Goal: Register for event/course: Sign up to attend an event or enroll in a course

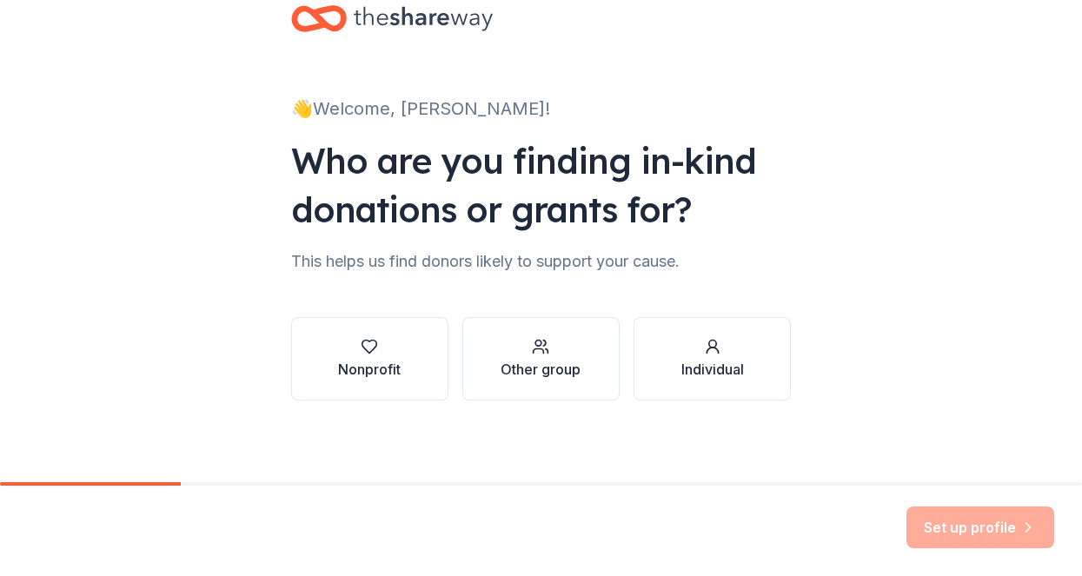
scroll to position [45, 0]
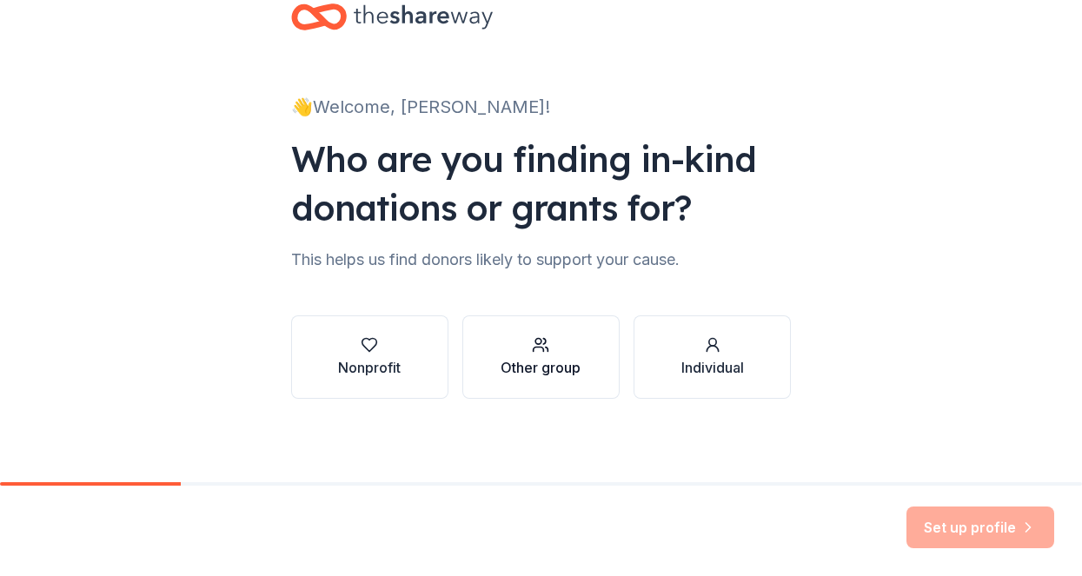
click at [558, 356] on div "Other group" at bounding box center [540, 357] width 80 height 42
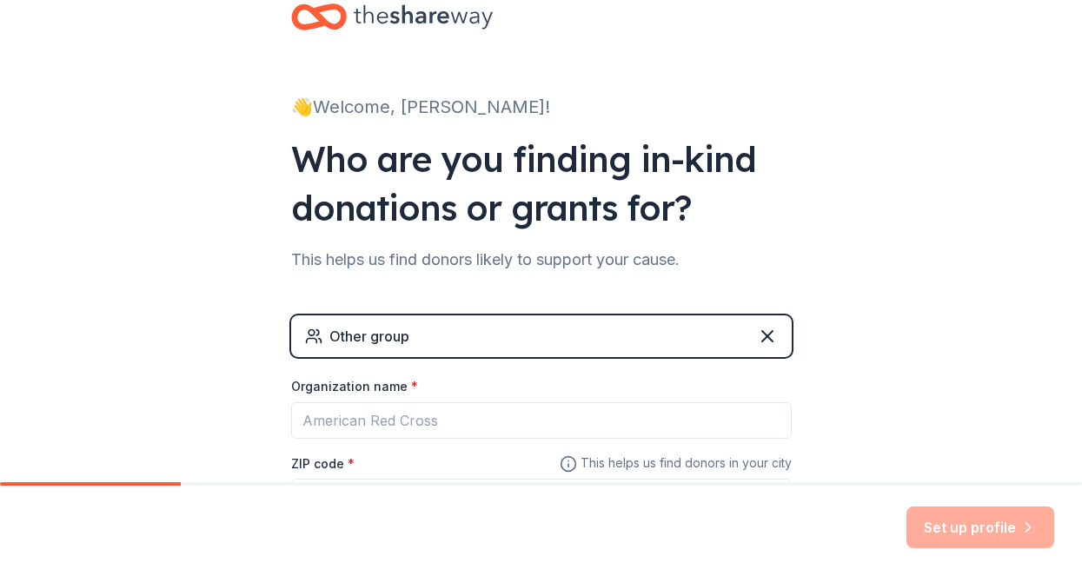
scroll to position [195, 0]
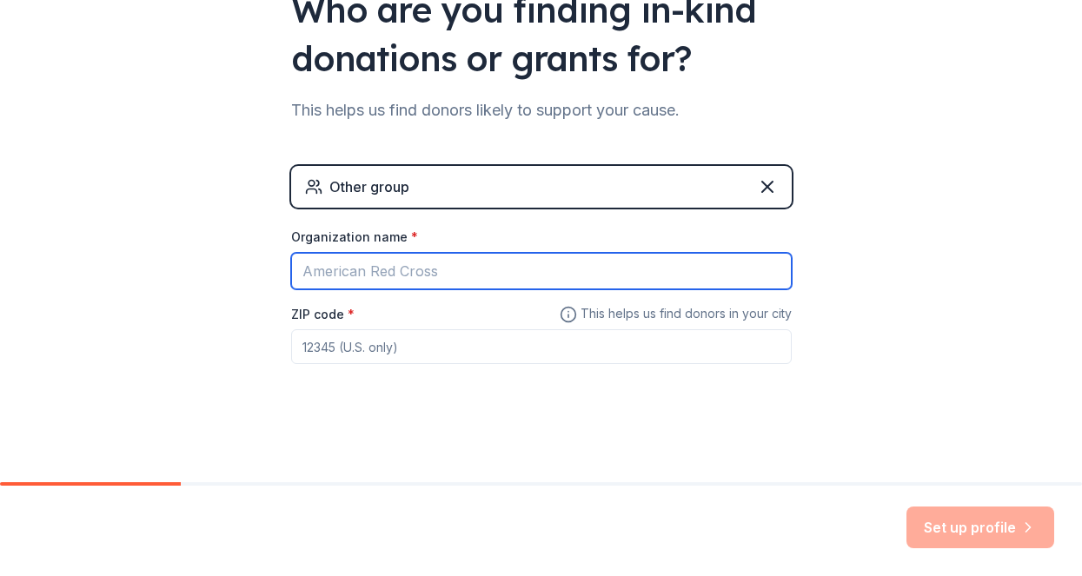
click at [659, 268] on input "Organization name *" at bounding box center [541, 271] width 500 height 36
type input "[GEOGRAPHIC_DATA][MEDICAL_DATA]"
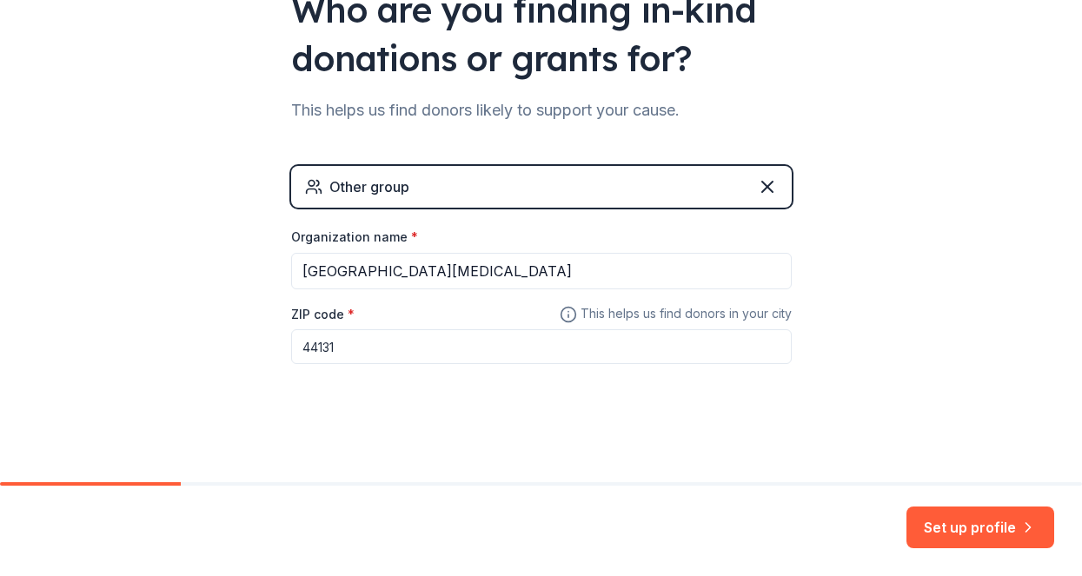
type input "44131"
click at [969, 536] on button "Set up profile" at bounding box center [980, 528] width 148 height 42
click at [1003, 538] on div "Set up profile" at bounding box center [980, 528] width 148 height 42
click at [540, 189] on div "Other group" at bounding box center [541, 187] width 500 height 42
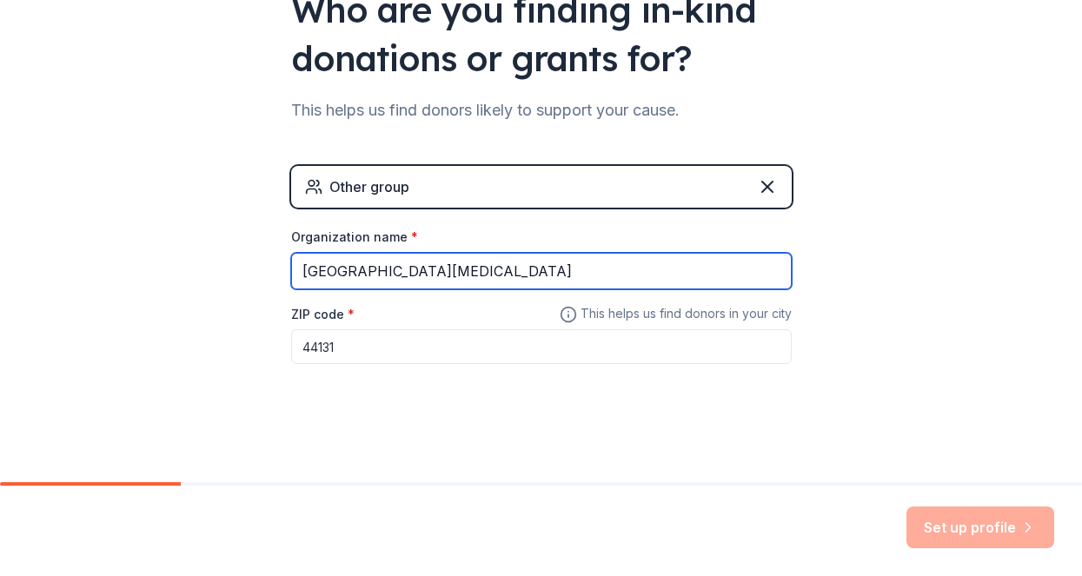
click at [710, 266] on input "[GEOGRAPHIC_DATA][MEDICAL_DATA]" at bounding box center [541, 271] width 500 height 36
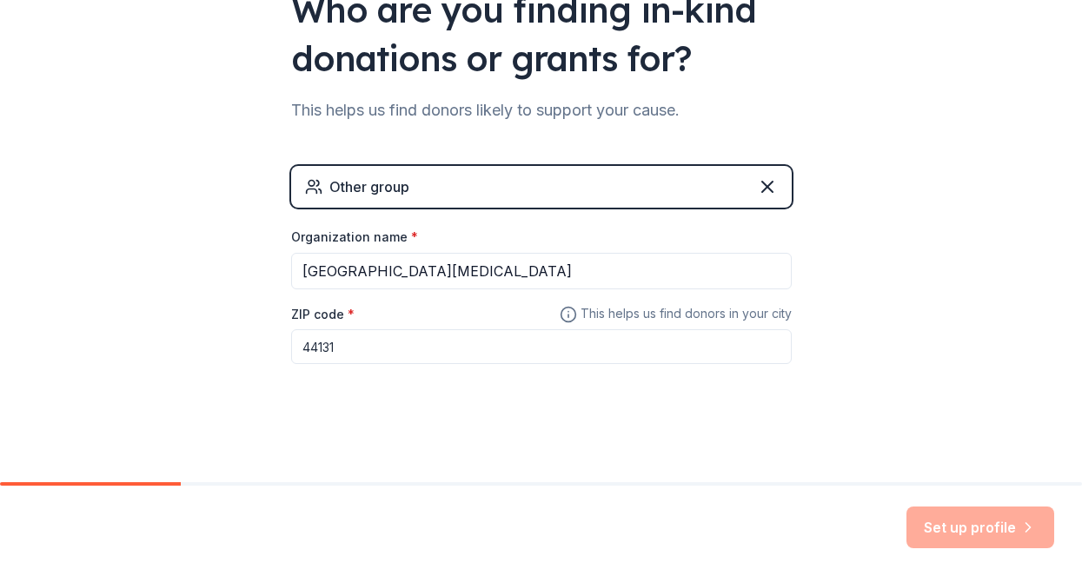
click at [682, 341] on input "44131" at bounding box center [541, 346] width 500 height 35
click at [919, 501] on div "Set up profile" at bounding box center [541, 531] width 1082 height 90
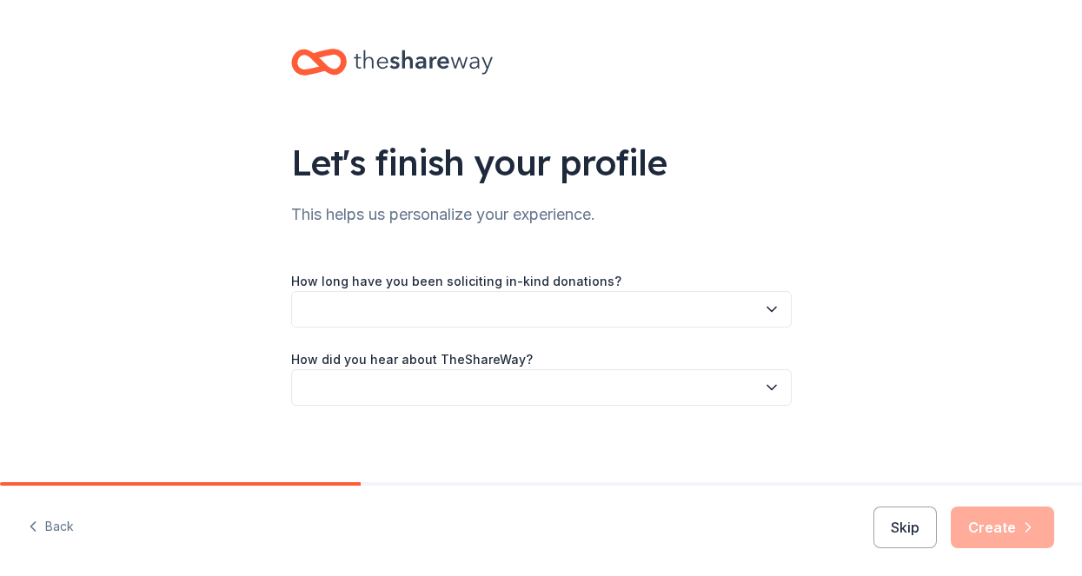
scroll to position [7, 0]
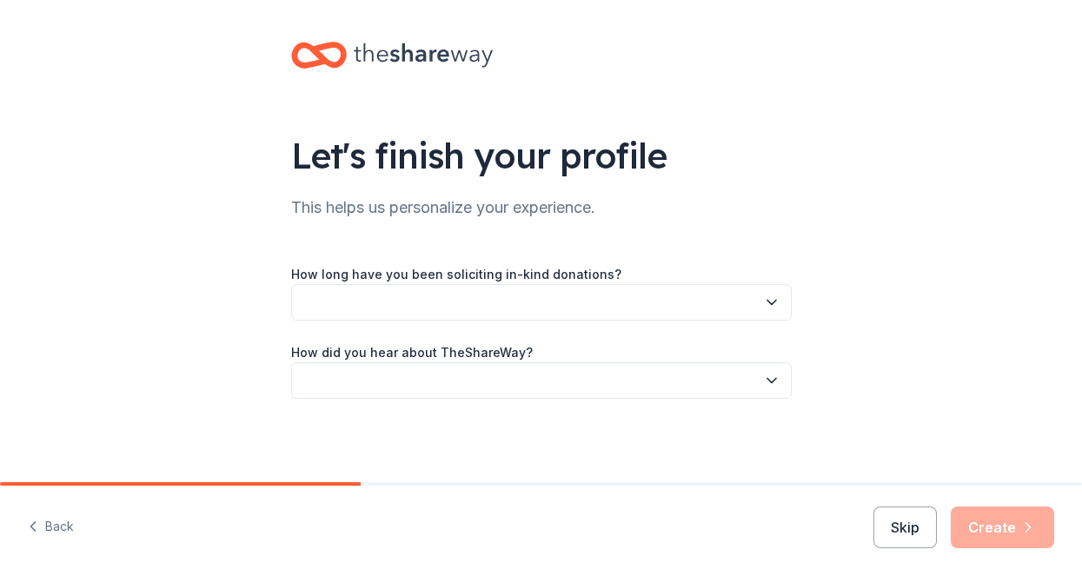
click at [703, 306] on button "button" at bounding box center [541, 302] width 500 height 36
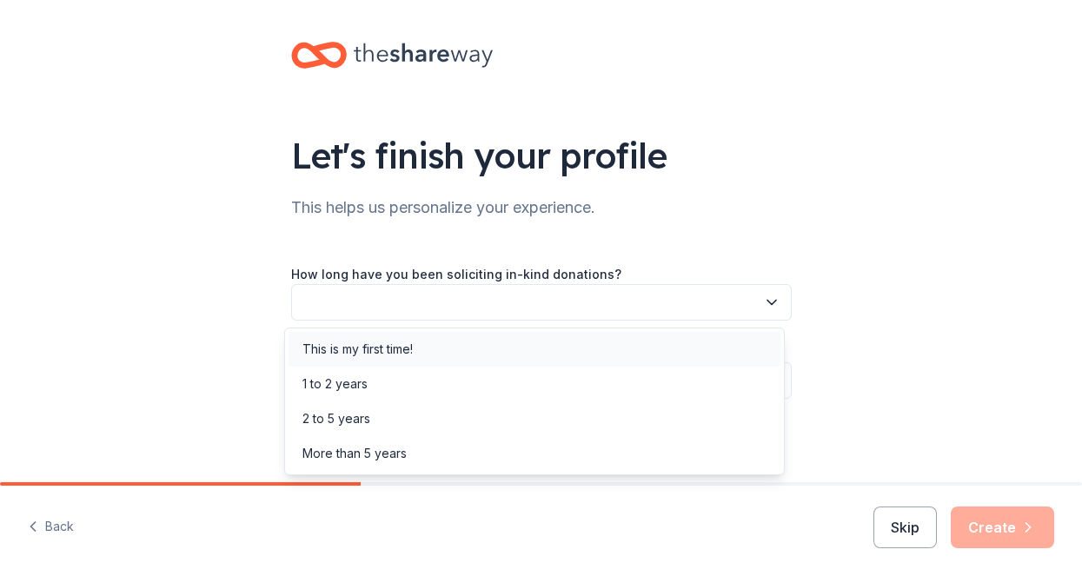
click at [699, 341] on div "This is my first time!" at bounding box center [534, 349] width 492 height 35
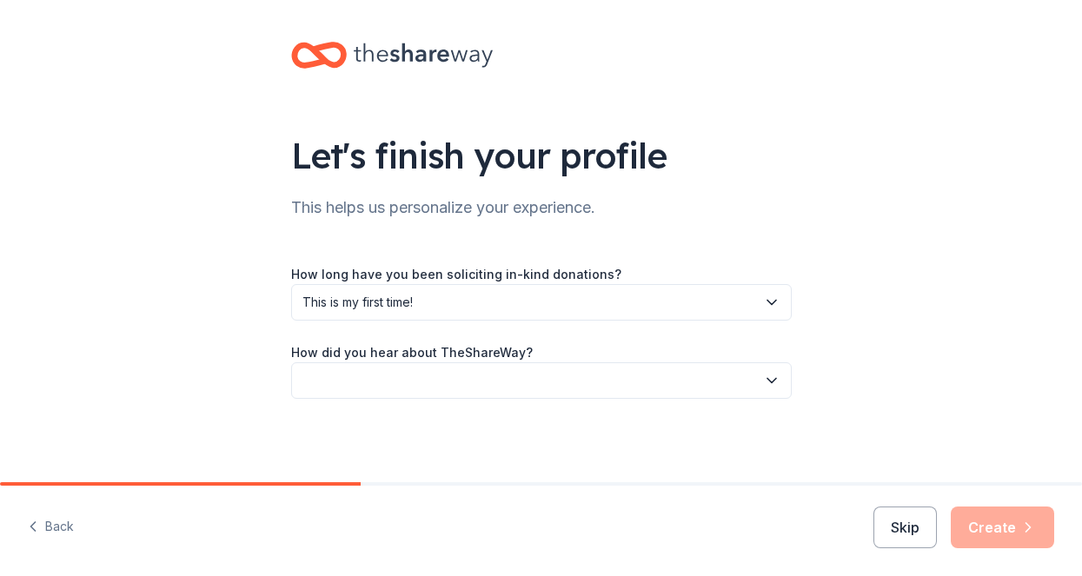
click at [701, 377] on button "button" at bounding box center [541, 380] width 500 height 36
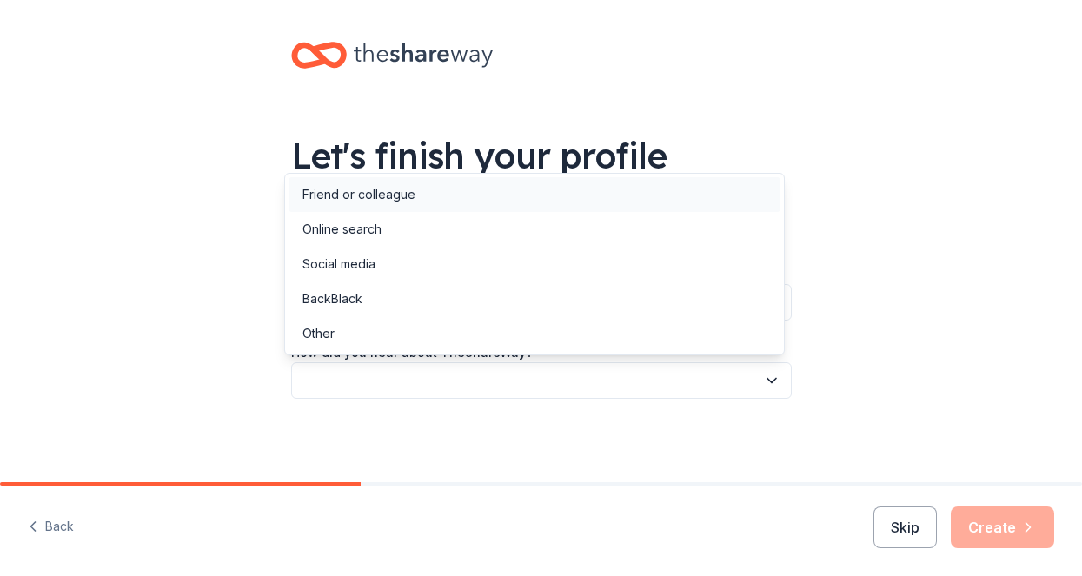
click at [677, 210] on div "Friend or colleague" at bounding box center [534, 194] width 492 height 35
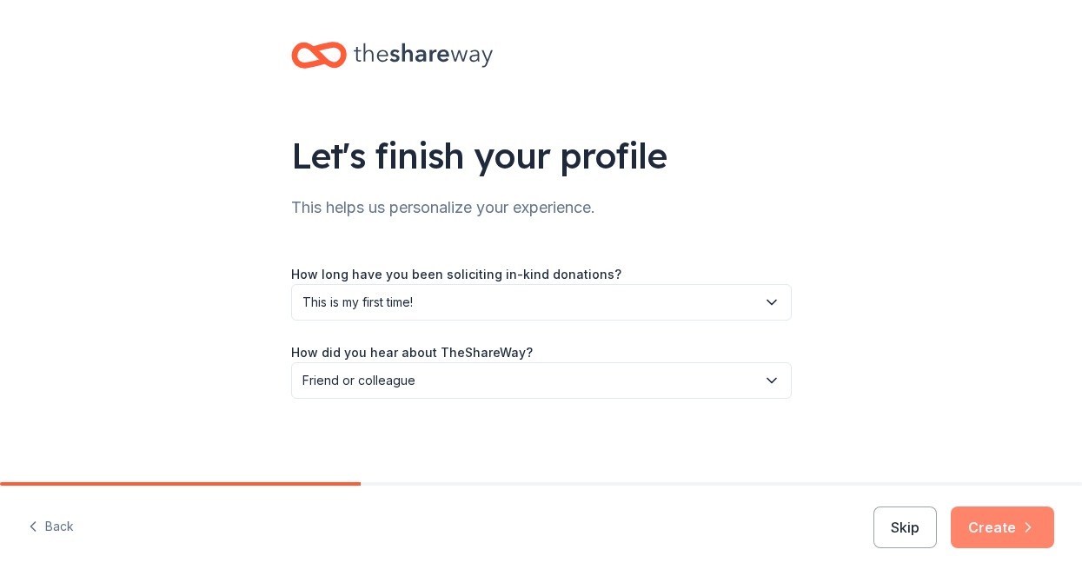
click at [978, 524] on button "Create" at bounding box center [1002, 528] width 103 height 42
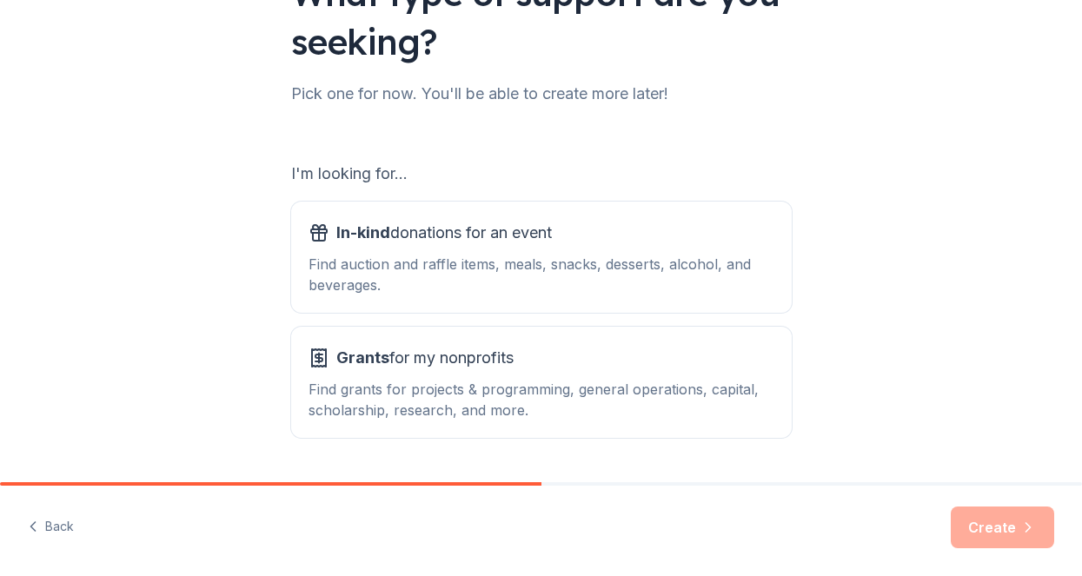
scroll to position [174, 0]
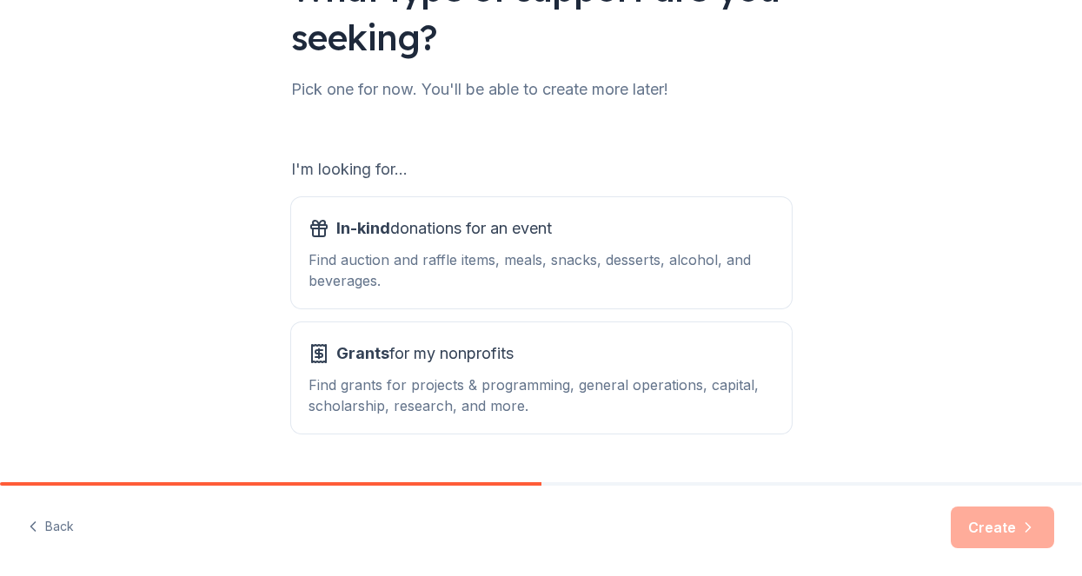
click at [671, 293] on button "In-kind donations for an event Find auction and raffle items, meals, snacks, de…" at bounding box center [541, 252] width 500 height 111
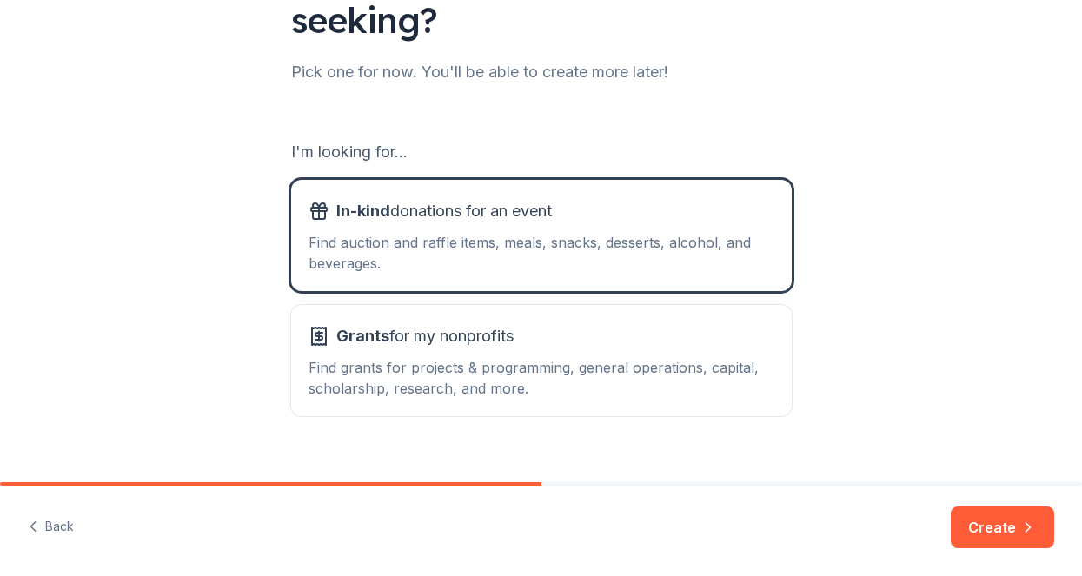
scroll to position [219, 0]
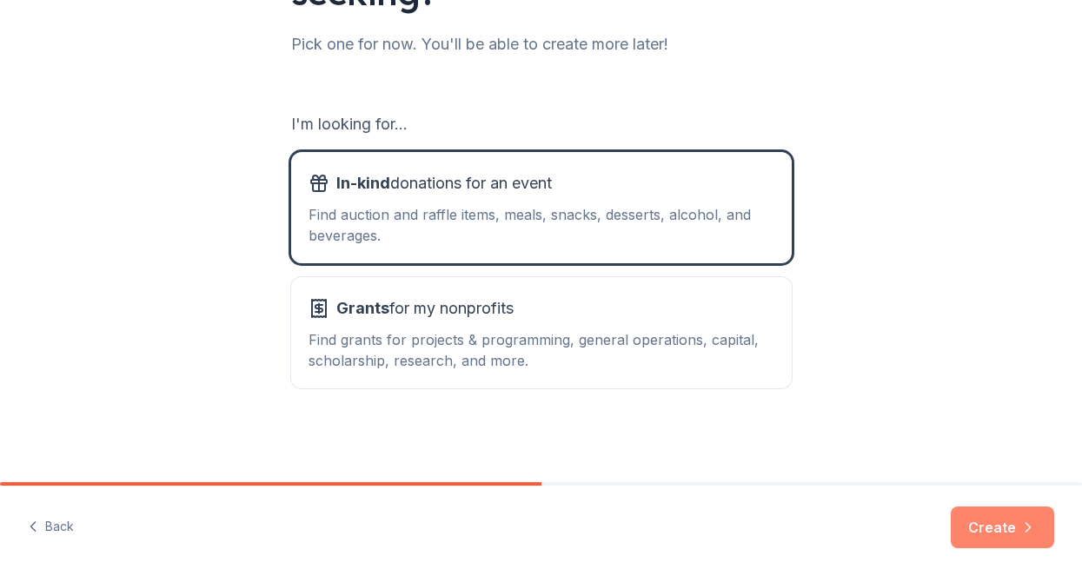
click at [991, 515] on button "Create" at bounding box center [1002, 528] width 103 height 42
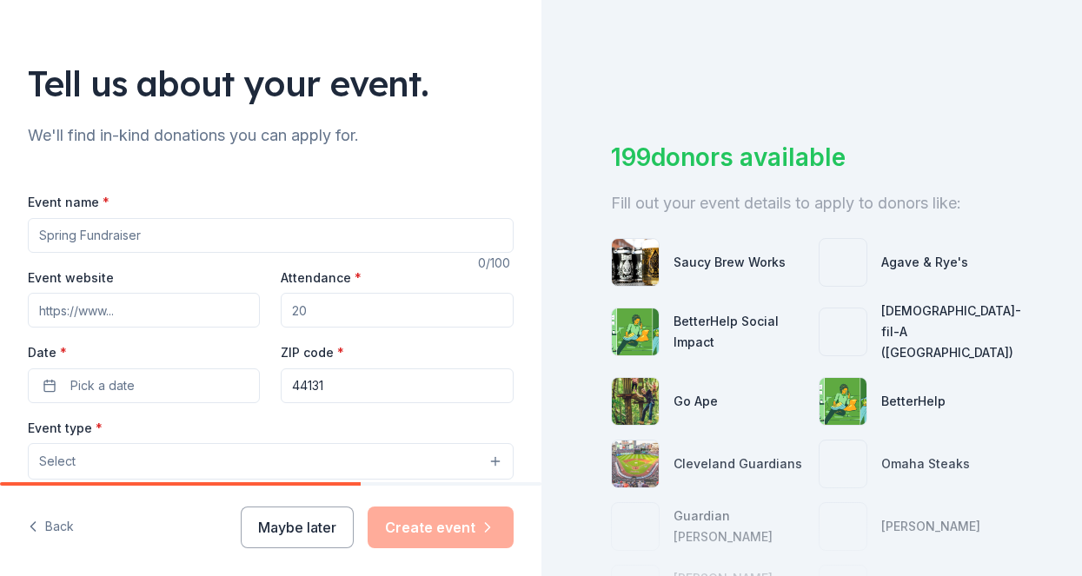
scroll to position [80, 0]
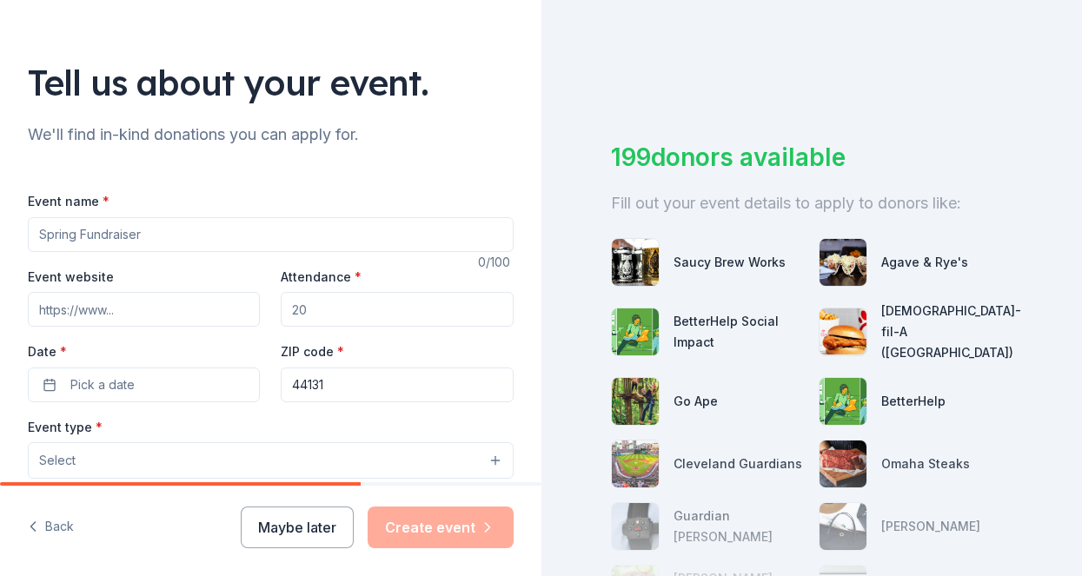
click at [308, 233] on input "Event name *" at bounding box center [271, 234] width 486 height 35
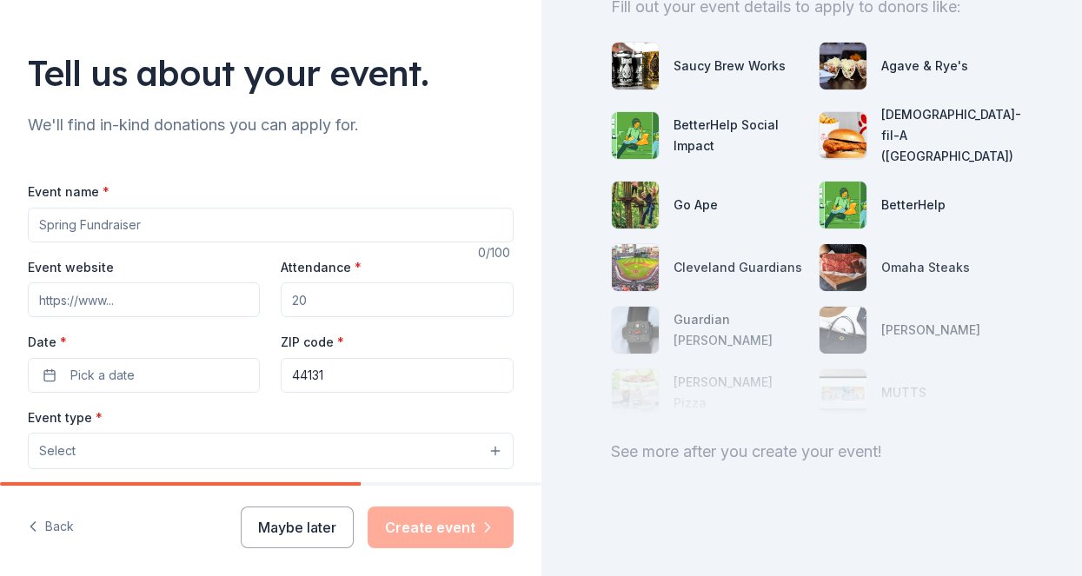
scroll to position [88, 0]
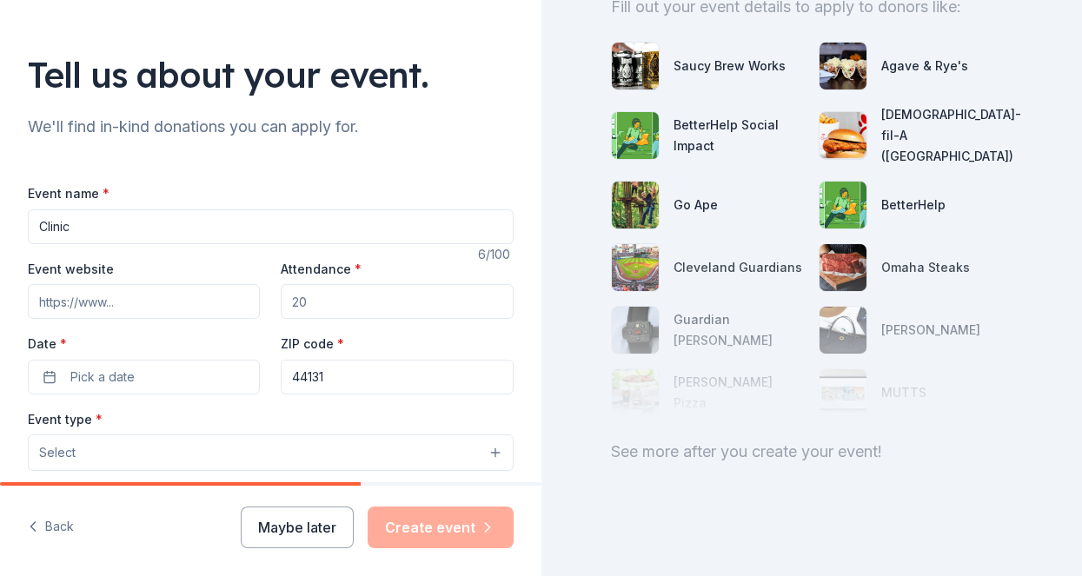
type input "Clinica"
type input "Annual Clinical Symposium"
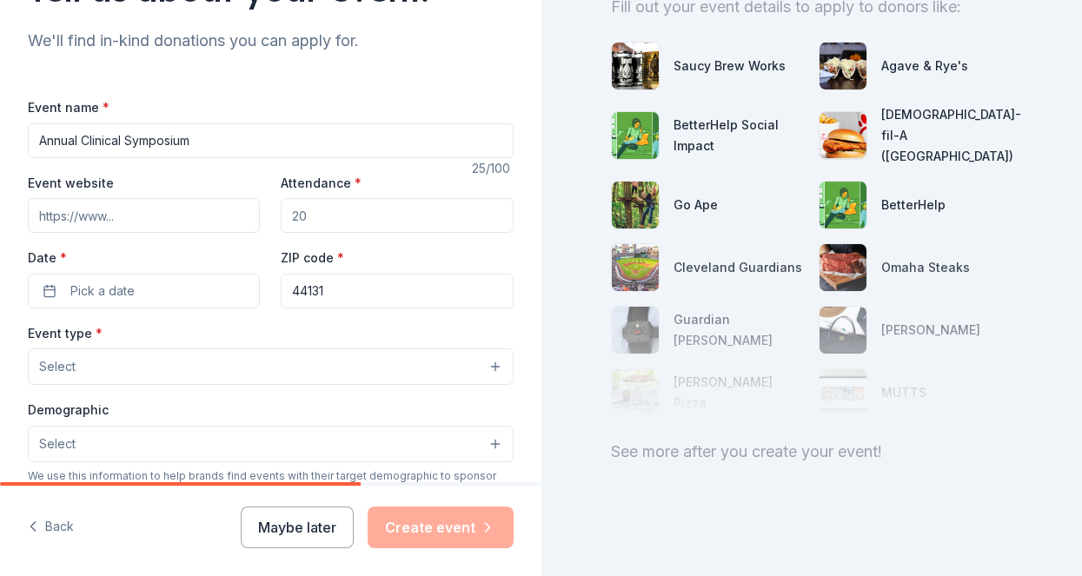
scroll to position [179, 0]
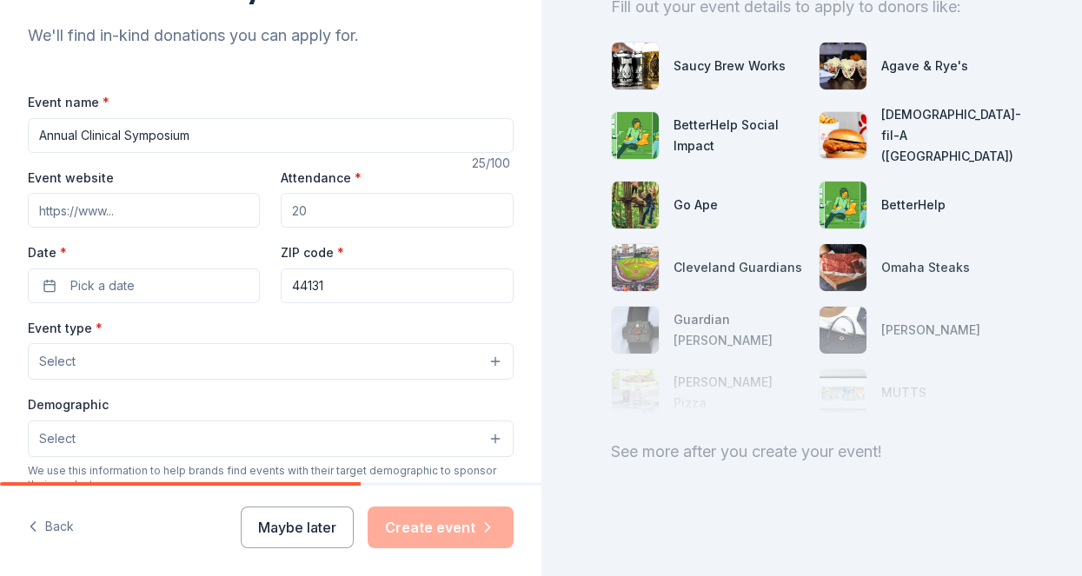
click at [422, 211] on input "Attendance *" at bounding box center [397, 210] width 232 height 35
type input "100"
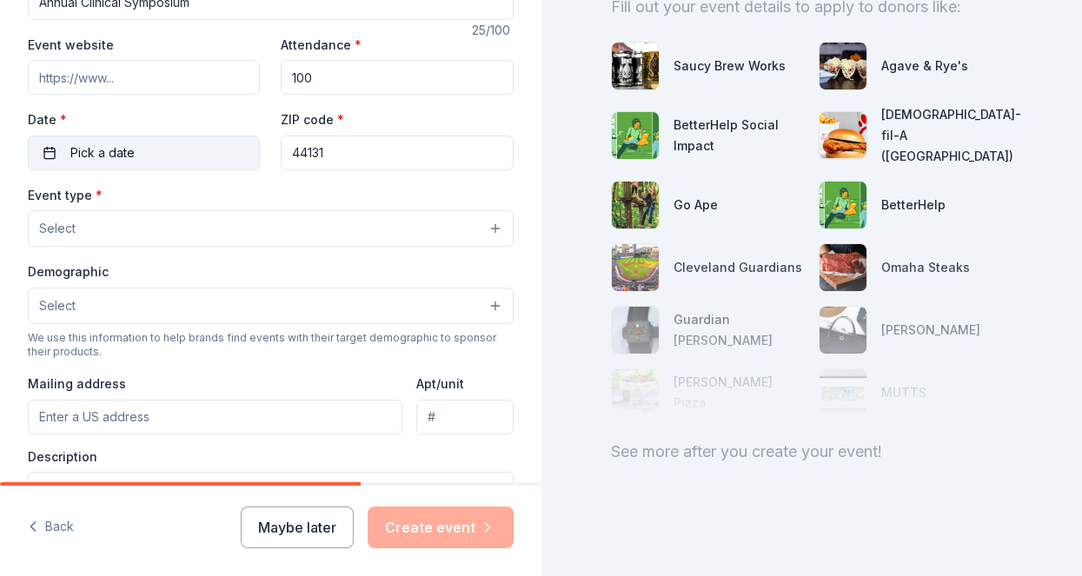
scroll to position [376, 0]
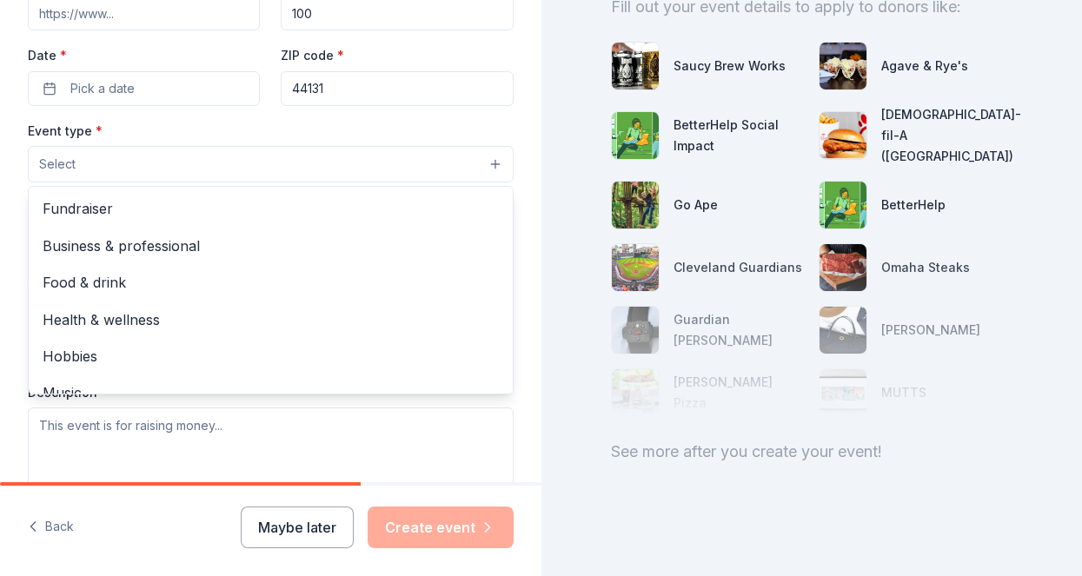
click at [308, 178] on button "Select" at bounding box center [271, 164] width 486 height 36
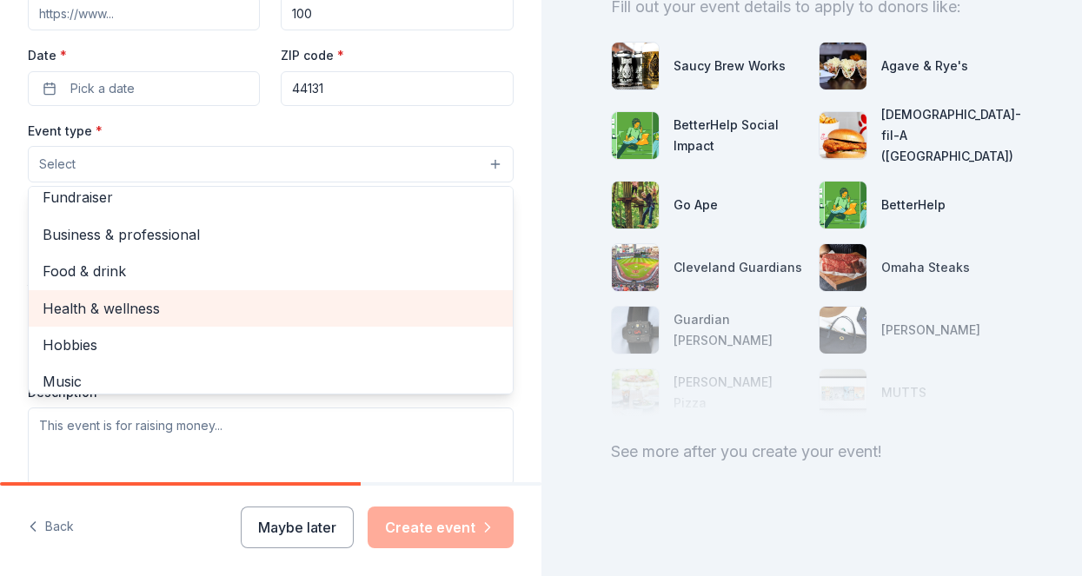
scroll to position [0, 0]
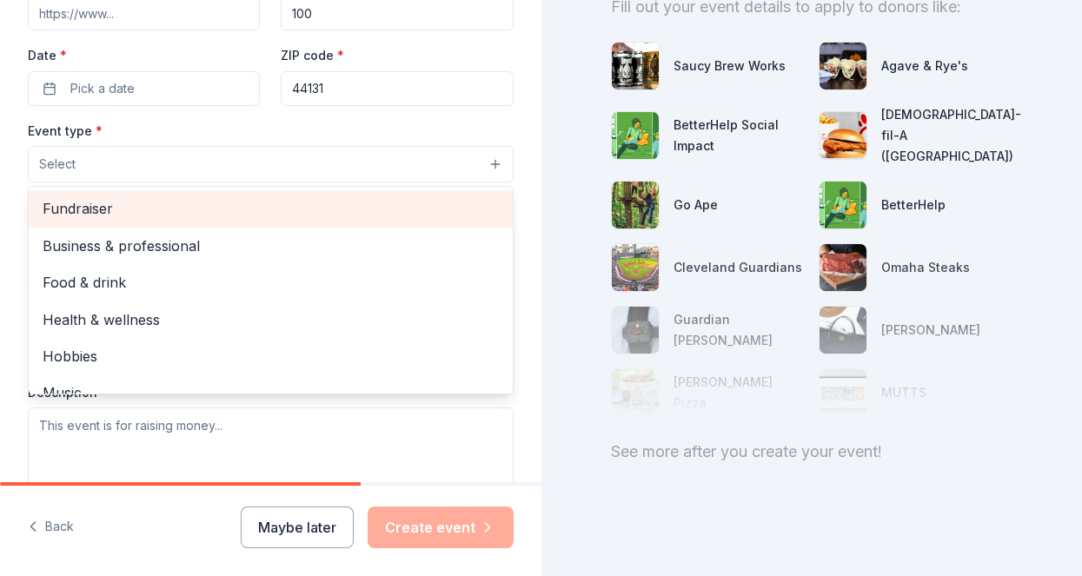
click at [304, 221] on div "Fundraiser" at bounding box center [271, 208] width 484 height 36
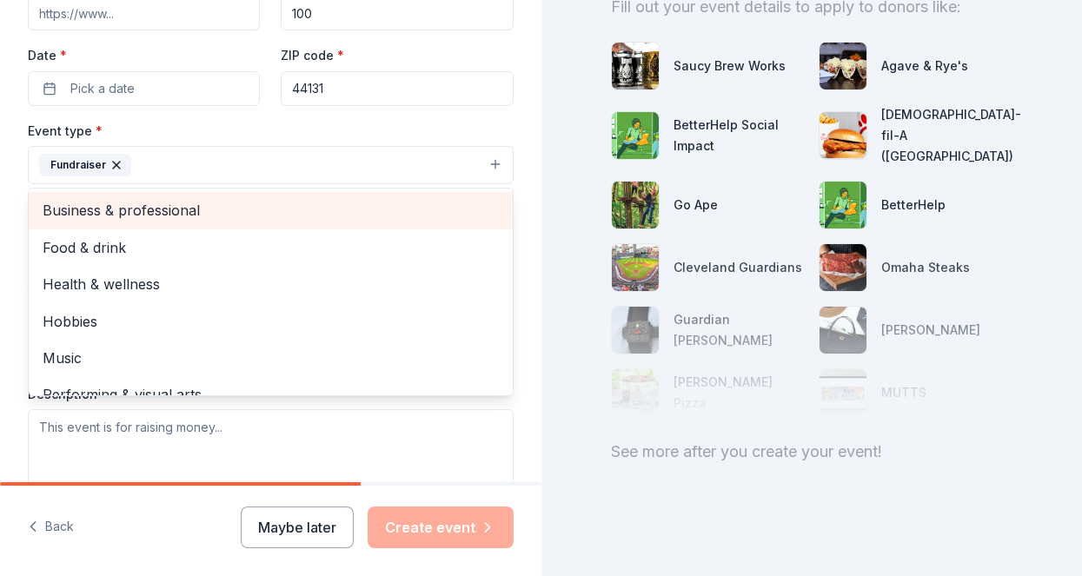
click at [374, 212] on span "Business & professional" at bounding box center [271, 210] width 456 height 23
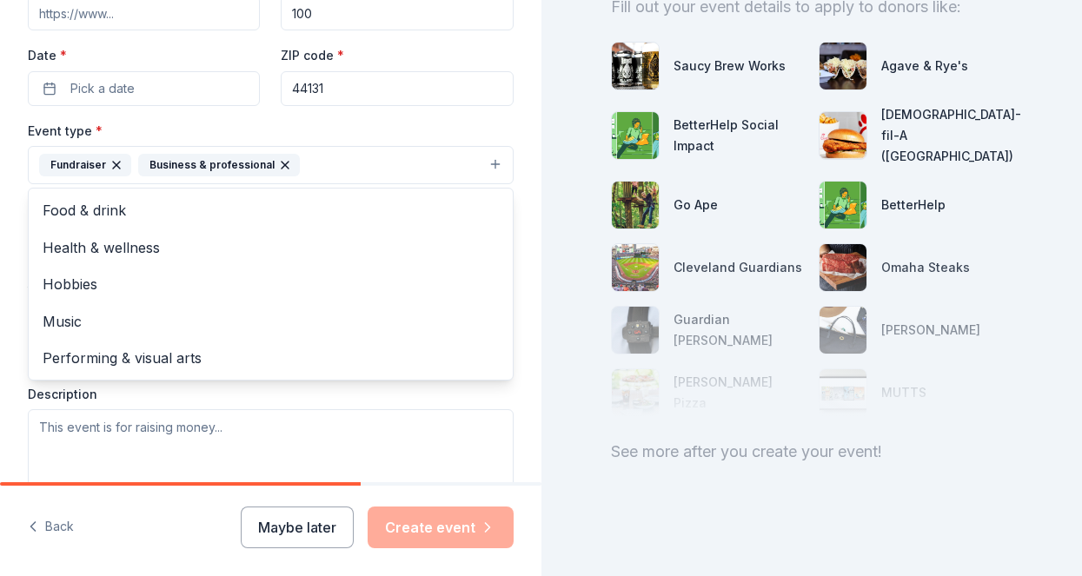
click at [505, 391] on div "Tell us about your event. We'll find in-kind donations you can apply for. Event…" at bounding box center [270, 203] width 541 height 1158
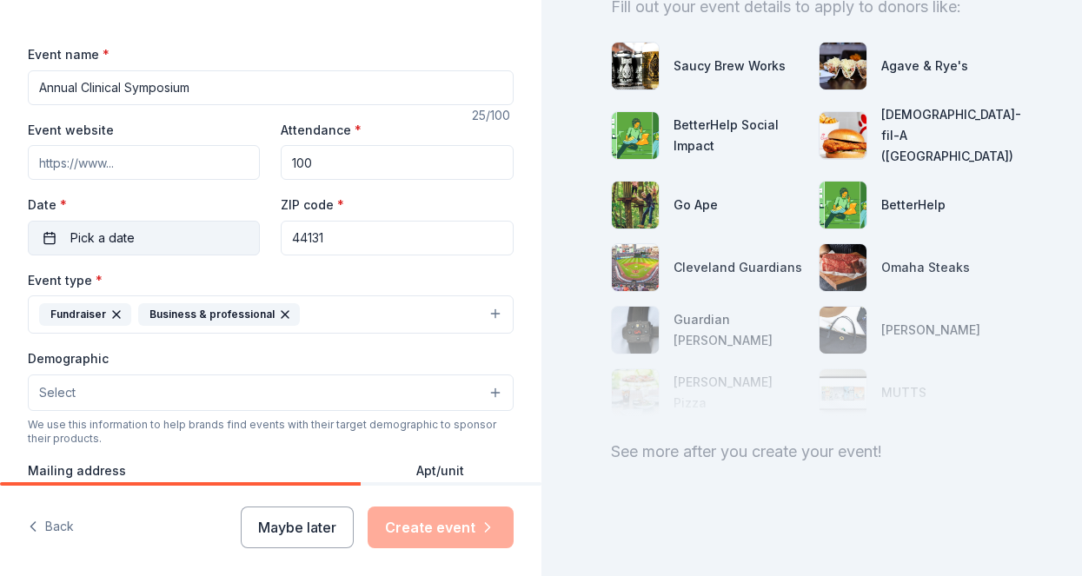
scroll to position [224, 0]
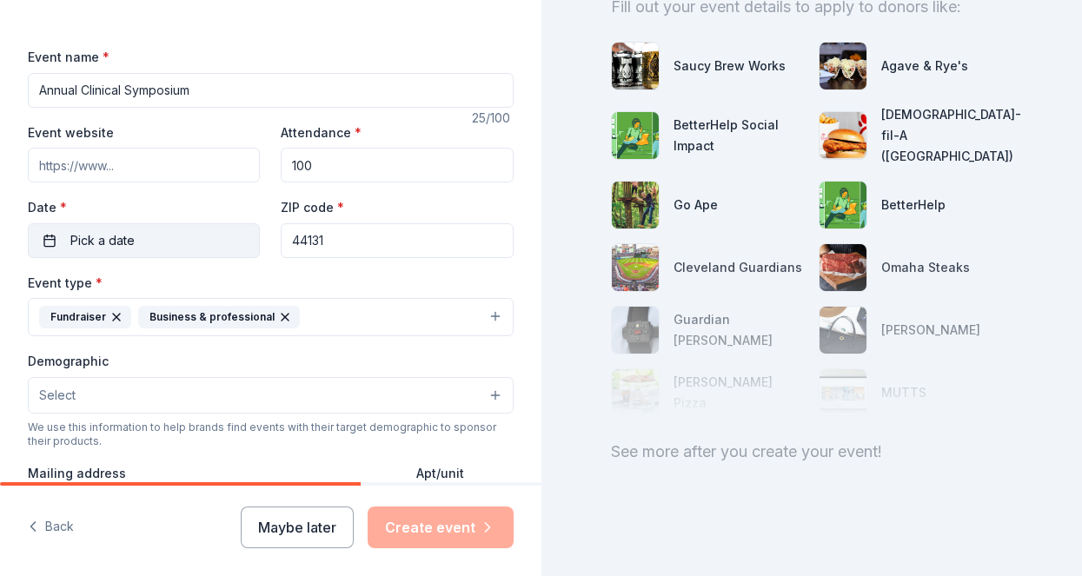
click at [135, 240] on button "Pick a date" at bounding box center [144, 240] width 232 height 35
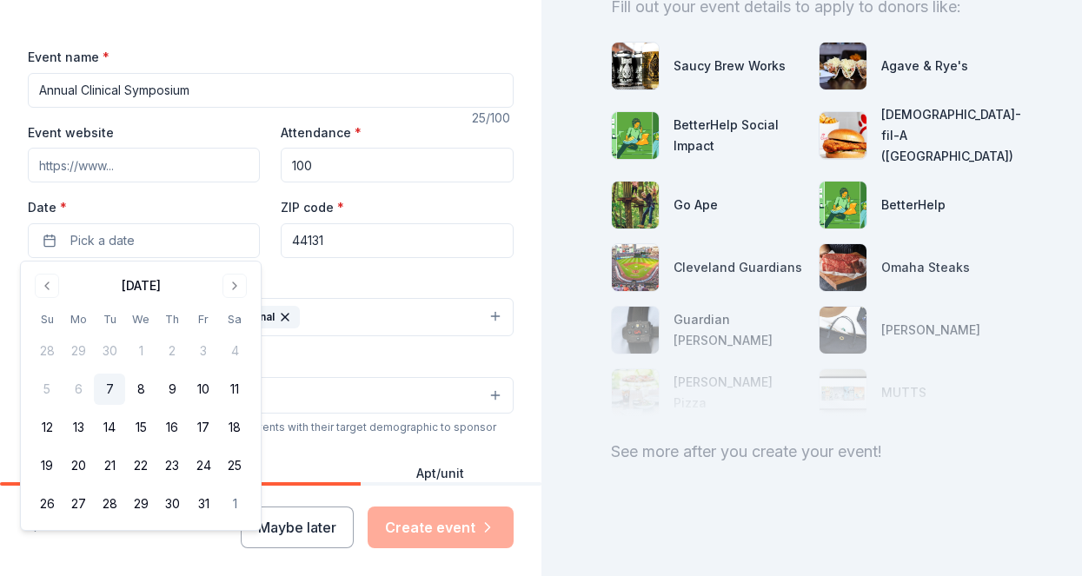
click at [161, 202] on label "Date *" at bounding box center [144, 207] width 232 height 17
click at [161, 223] on button "Pick a date" at bounding box center [144, 240] width 232 height 35
click at [161, 202] on label "Date *" at bounding box center [144, 207] width 232 height 17
click at [161, 223] on button "Pick a date" at bounding box center [144, 240] width 232 height 35
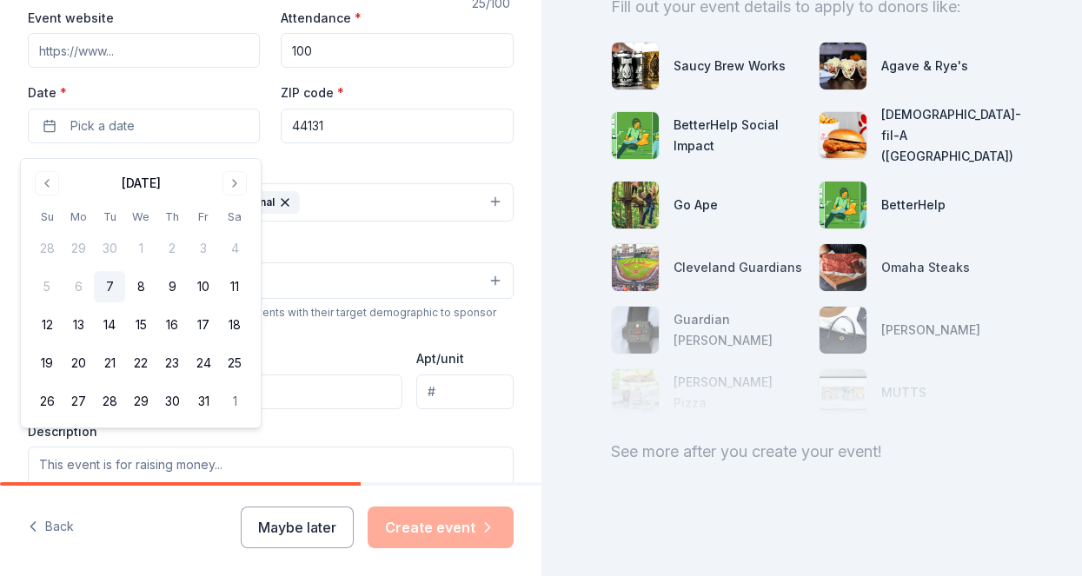
scroll to position [342, 0]
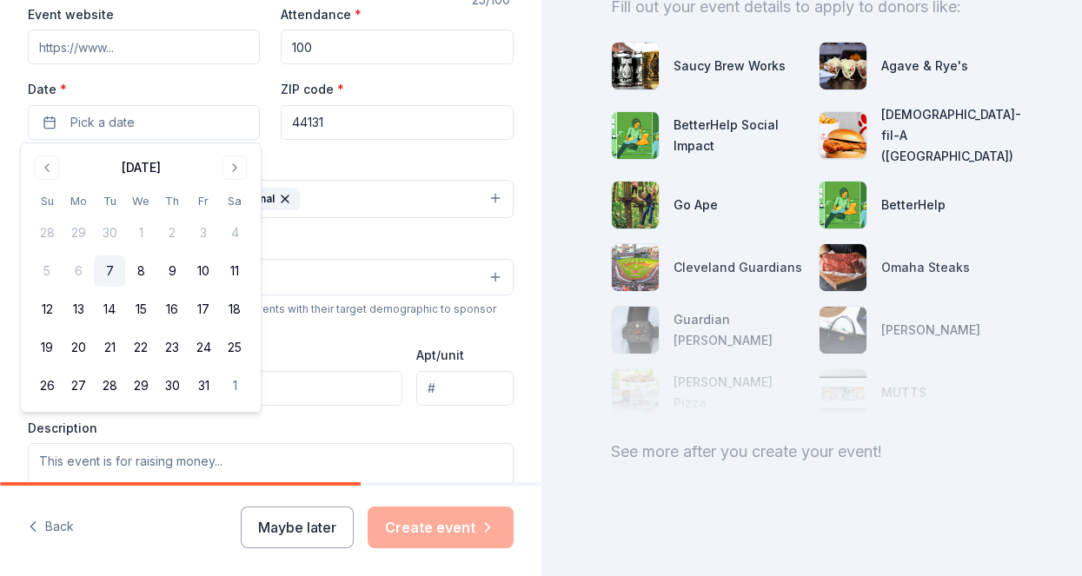
click at [404, 346] on div "Mailing address Apt/unit" at bounding box center [271, 375] width 486 height 62
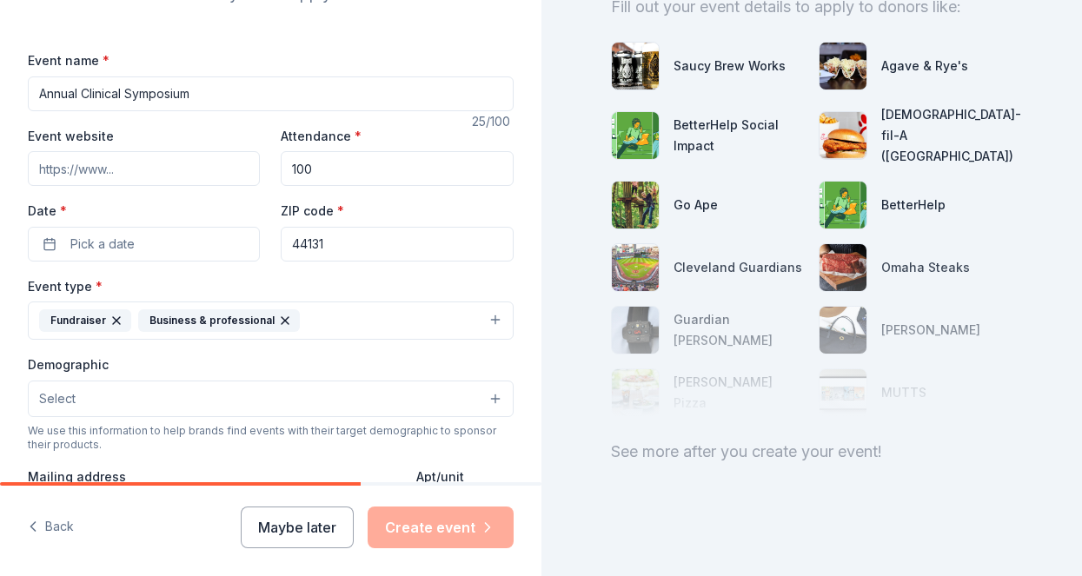
scroll to position [220, 0]
click at [179, 255] on button "Pick a date" at bounding box center [144, 245] width 232 height 35
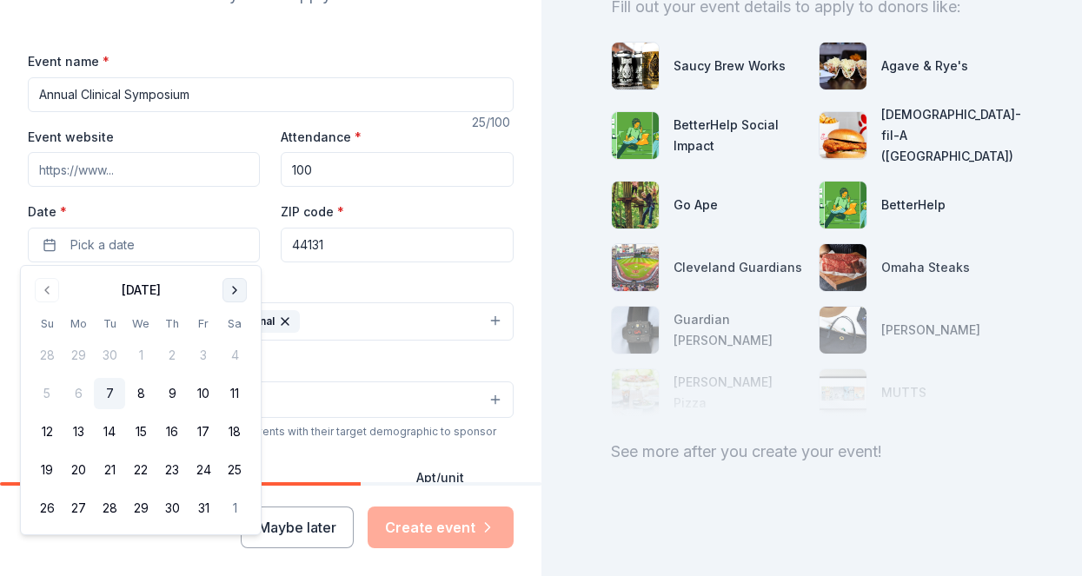
click at [230, 295] on button "Go to next month" at bounding box center [234, 290] width 24 height 24
click at [242, 474] on button "24" at bounding box center [234, 469] width 31 height 31
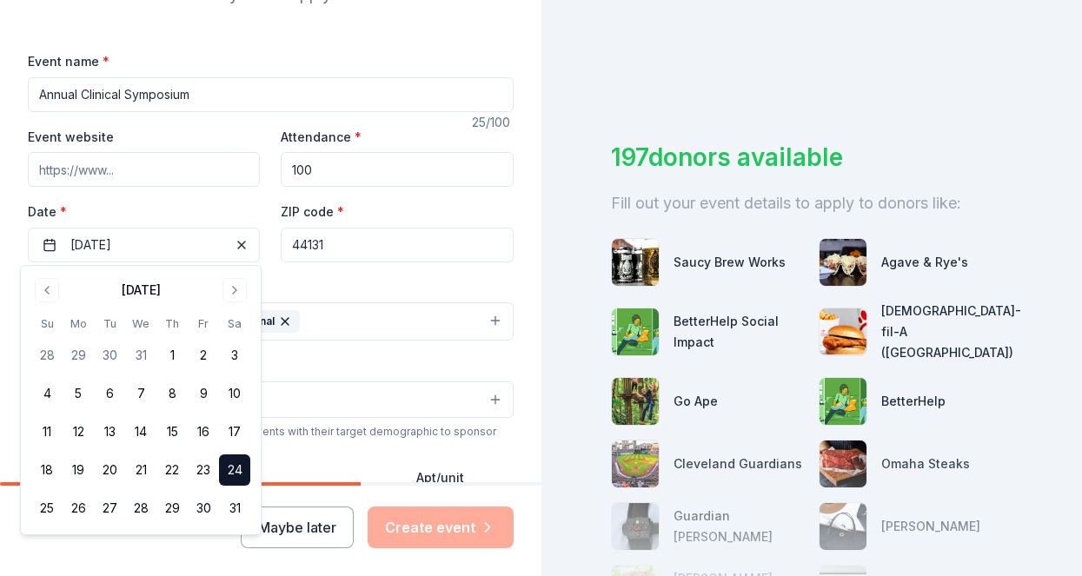
click at [432, 286] on div "Event type * Fundraiser Business & professional" at bounding box center [271, 308] width 486 height 65
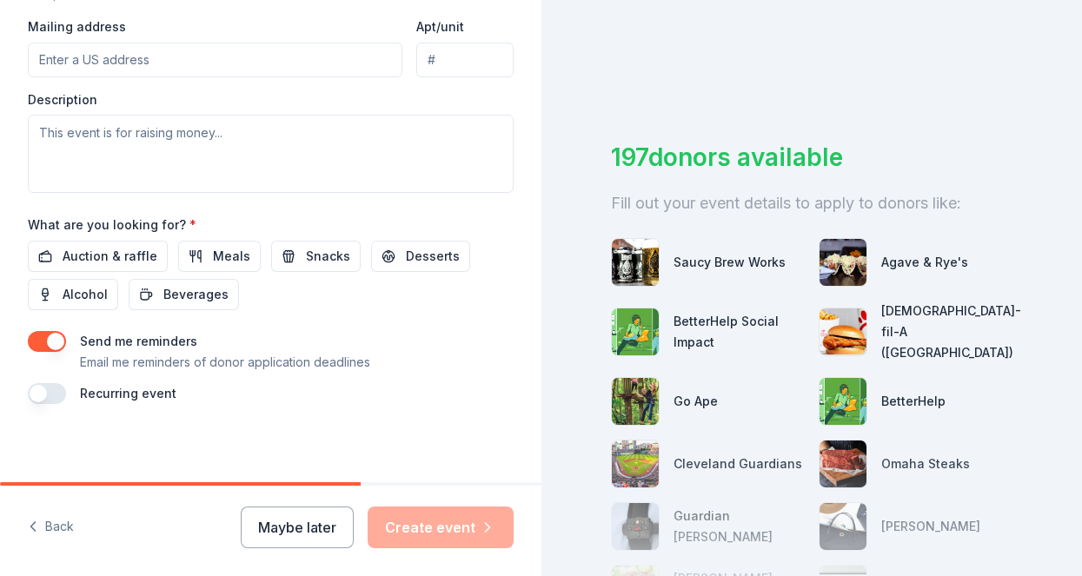
scroll to position [674, 0]
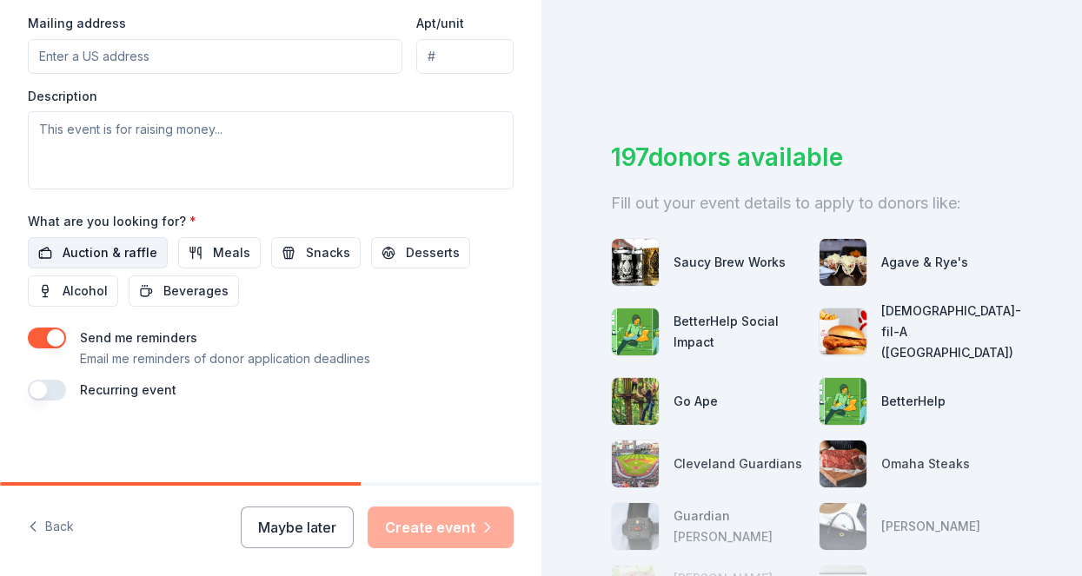
click at [75, 254] on span "Auction & raffle" at bounding box center [110, 252] width 95 height 21
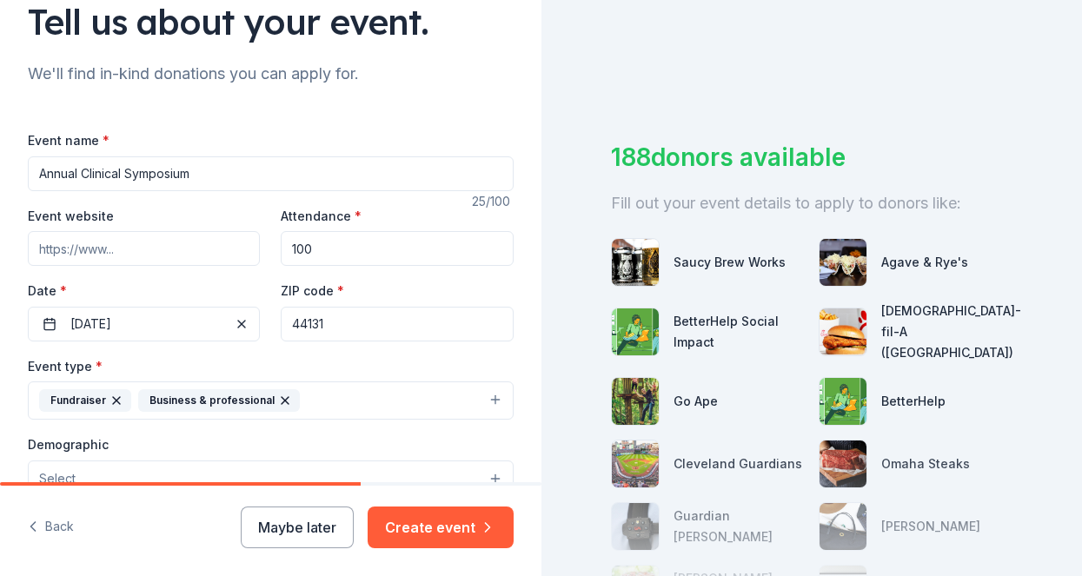
scroll to position [140, 0]
click at [41, 173] on input "Annual Clinical Symposium" at bounding box center [271, 174] width 486 height 35
type input "KSUCPM Annual Clinical Symposium"
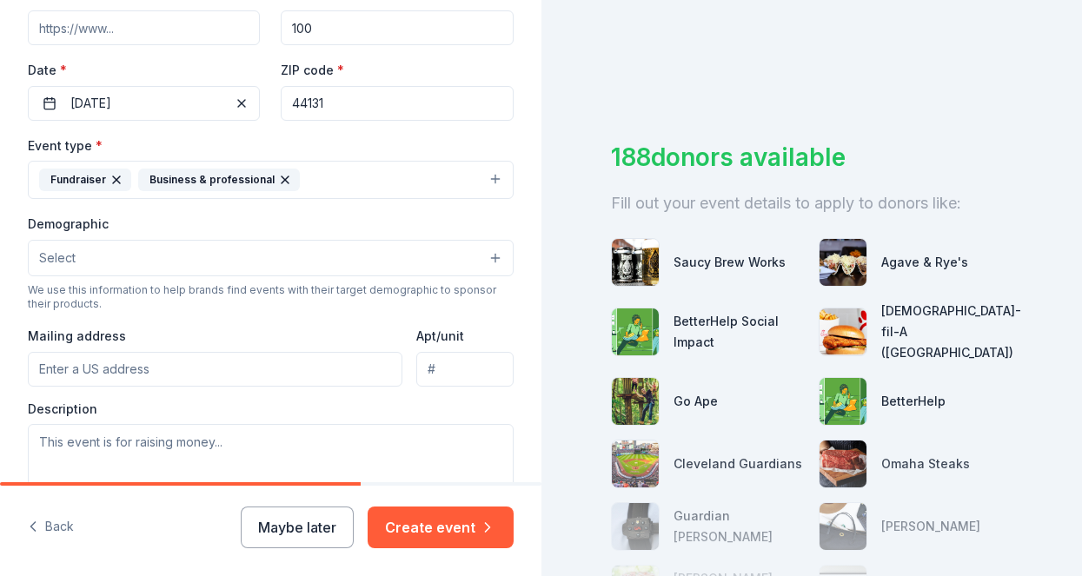
scroll to position [506, 0]
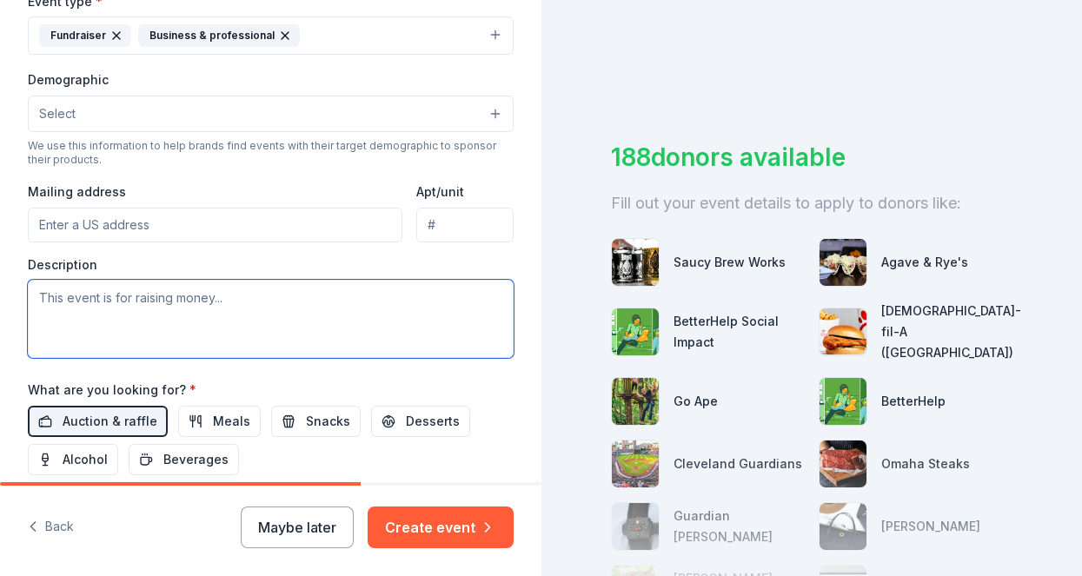
click at [295, 326] on textarea at bounding box center [271, 319] width 486 height 78
paste textarea "The Clinical Symposium is an annual event hosted by the [US_STATE] Podiatric Me…"
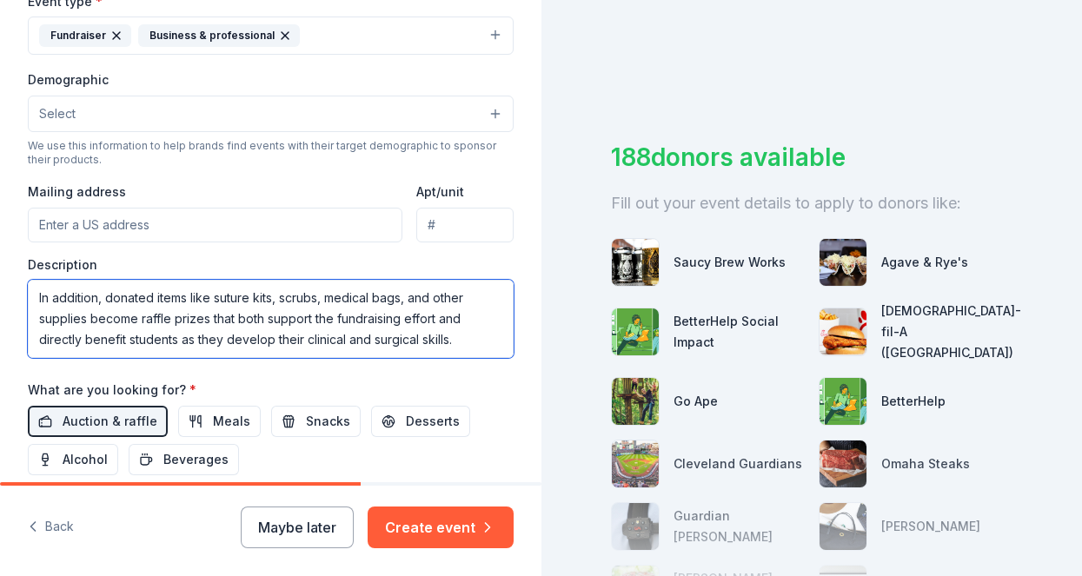
scroll to position [0, 0]
type textarea "The Clinical Symposium is an annual event hosted by the [US_STATE] Podiatric Me…"
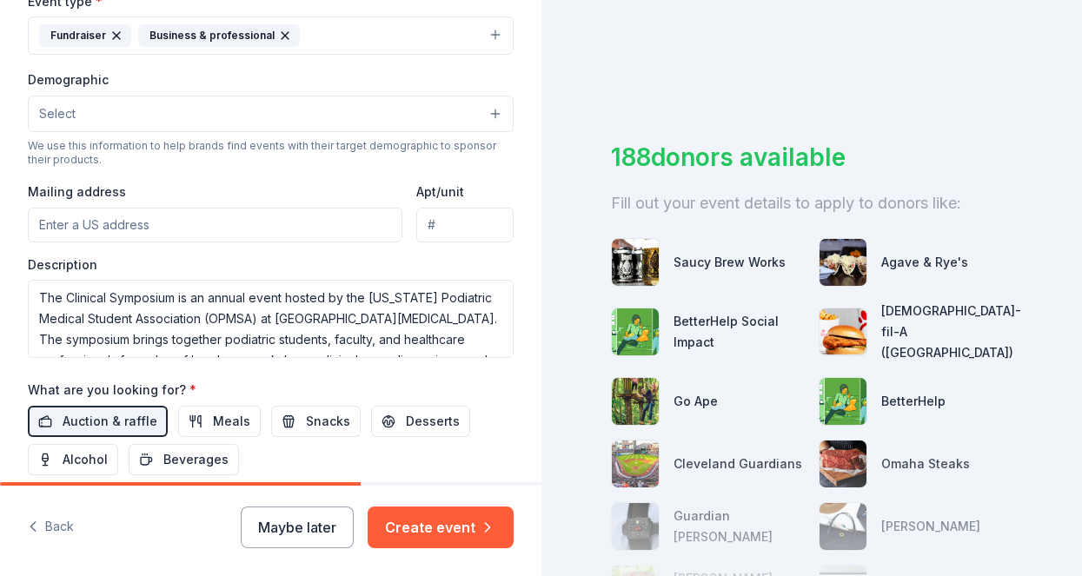
click at [238, 233] on input "Mailing address" at bounding box center [215, 225] width 374 height 35
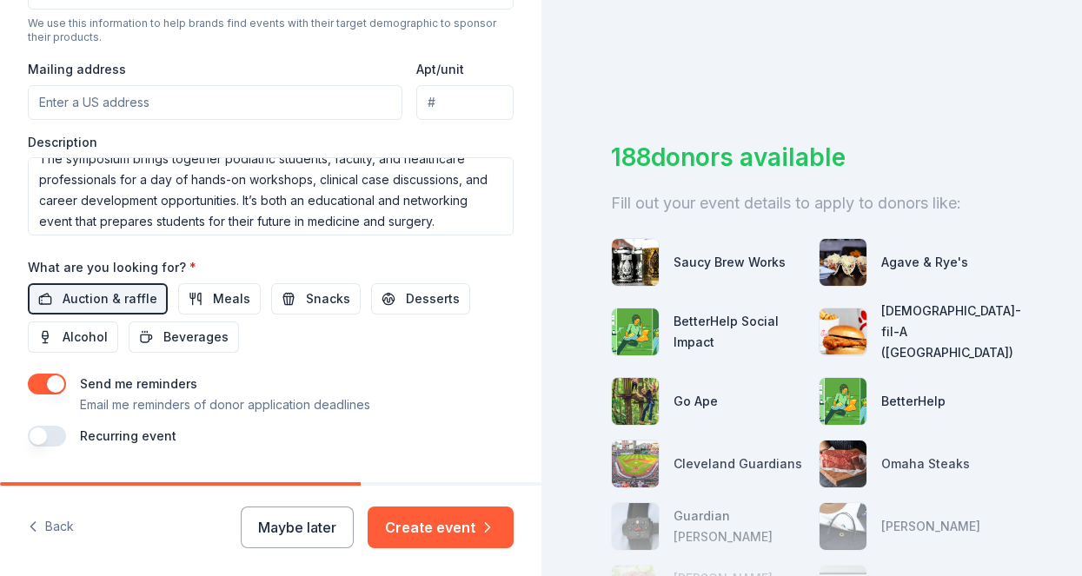
scroll to position [662, 0]
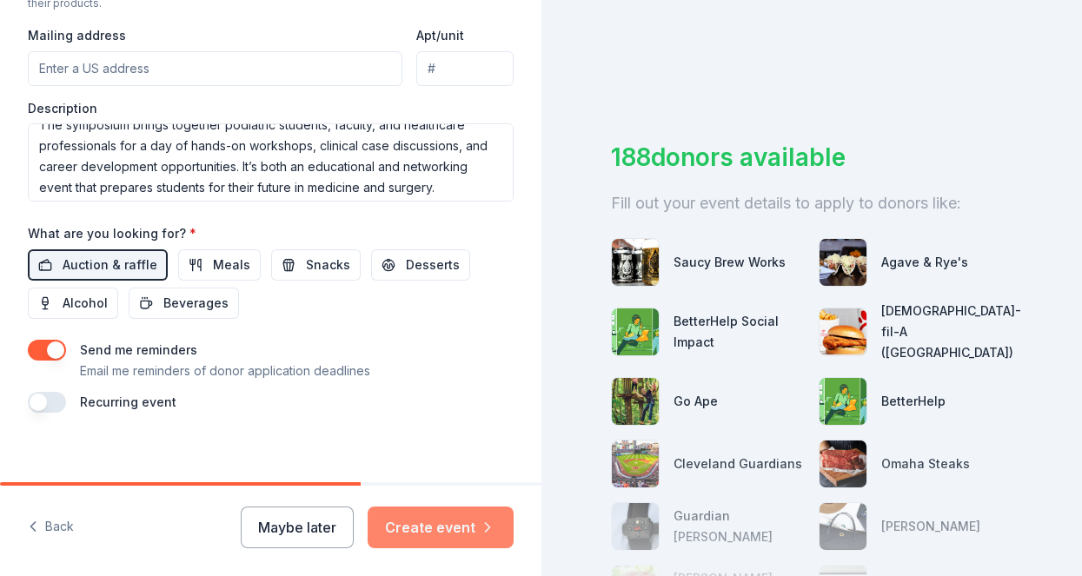
paste input "1278 West 9th Street Apt 708, Cleveland, OH, 44113"
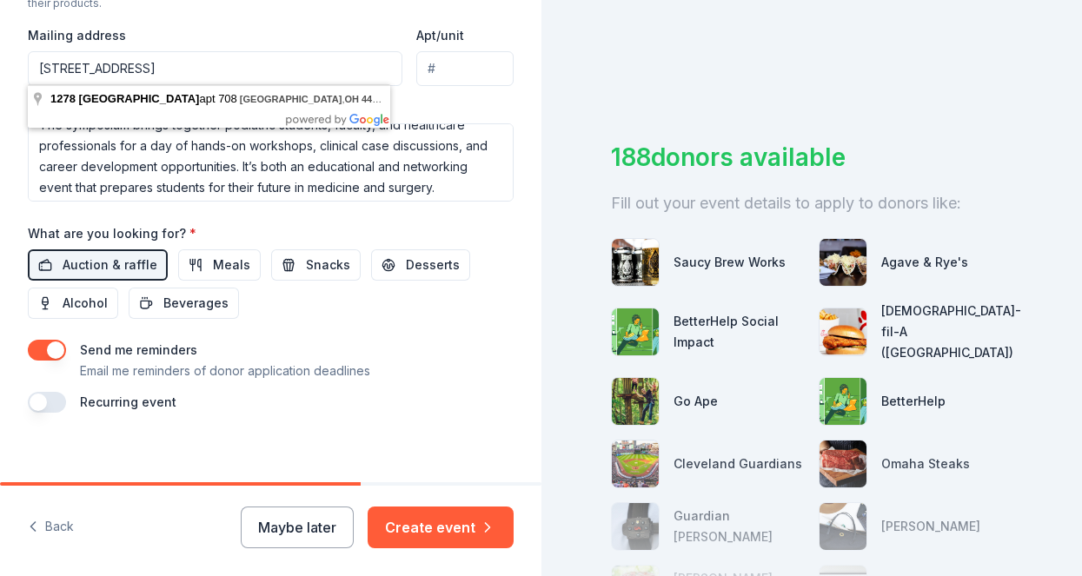
click at [205, 62] on input "1278 West 9th Street Apt 708, Cleveland, OH, 44113" at bounding box center [215, 68] width 374 height 35
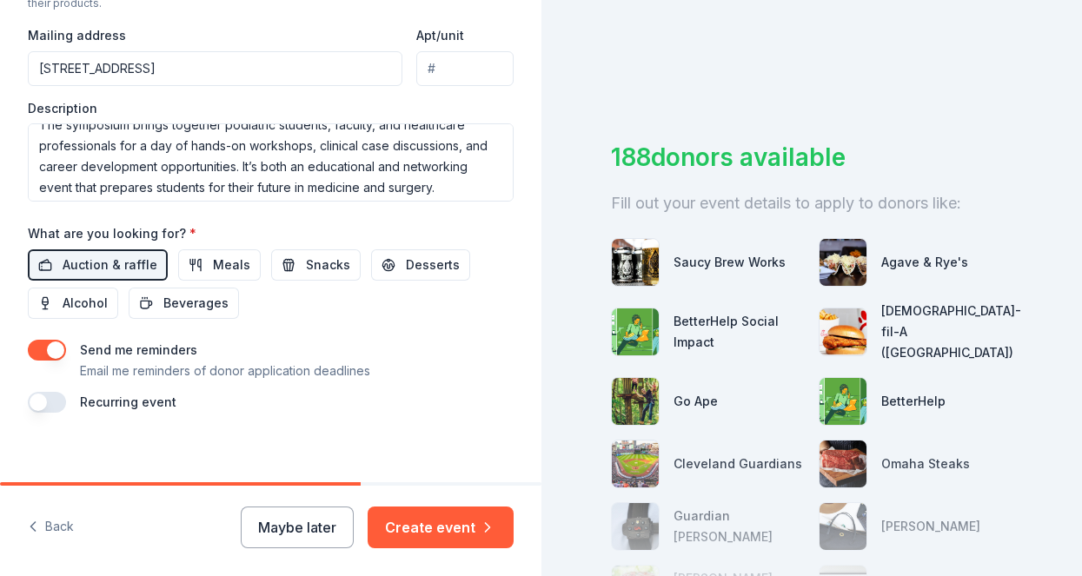
type input "1278 West 9th Street, Cleveland, OH, 44113"
click at [445, 58] on input "Apt/unit" at bounding box center [464, 68] width 97 height 35
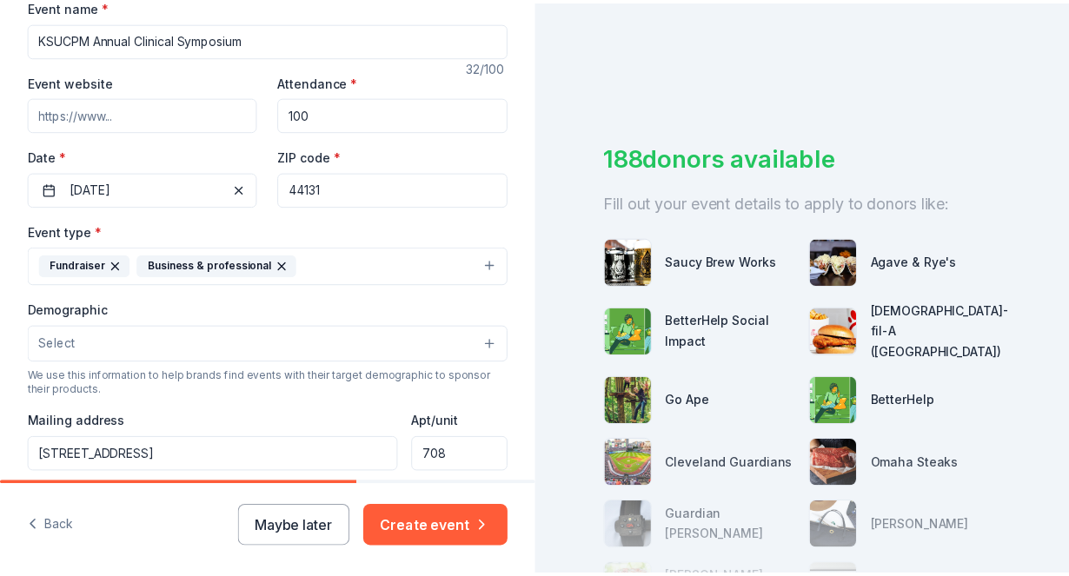
scroll to position [570, 0]
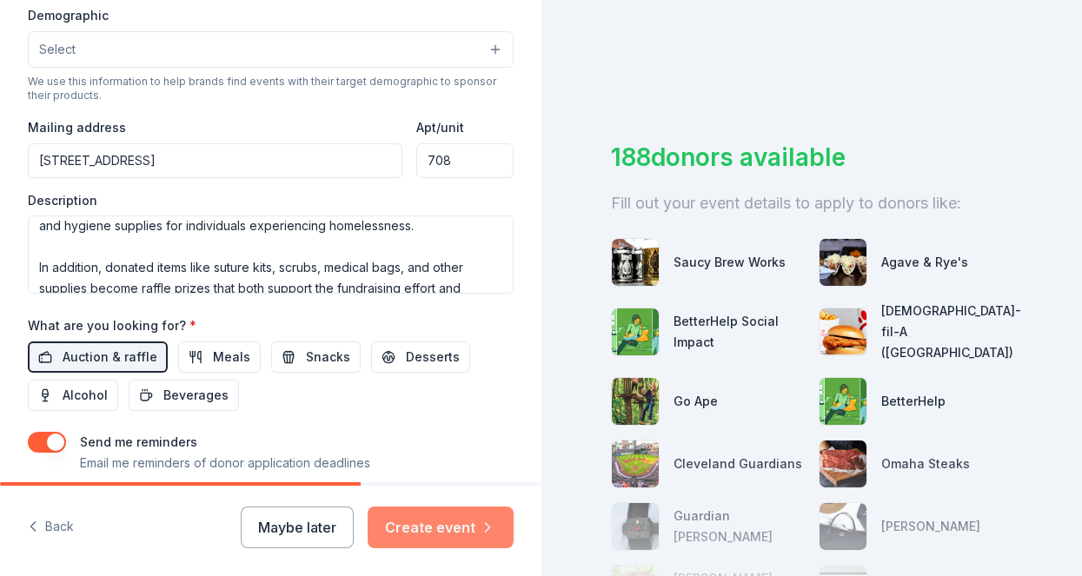
type input "708"
click at [477, 532] on button "Create event" at bounding box center [441, 528] width 146 height 42
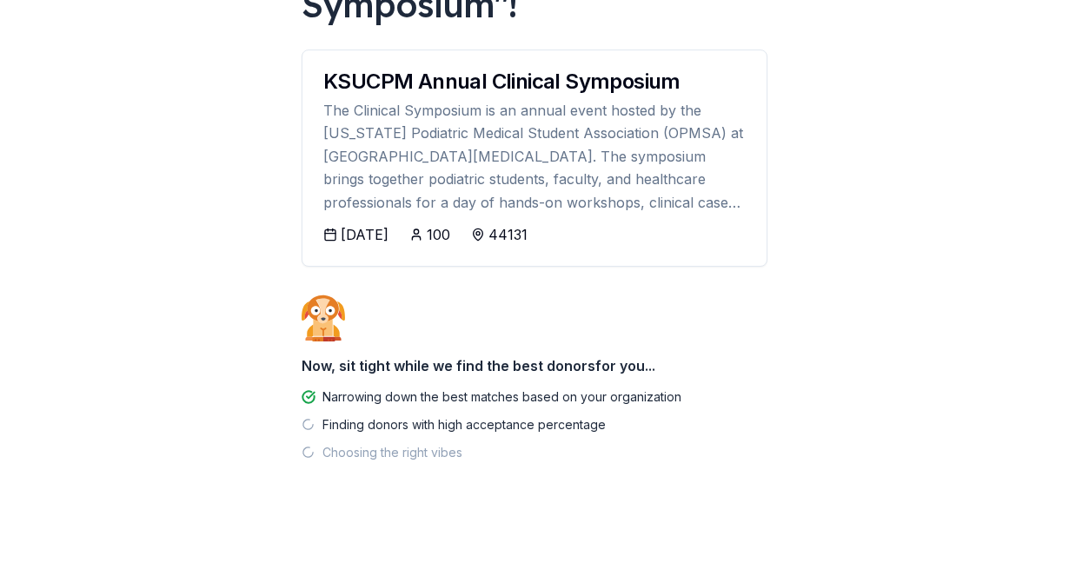
scroll to position [230, 0]
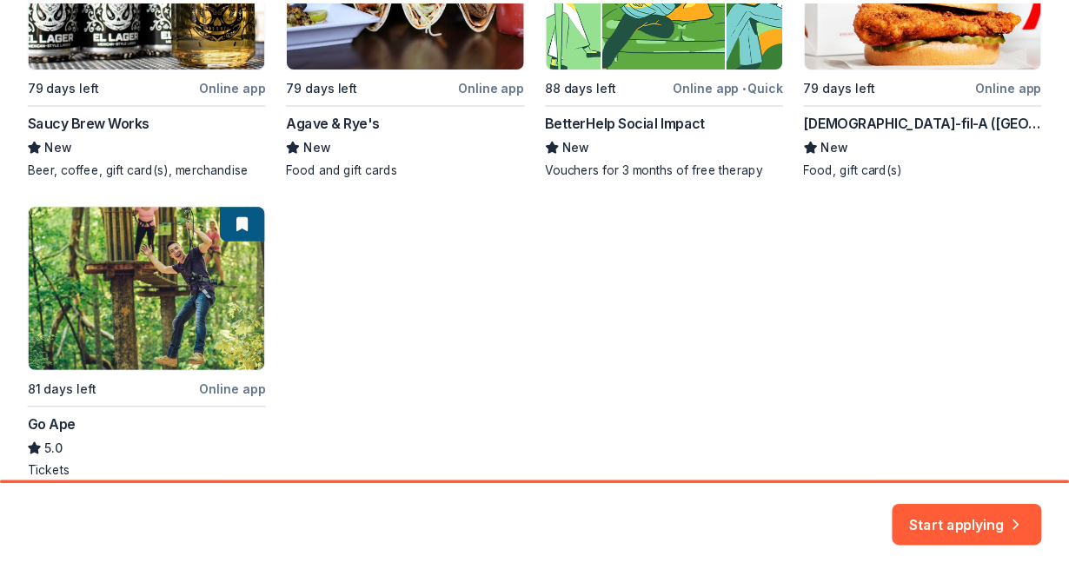
scroll to position [485, 0]
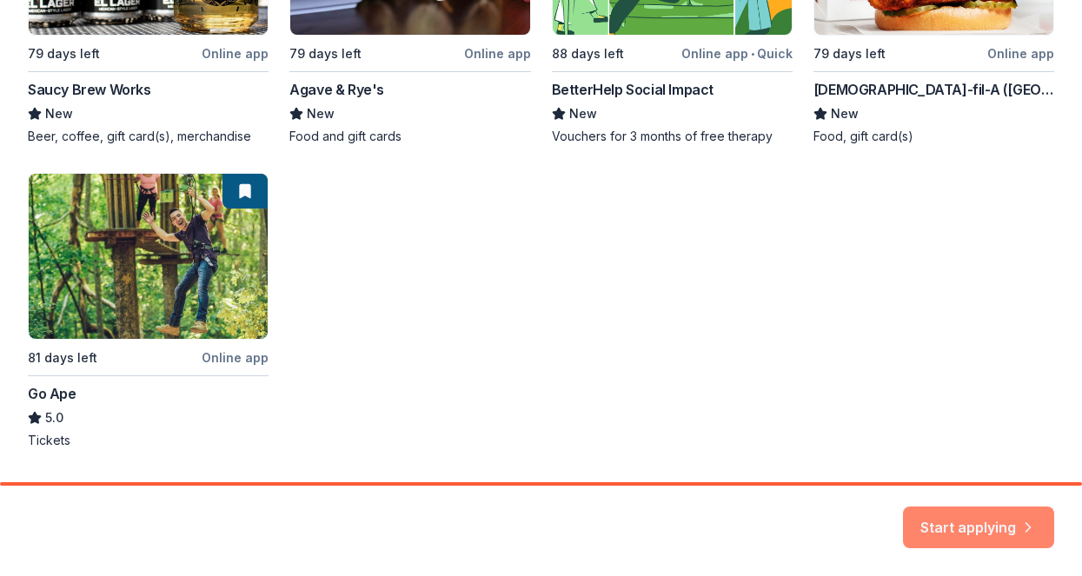
click at [975, 515] on button "Start applying" at bounding box center [978, 518] width 151 height 42
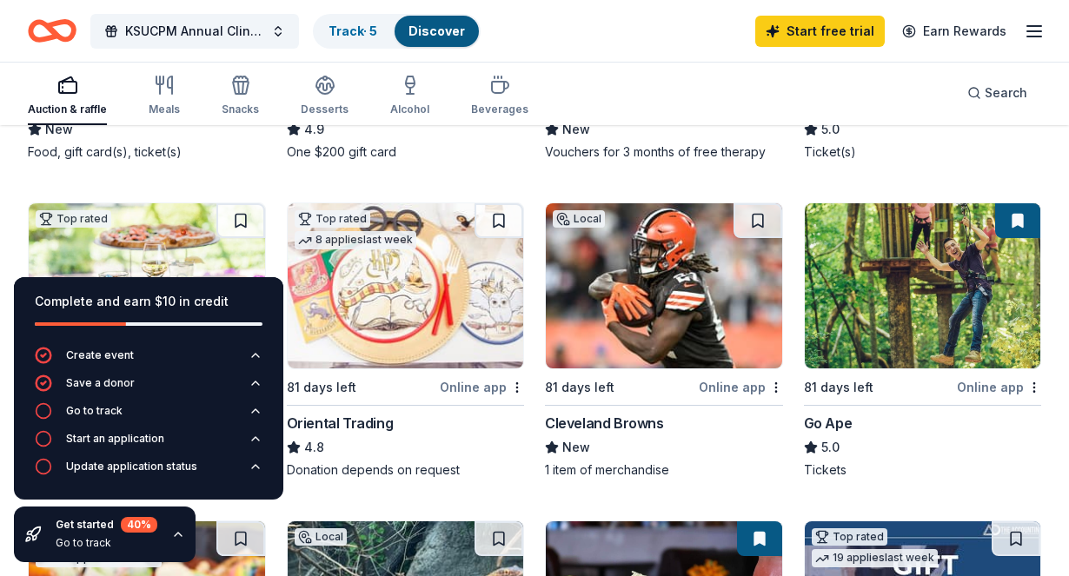
scroll to position [468, 0]
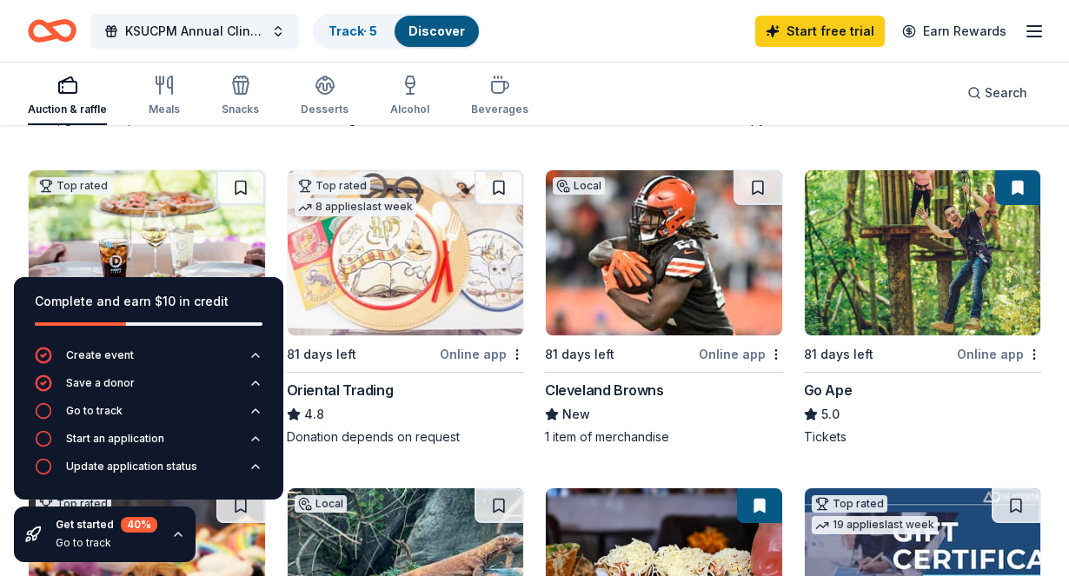
click at [181, 536] on icon "button" at bounding box center [178, 534] width 7 height 3
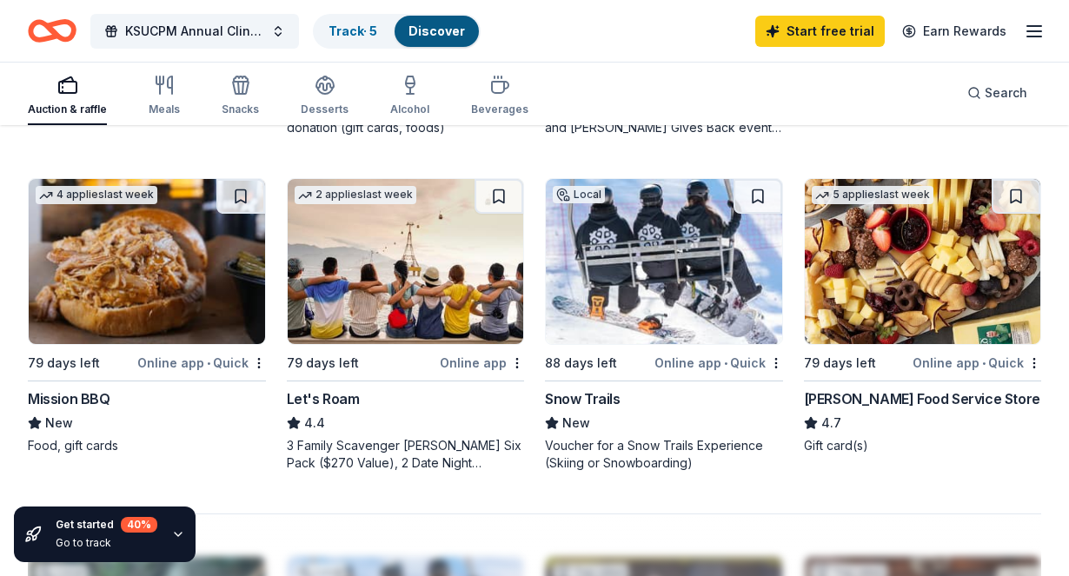
scroll to position [1443, 0]
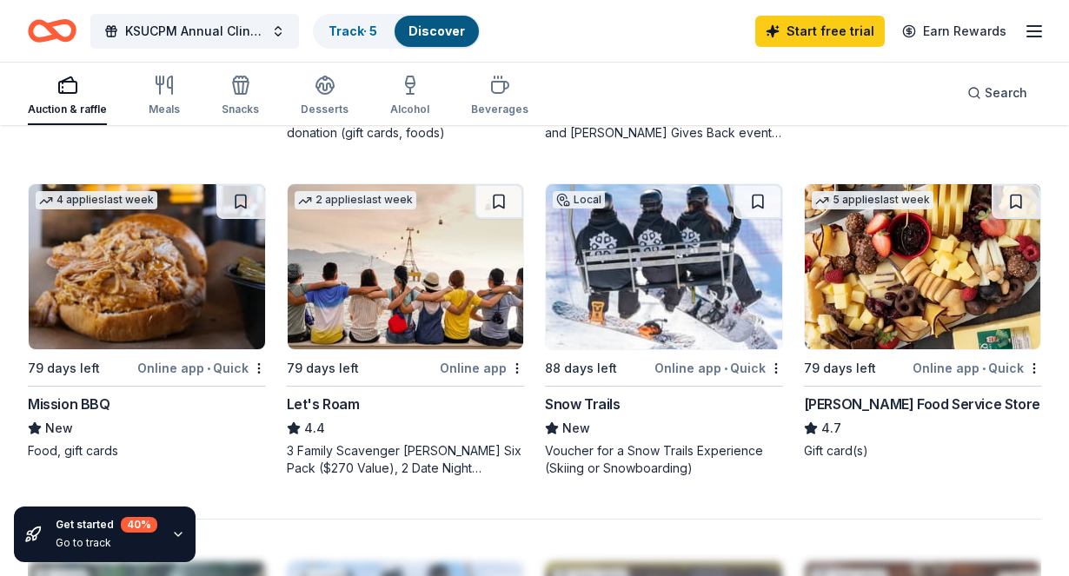
click at [732, 237] on img at bounding box center [664, 266] width 236 height 165
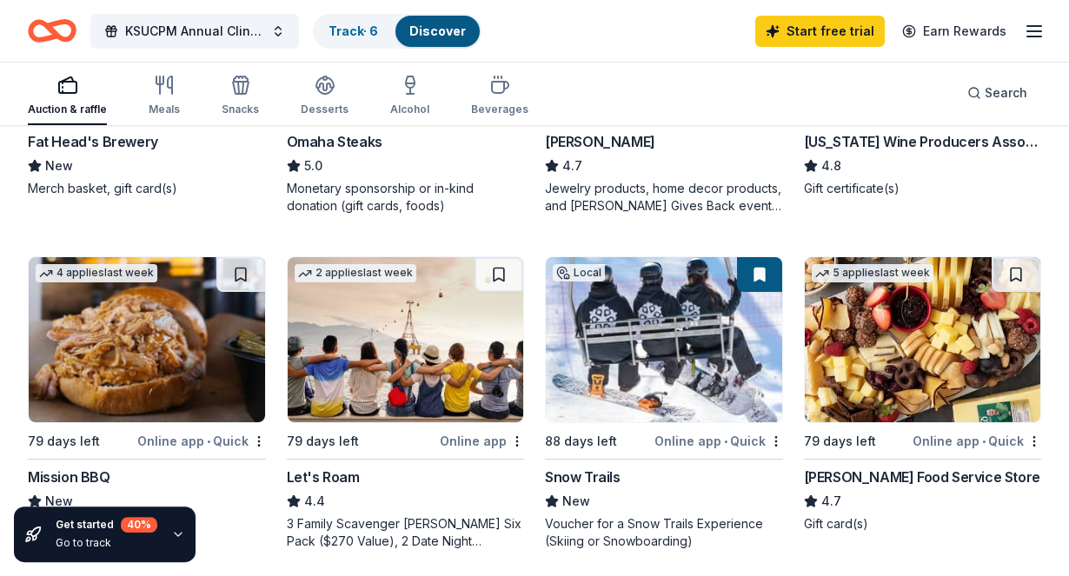
scroll to position [0, 0]
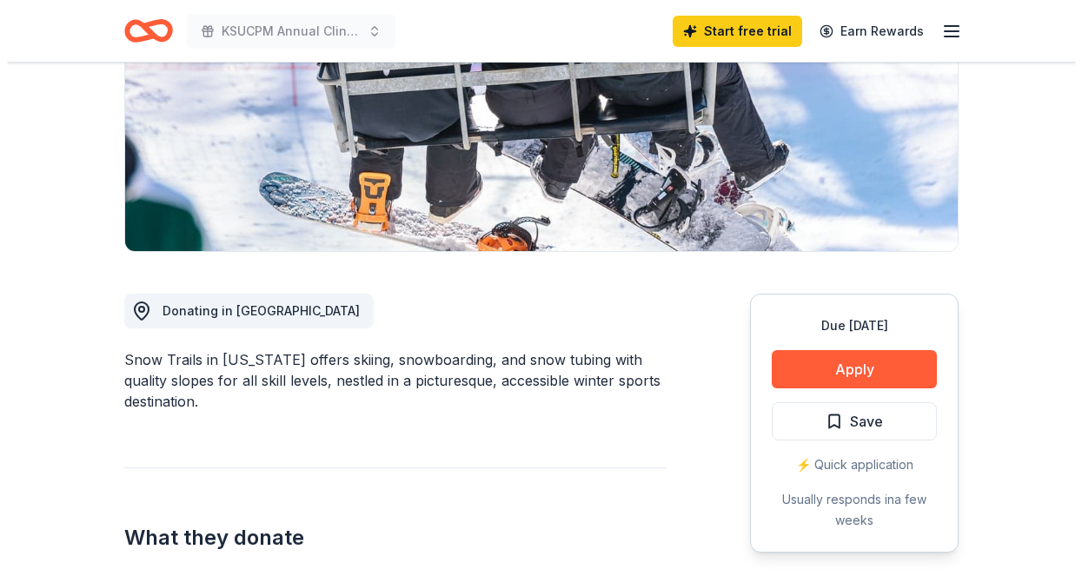
scroll to position [304, 0]
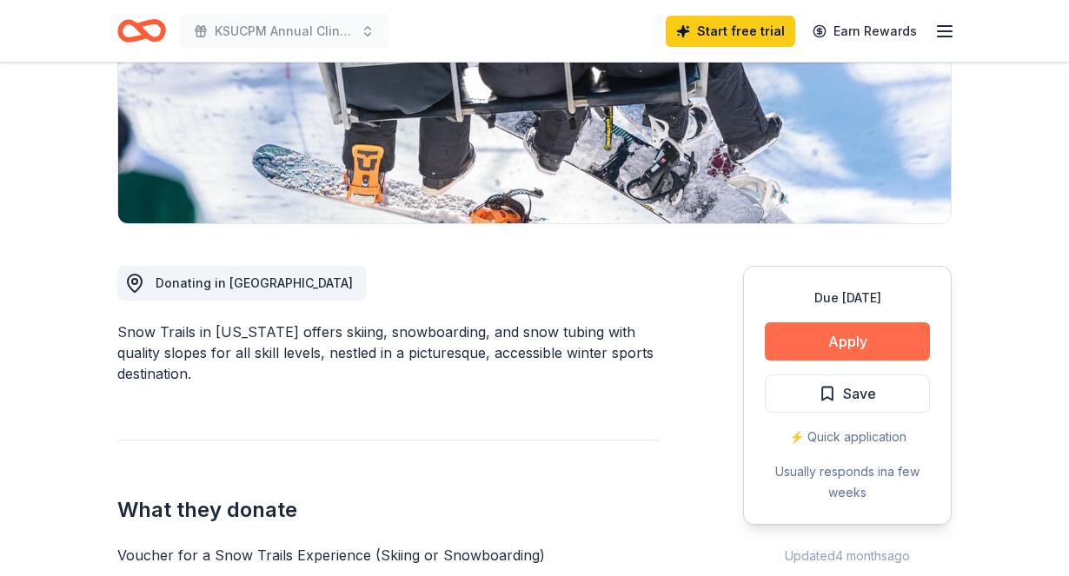
click at [899, 343] on button "Apply" at bounding box center [847, 341] width 165 height 38
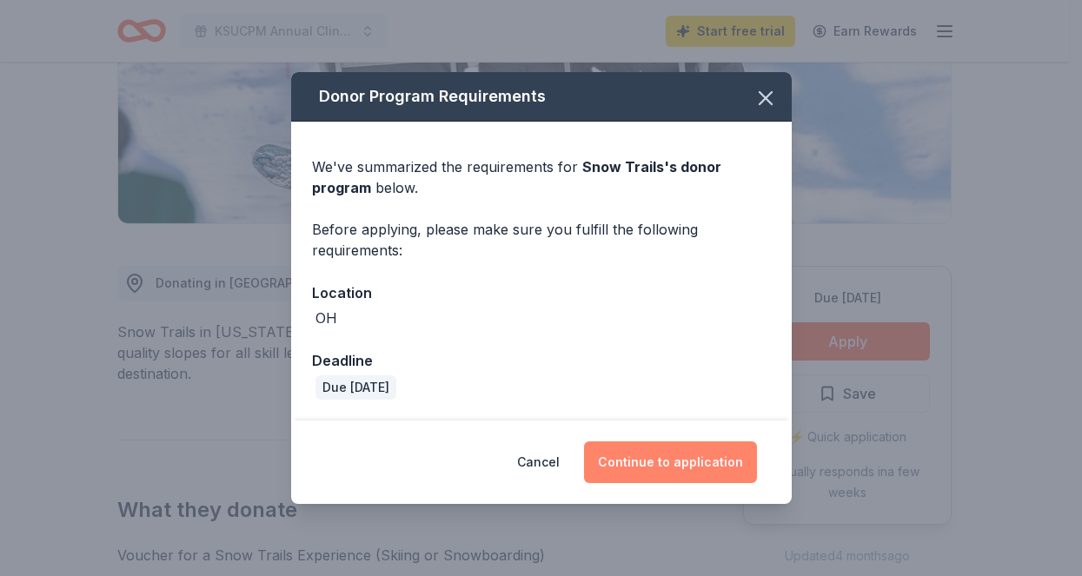
click at [693, 474] on button "Continue to application" at bounding box center [670, 462] width 173 height 42
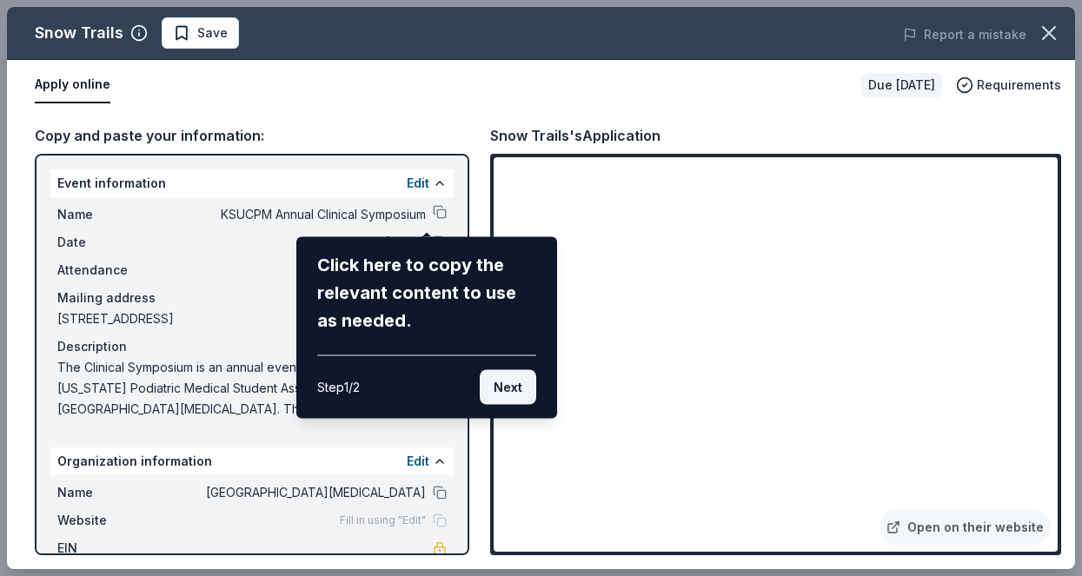
click at [503, 383] on button "Next" at bounding box center [508, 387] width 56 height 35
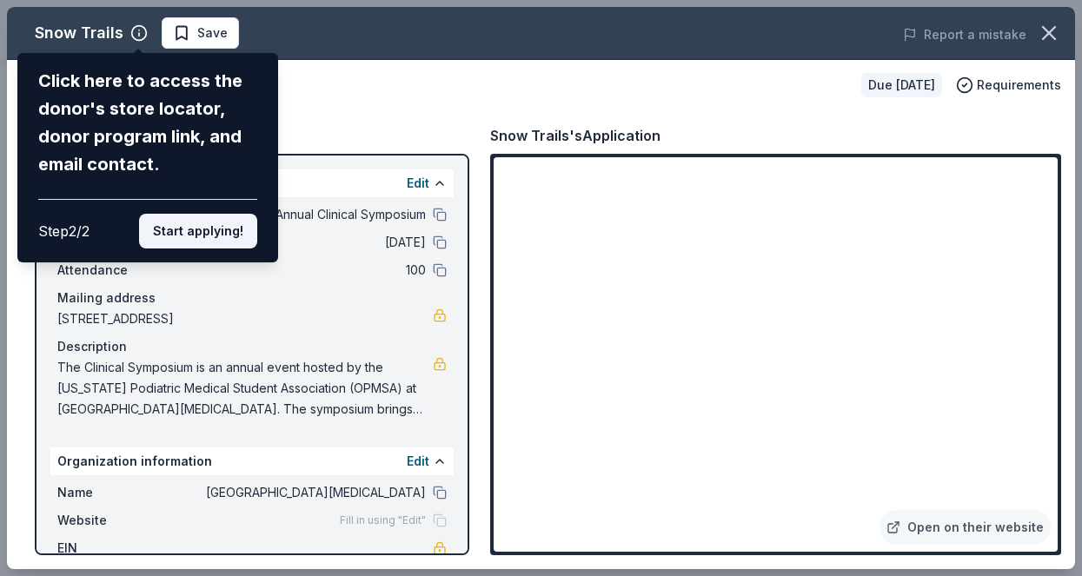
click at [205, 214] on button "Start applying!" at bounding box center [198, 231] width 118 height 35
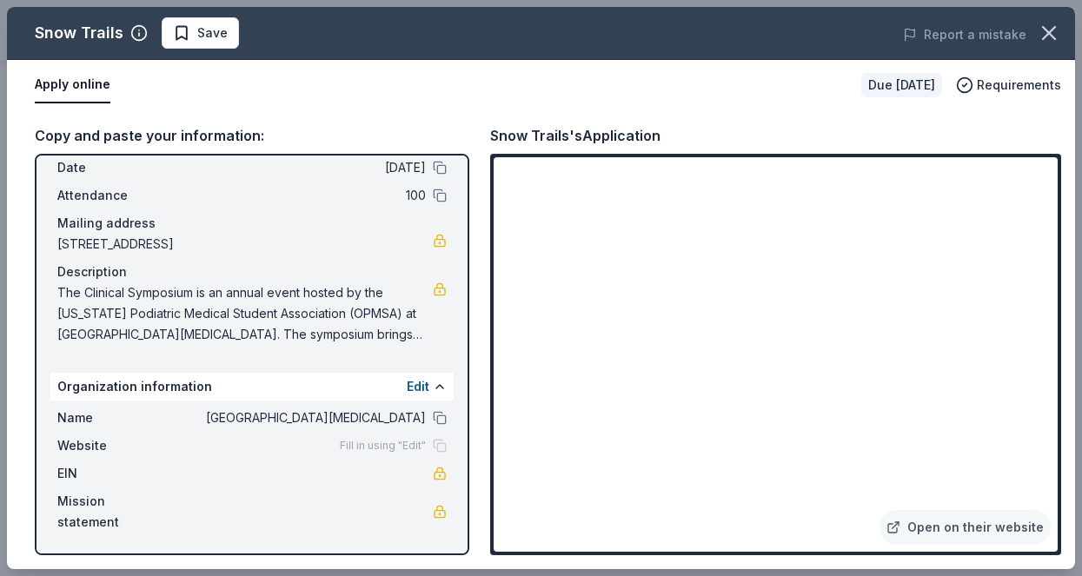
scroll to position [34, 0]
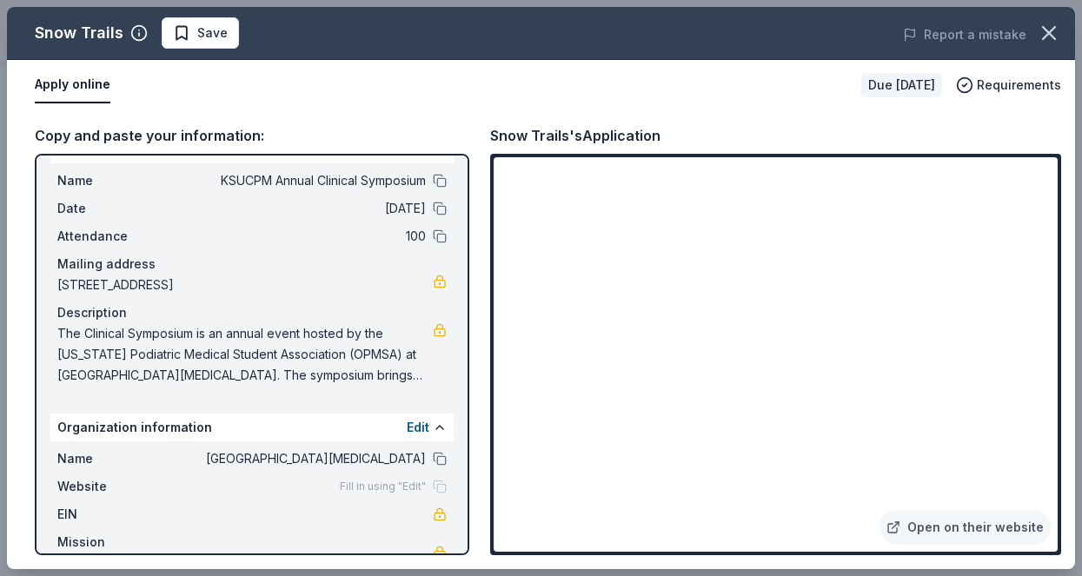
drag, startPoint x: 55, startPoint y: 282, endPoint x: 249, endPoint y: 283, distance: 194.6
click at [249, 282] on div "Name KSUCPM Annual Clinical Symposium Date 01/24/26 Attendance 100 Mailing addr…" at bounding box center [251, 277] width 403 height 229
click at [249, 283] on span "1278 West 9th Street, 708, Cleveland, OH 44113" at bounding box center [244, 285] width 375 height 21
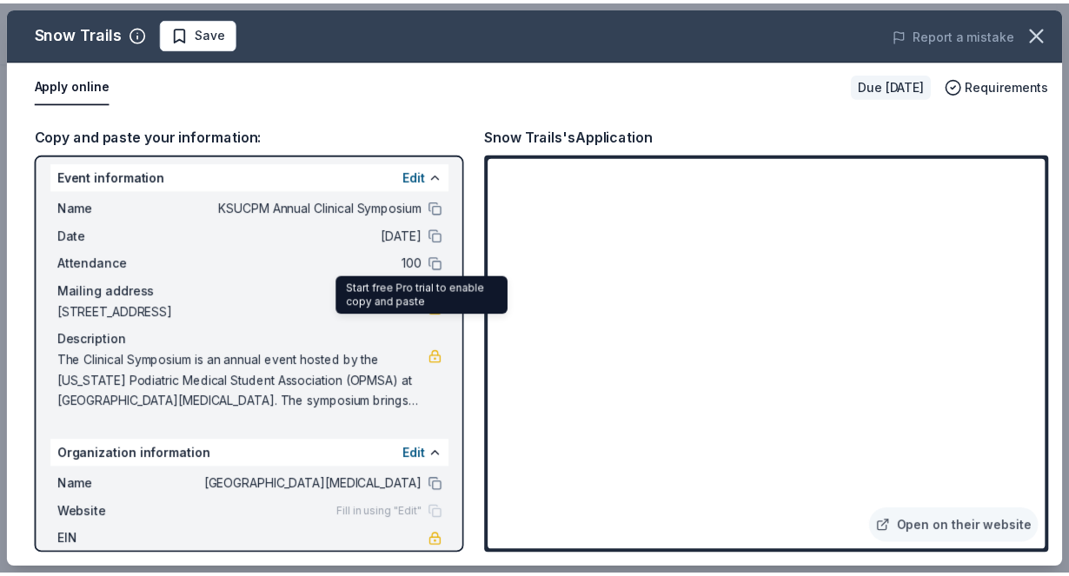
scroll to position [0, 0]
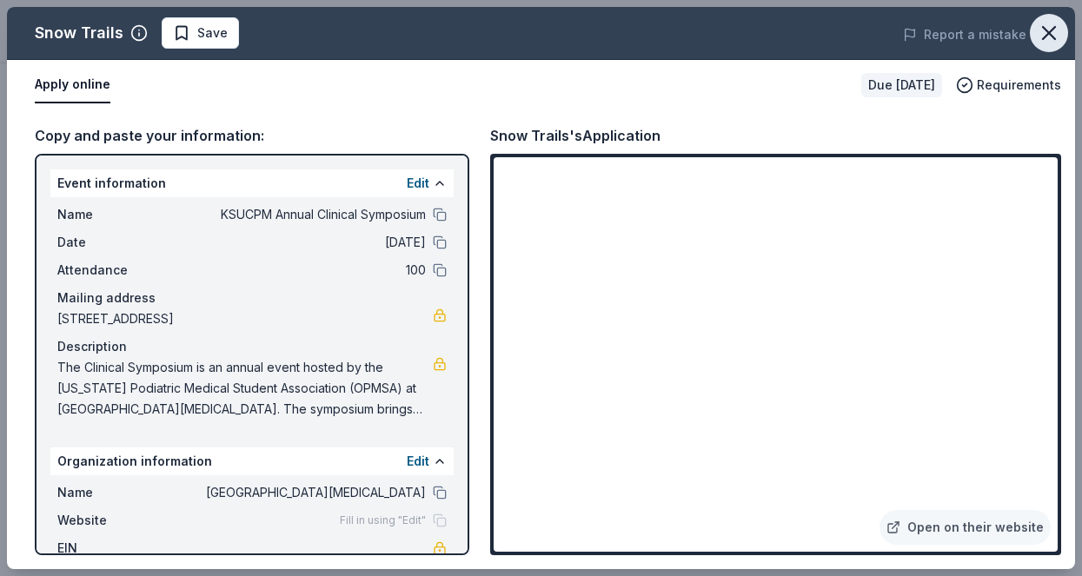
click at [1044, 36] on icon "button" at bounding box center [1049, 33] width 12 height 12
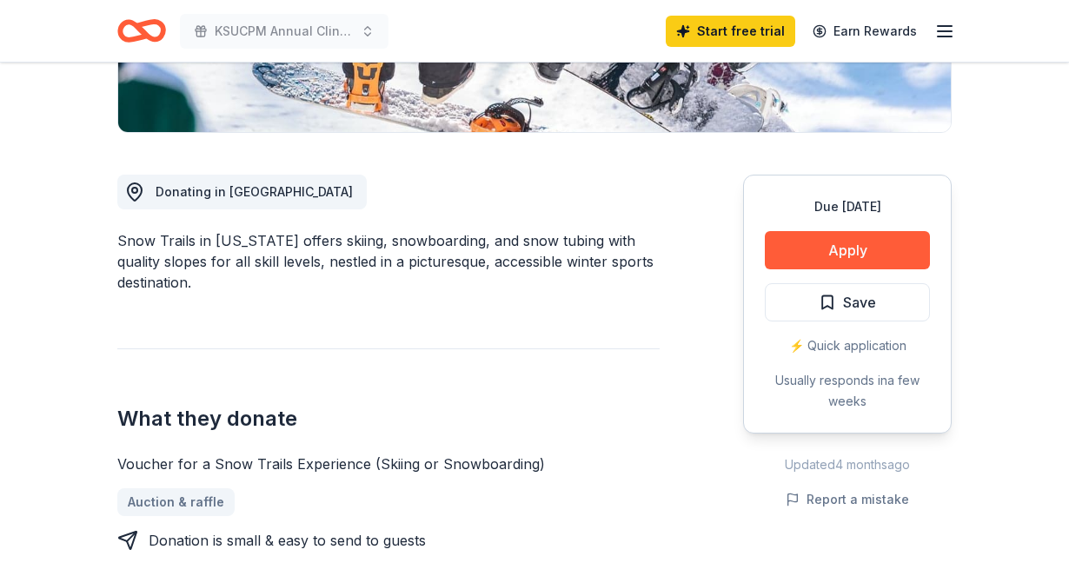
scroll to position [433, 0]
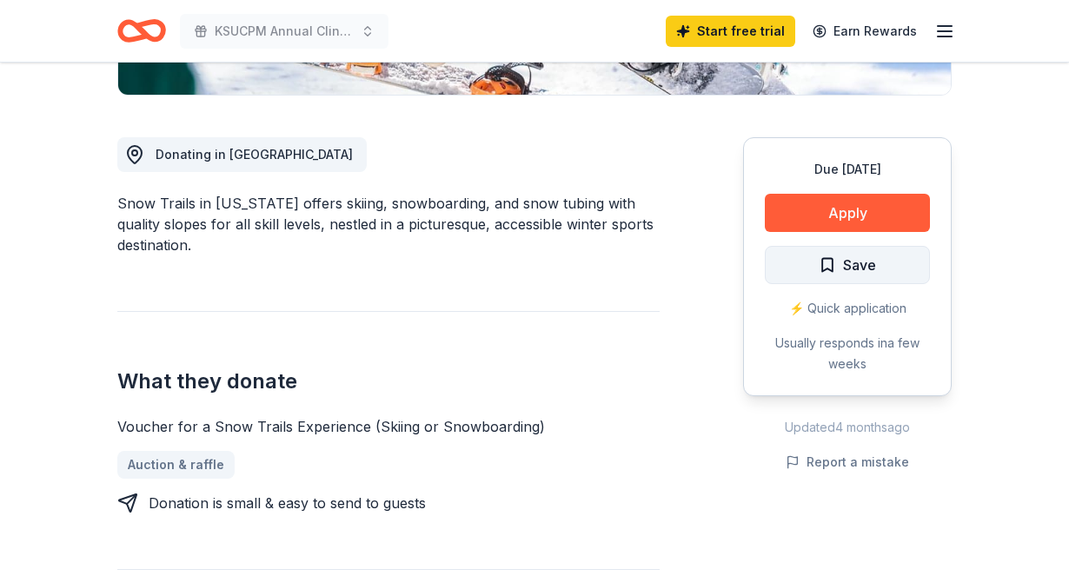
click at [837, 262] on span "Save" at bounding box center [847, 265] width 57 height 23
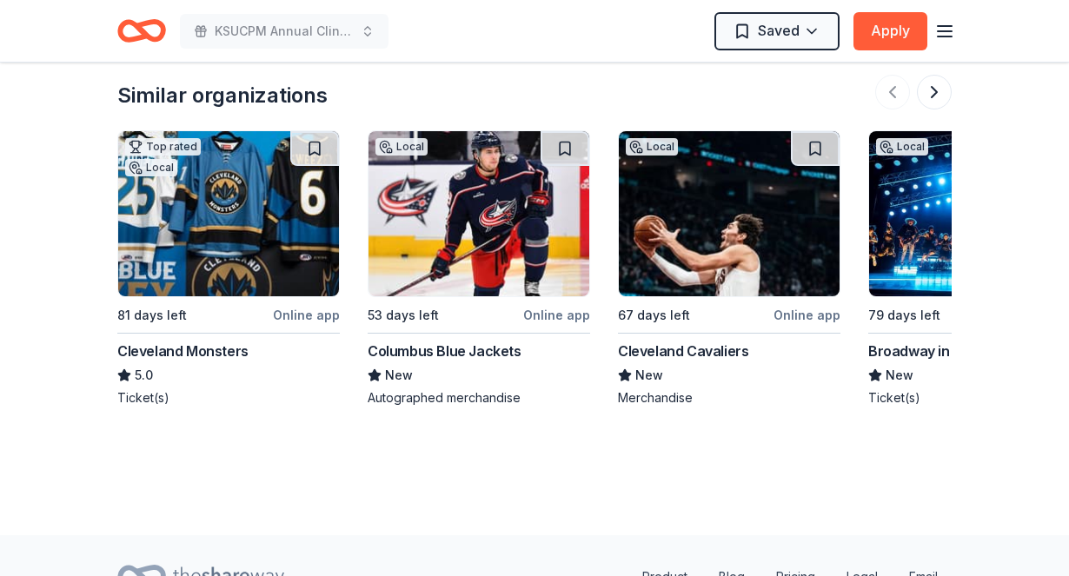
scroll to position [1839, 0]
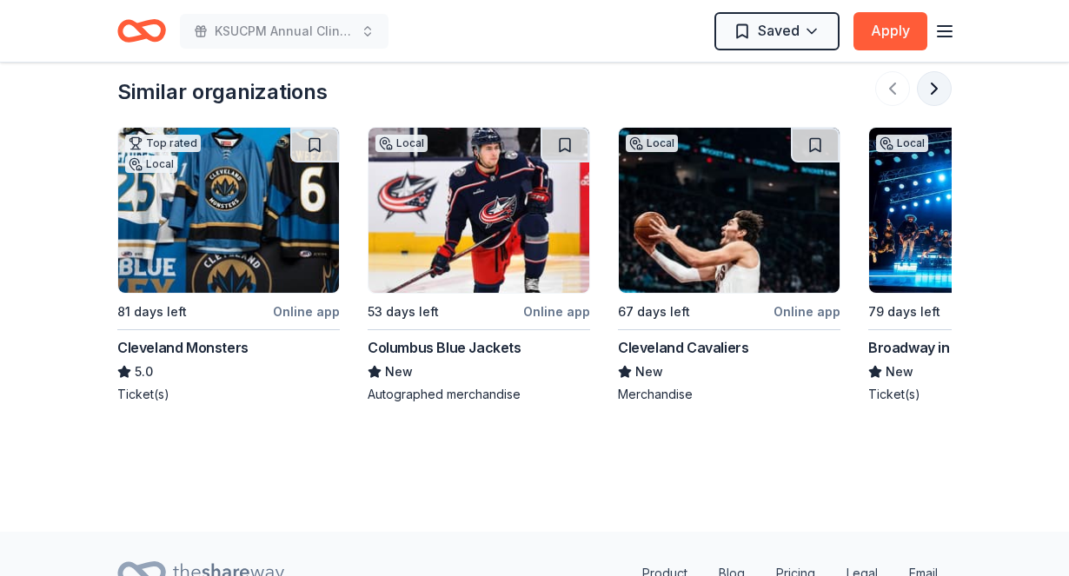
click at [940, 92] on button at bounding box center [934, 88] width 35 height 35
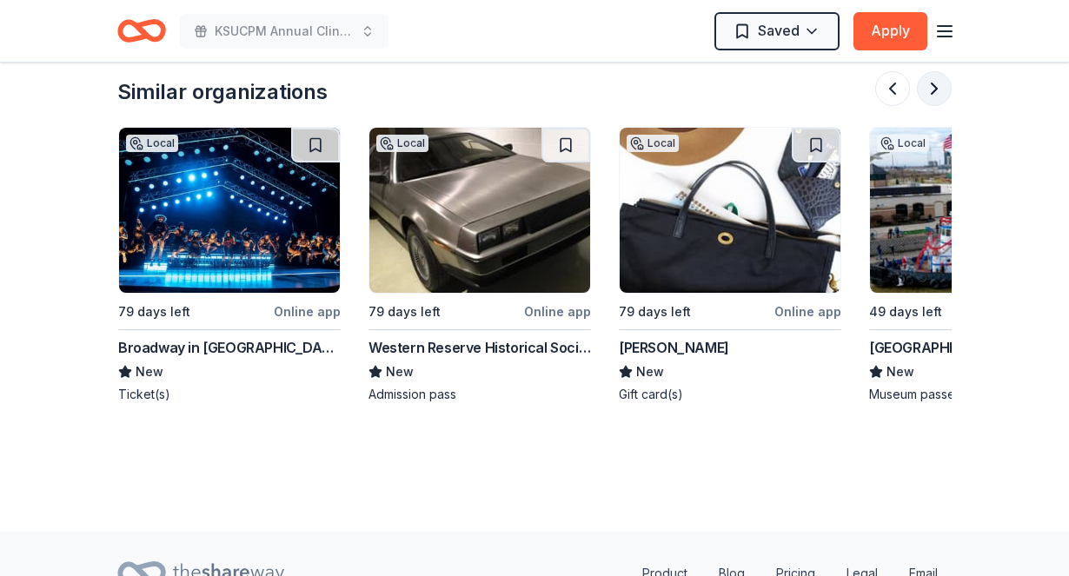
scroll to position [0, 751]
click at [941, 97] on button at bounding box center [934, 88] width 35 height 35
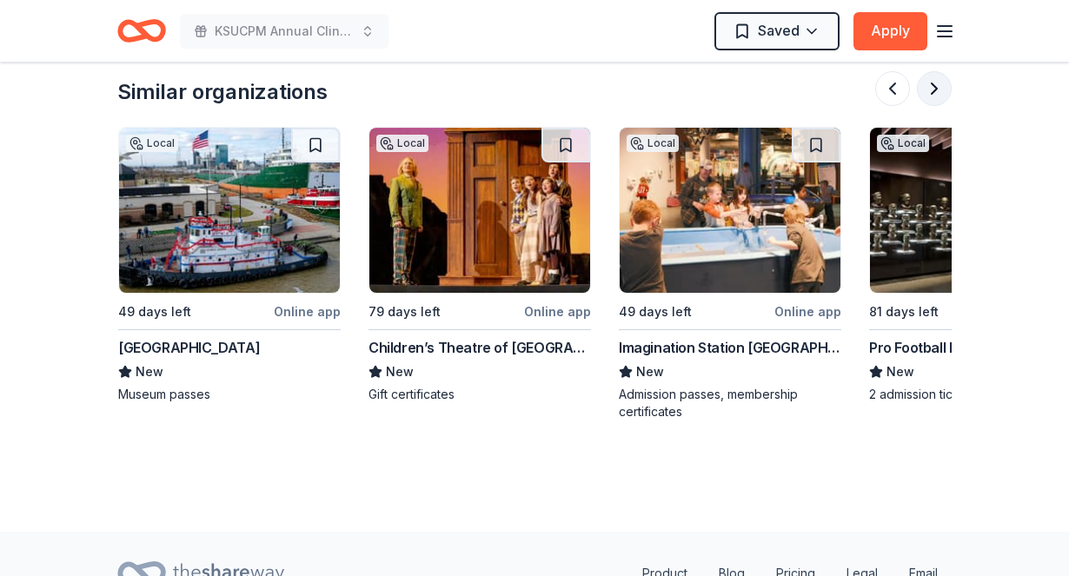
scroll to position [0, 1501]
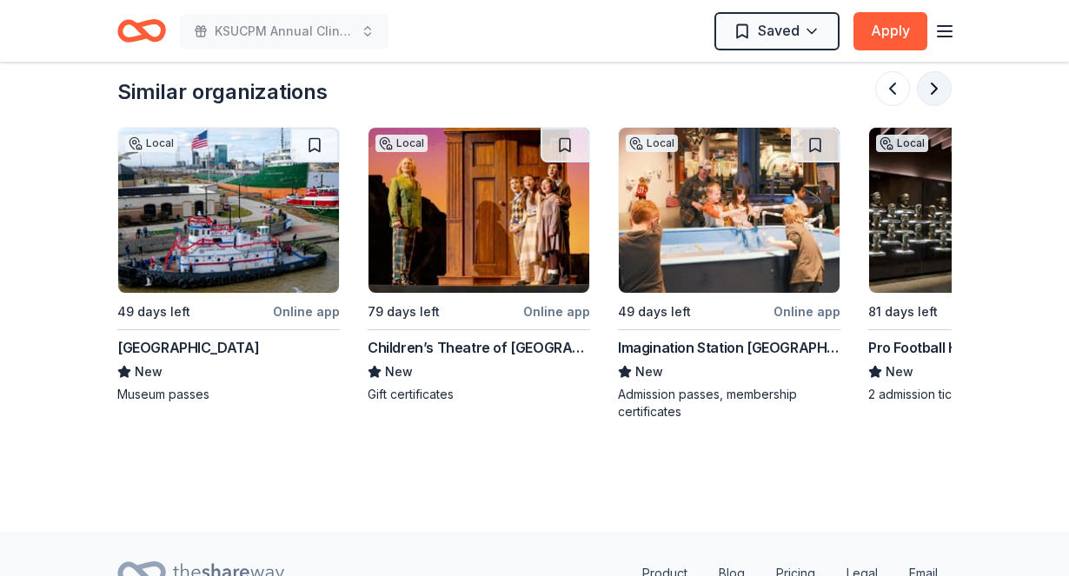
click at [941, 97] on button at bounding box center [934, 88] width 35 height 35
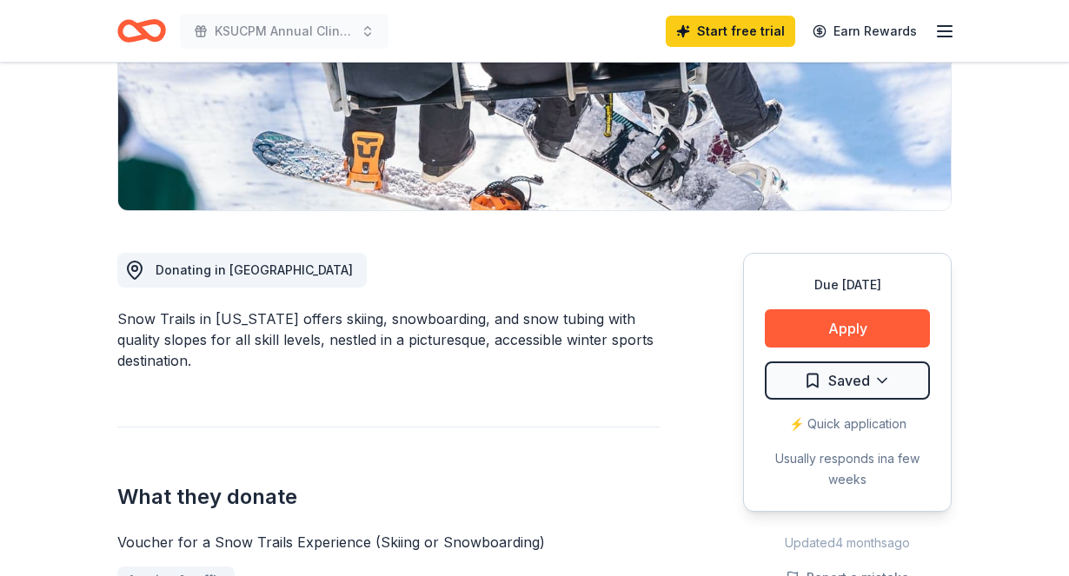
scroll to position [0, 0]
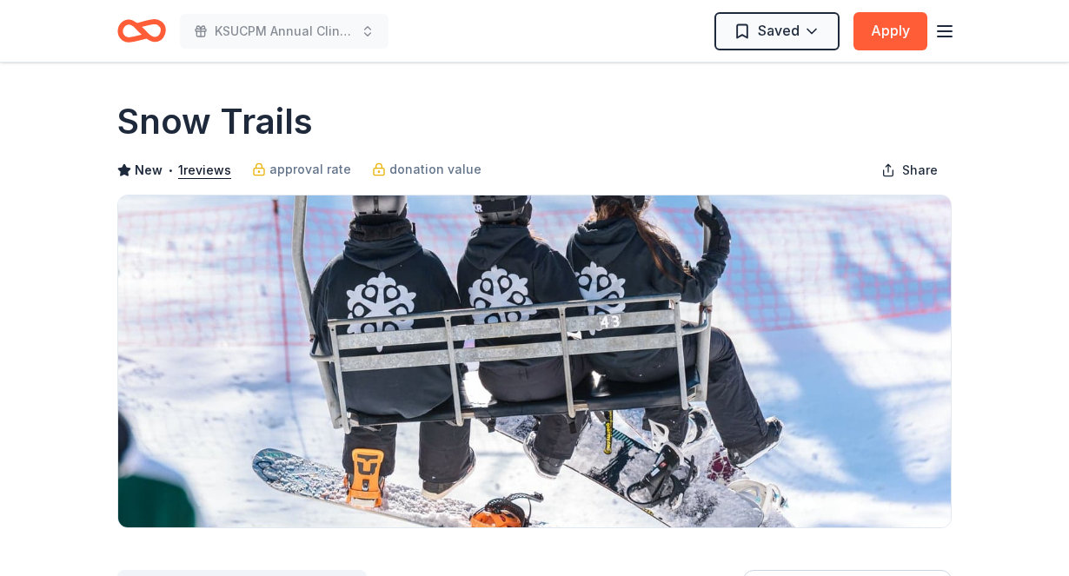
click at [118, 37] on icon "Home" at bounding box center [141, 30] width 49 height 41
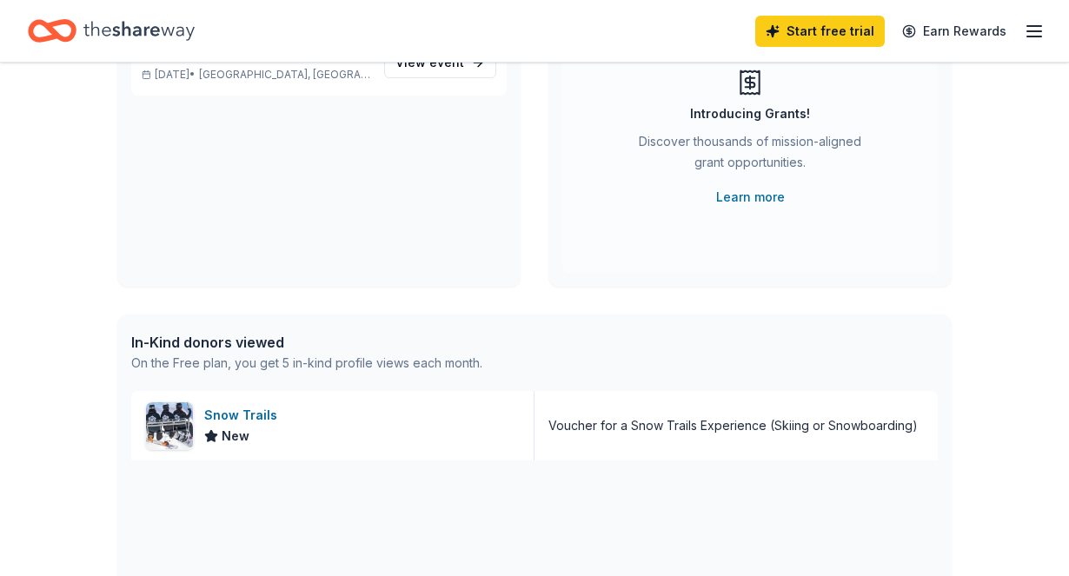
scroll to position [201, 0]
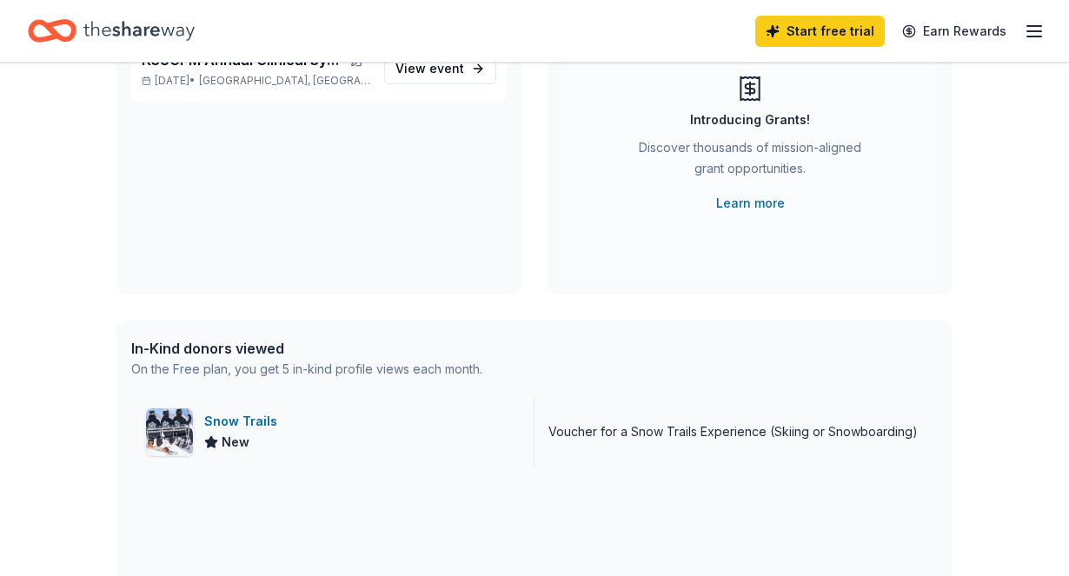
click at [667, 435] on div "Voucher for a Snow Trails Experience (Skiing or Snowboarding)" at bounding box center [732, 431] width 369 height 21
click at [474, 427] on div "Snow Trails New" at bounding box center [332, 432] width 403 height 70
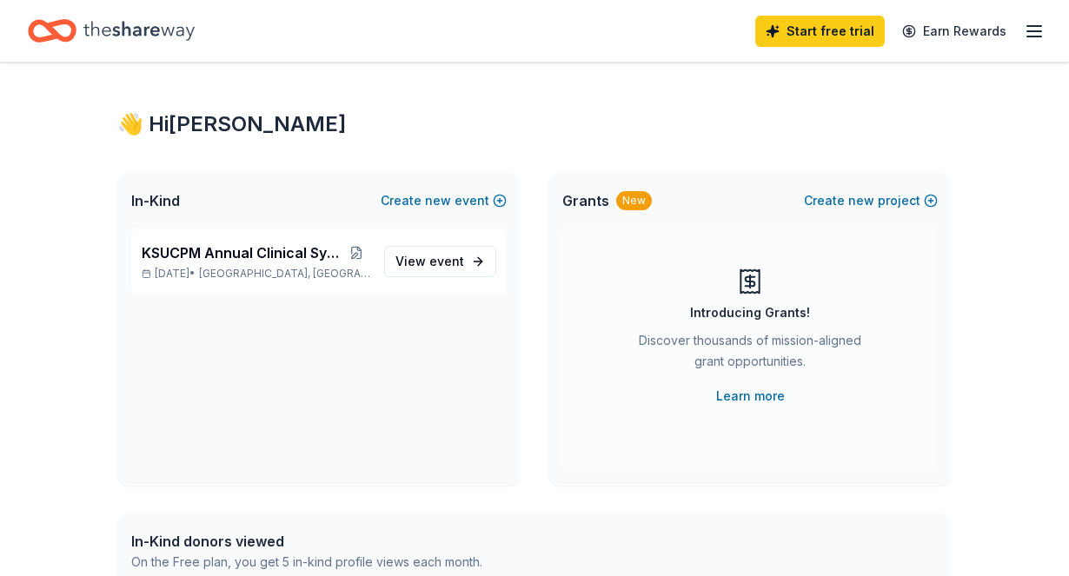
scroll to position [0, 0]
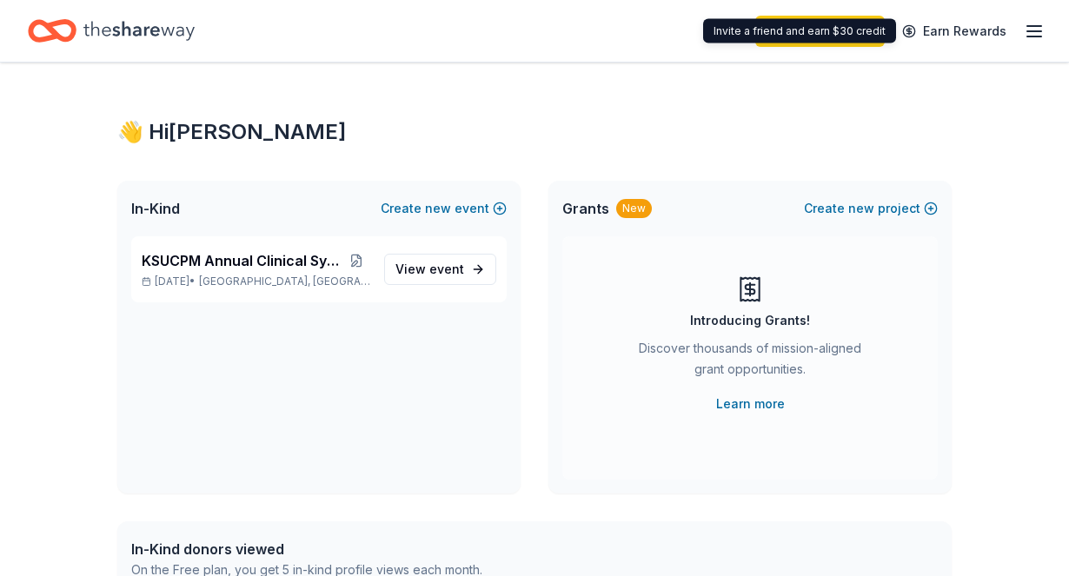
click at [1026, 44] on div "Start free trial Earn Rewards" at bounding box center [899, 30] width 289 height 41
click at [1030, 36] on line "button" at bounding box center [1034, 36] width 14 height 0
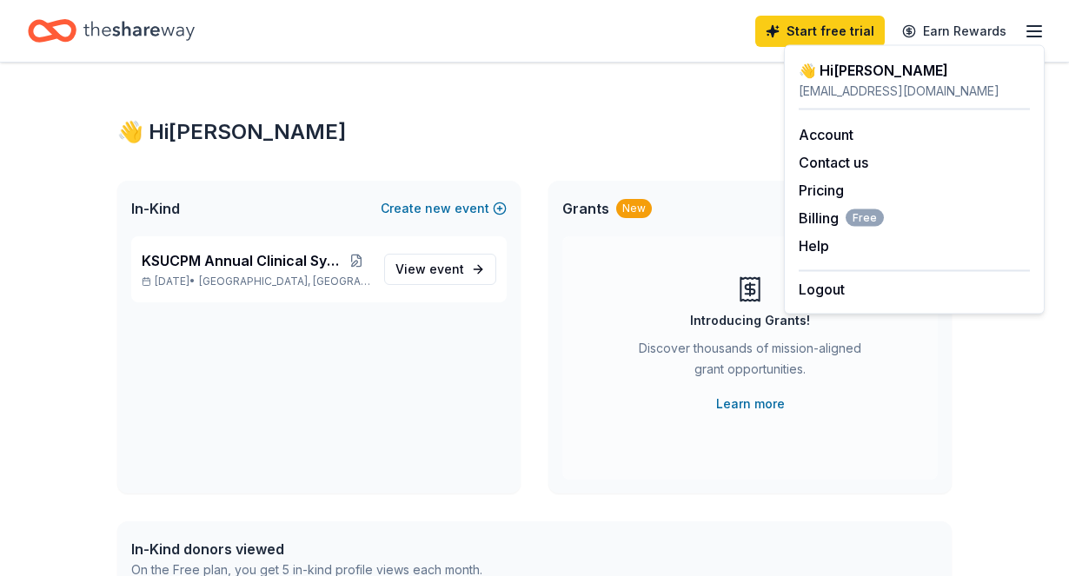
click at [1030, 36] on line "button" at bounding box center [1034, 36] width 14 height 0
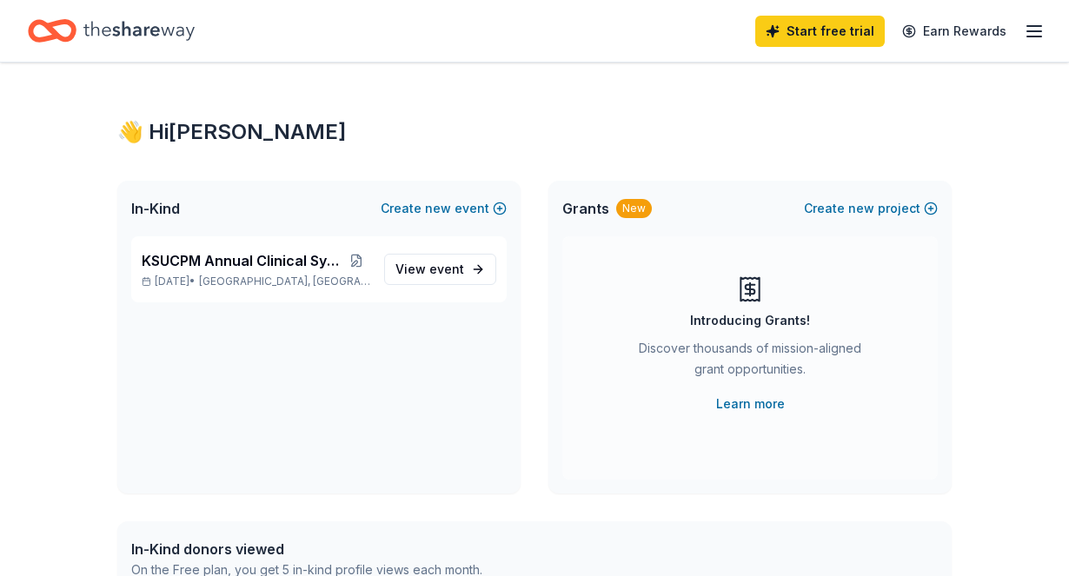
click at [1037, 29] on icon "button" at bounding box center [1034, 31] width 21 height 21
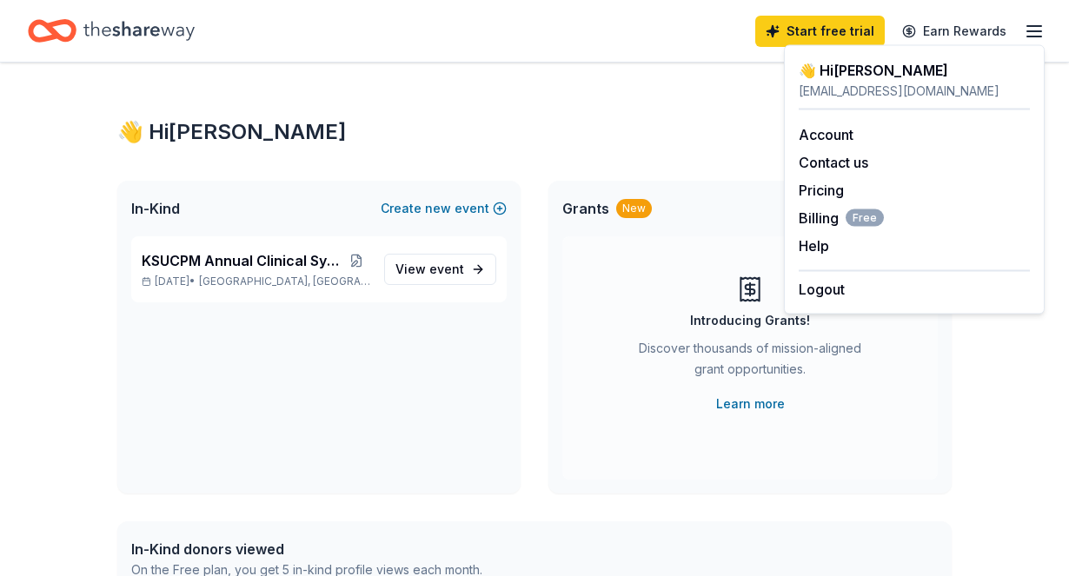
click at [1037, 29] on icon "button" at bounding box center [1034, 31] width 21 height 21
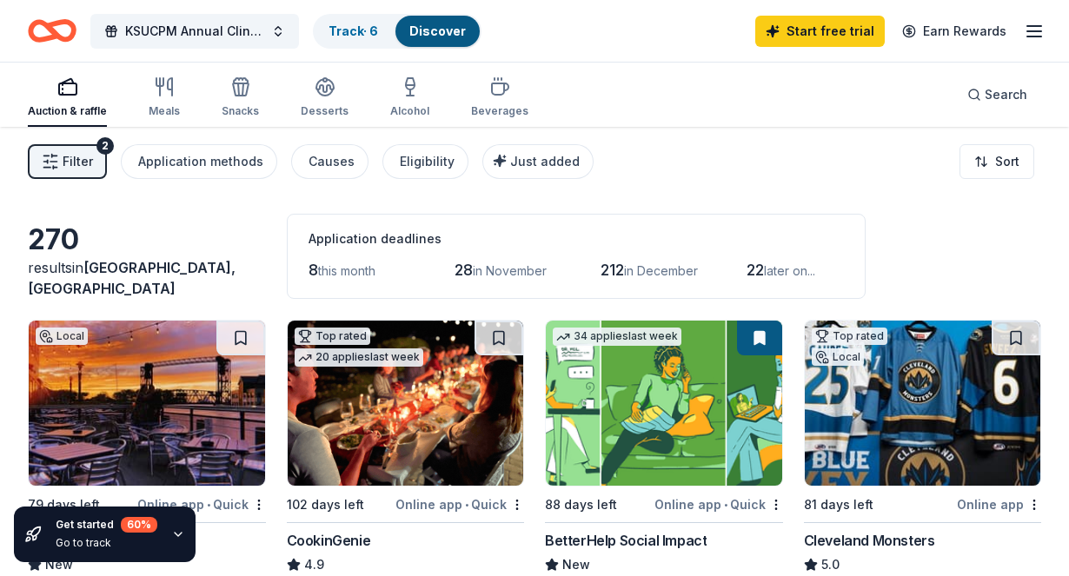
click at [73, 166] on span "Filter" at bounding box center [78, 161] width 30 height 21
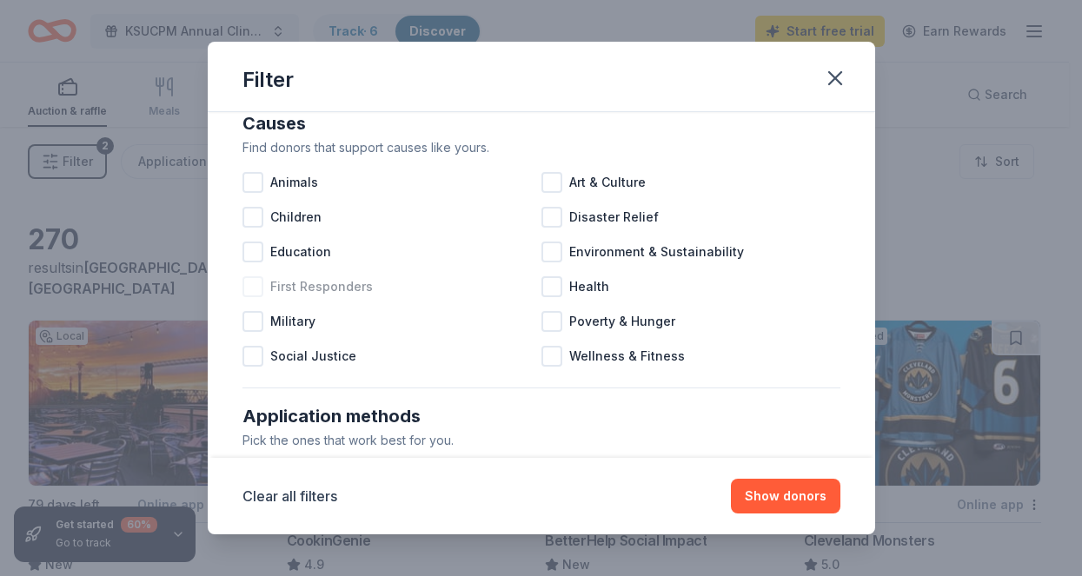
scroll to position [31, 0]
click at [256, 252] on div at bounding box center [252, 251] width 21 height 21
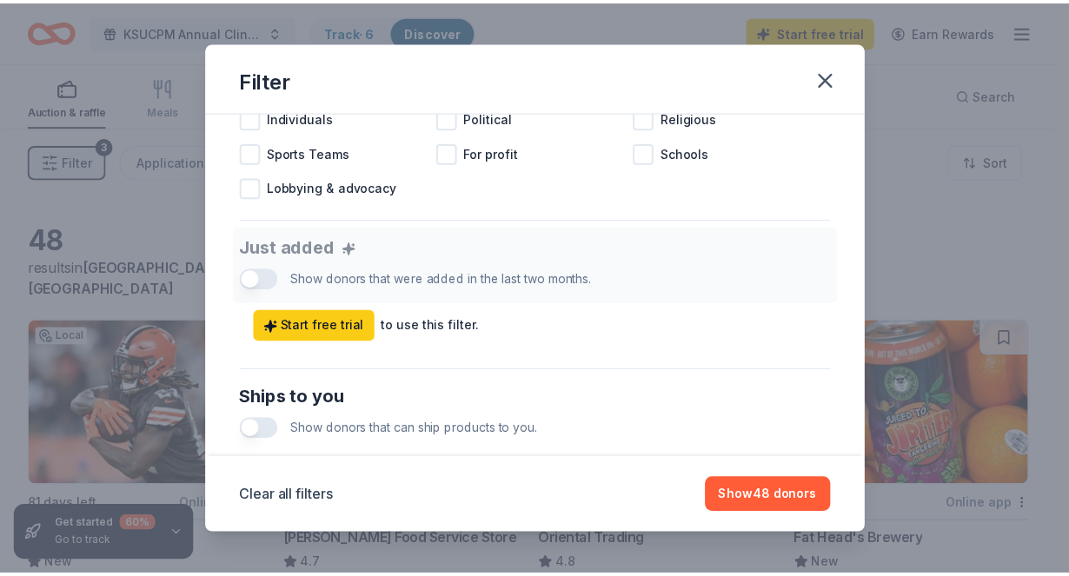
scroll to position [567, 0]
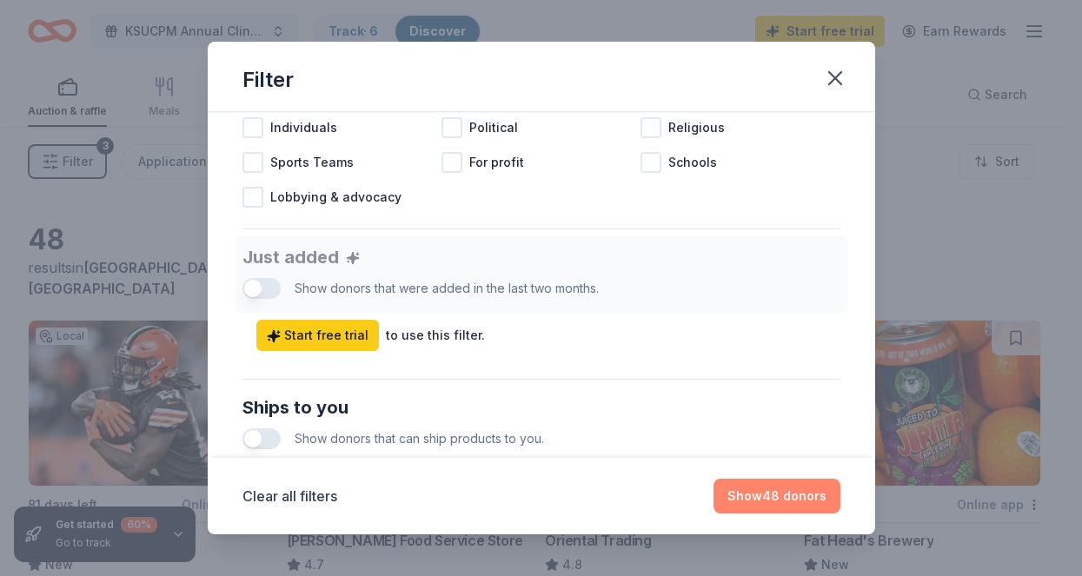
click at [779, 509] on button "Show 48 donors" at bounding box center [776, 496] width 127 height 35
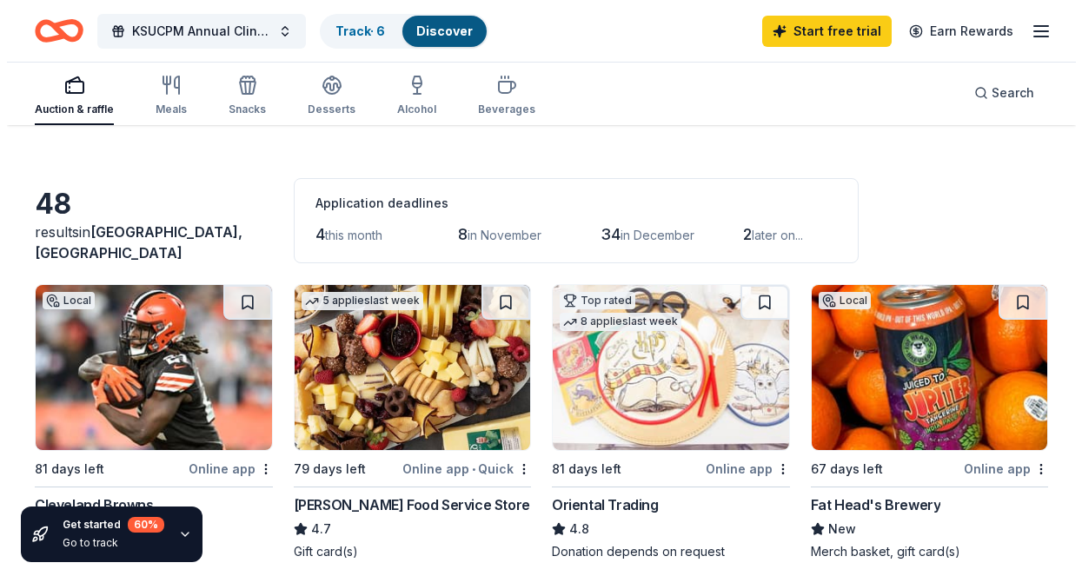
scroll to position [0, 0]
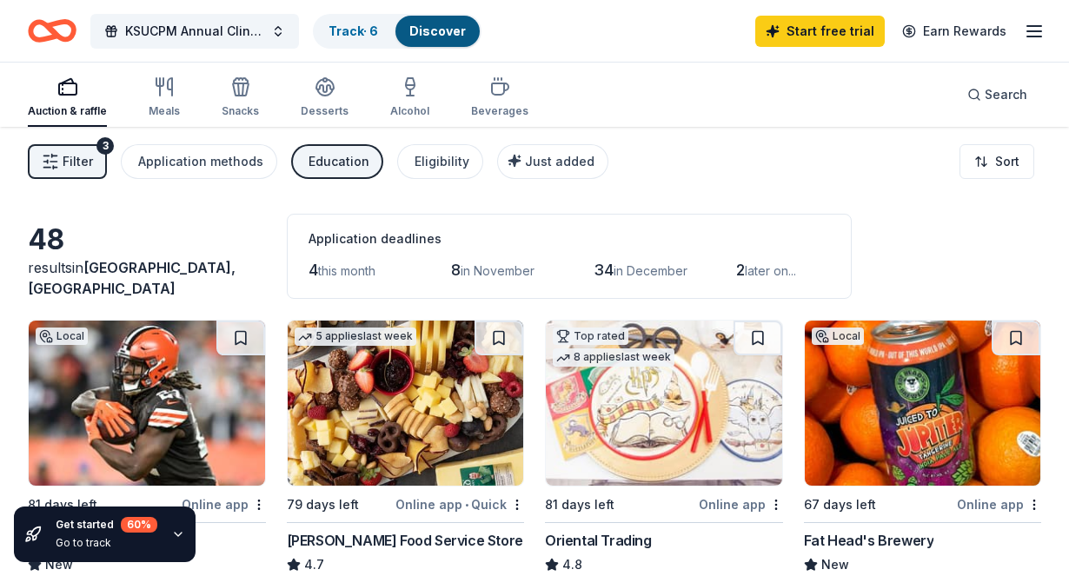
click at [74, 159] on span "Filter" at bounding box center [78, 161] width 30 height 21
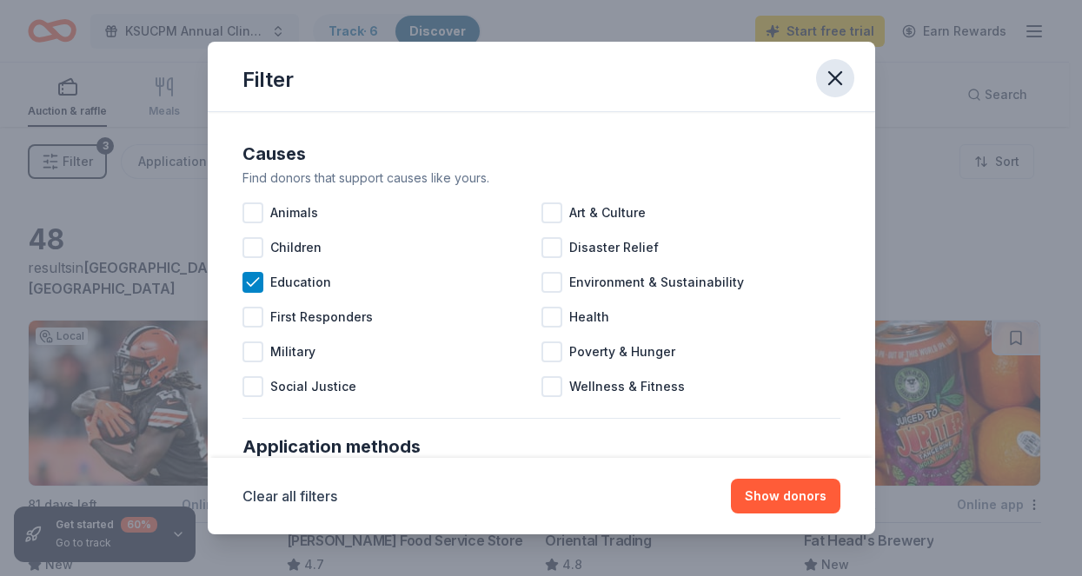
click at [835, 74] on icon "button" at bounding box center [835, 78] width 24 height 24
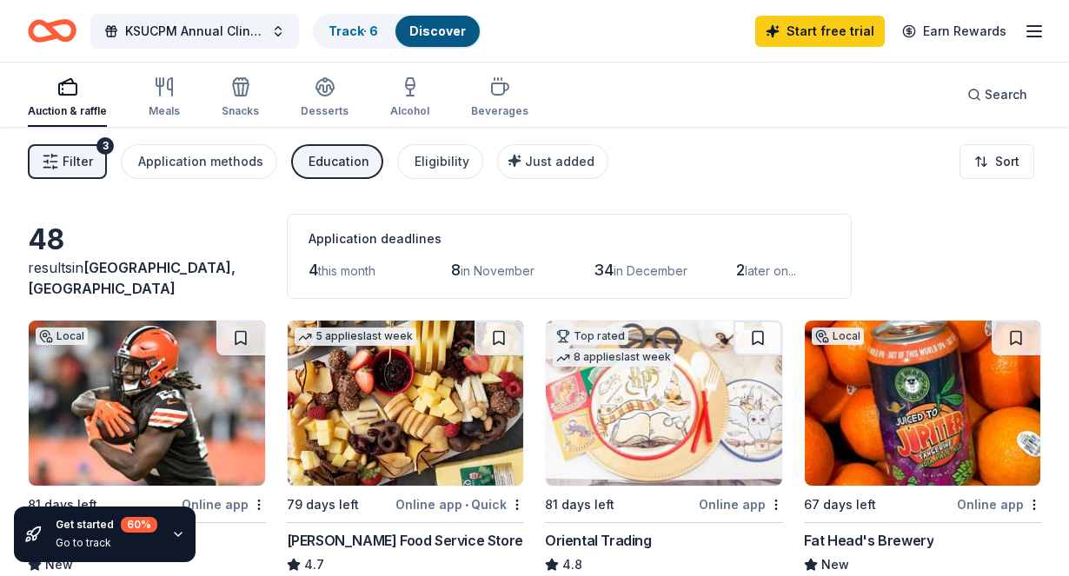
click at [74, 157] on span "Filter" at bounding box center [78, 161] width 30 height 21
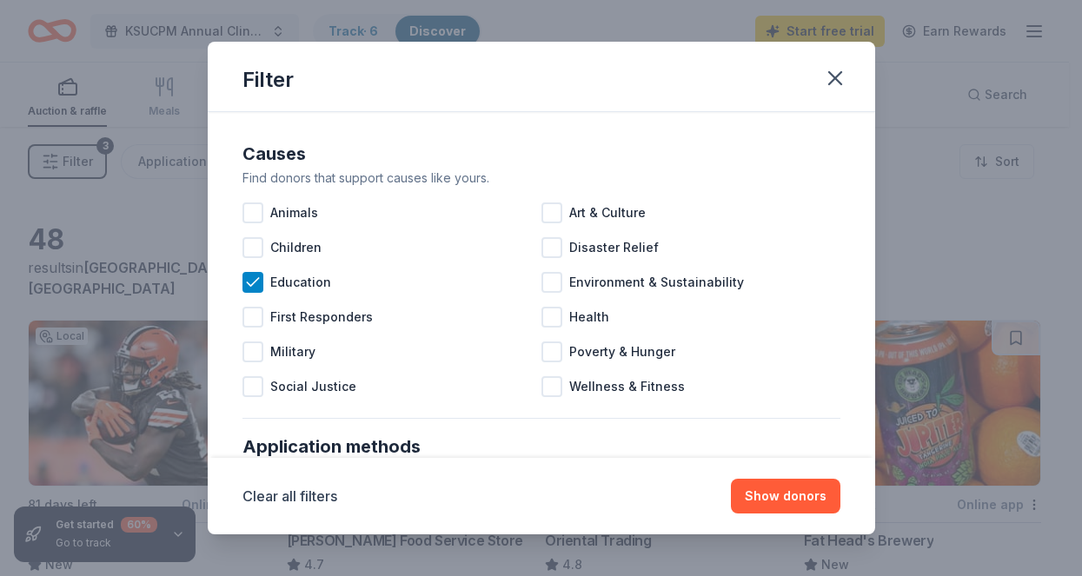
scroll to position [18, 0]
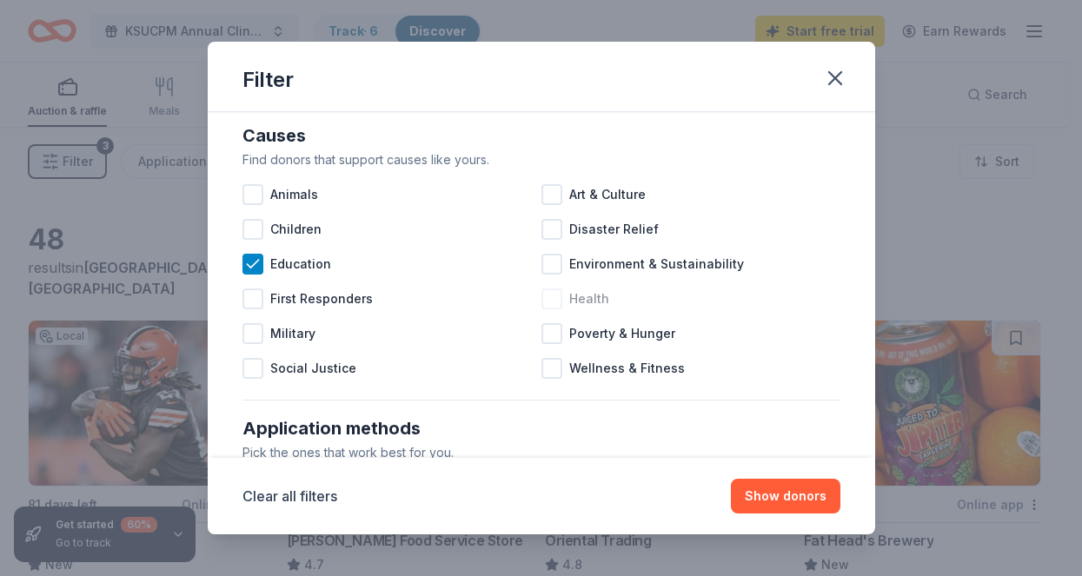
click at [545, 300] on div at bounding box center [551, 298] width 21 height 21
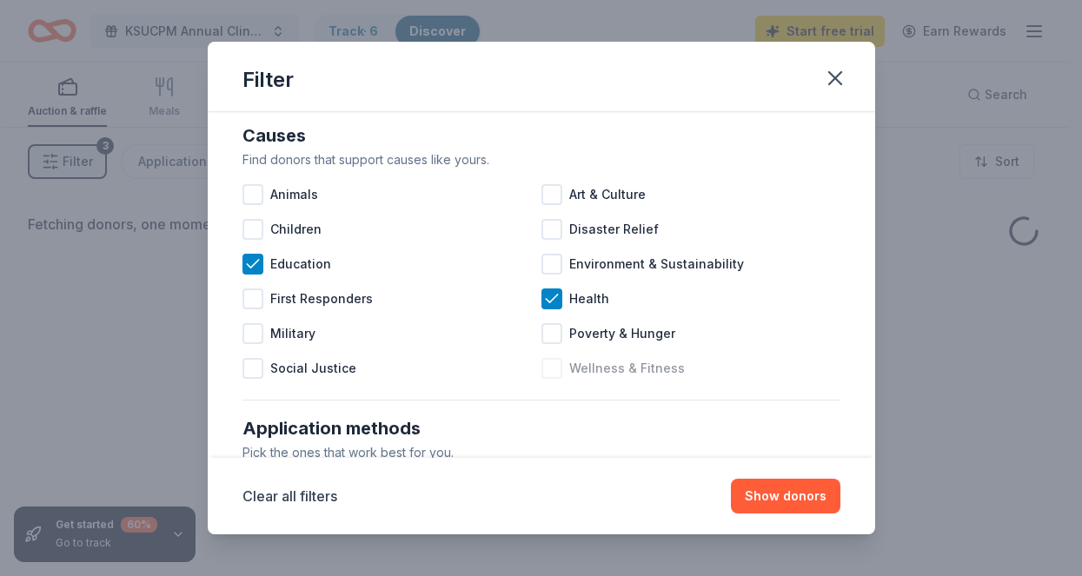
click at [553, 368] on div at bounding box center [551, 368] width 21 height 21
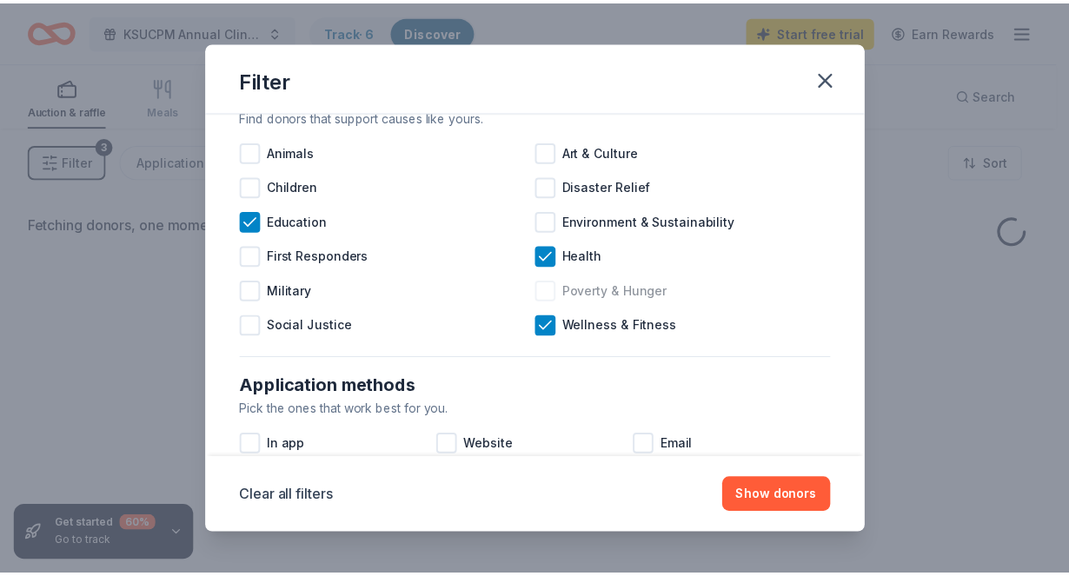
scroll to position [65, 0]
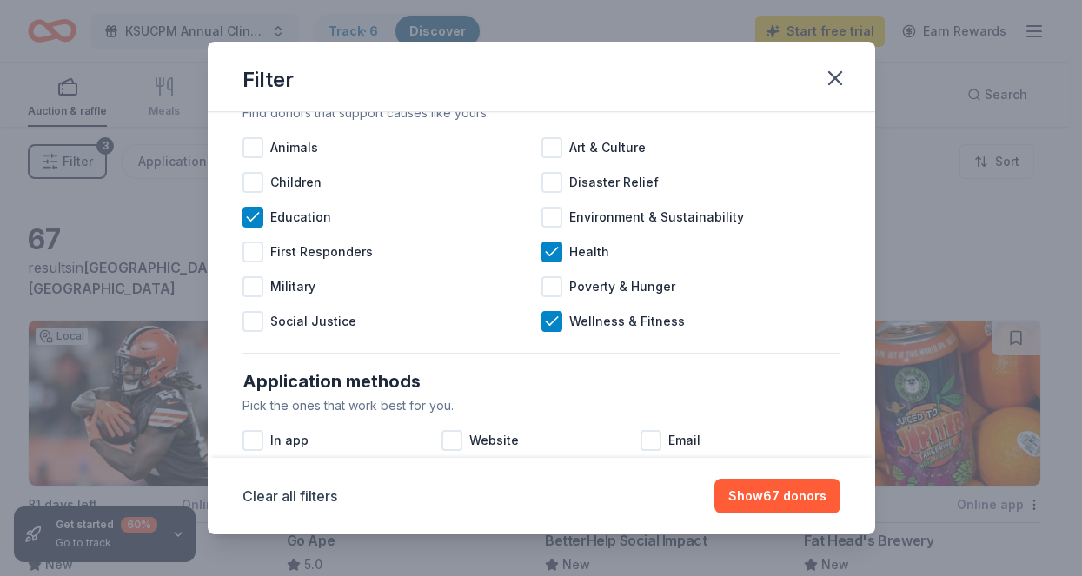
click at [790, 516] on div "Clear all filters Show 67 donors" at bounding box center [541, 496] width 667 height 76
click at [262, 223] on div at bounding box center [252, 217] width 21 height 21
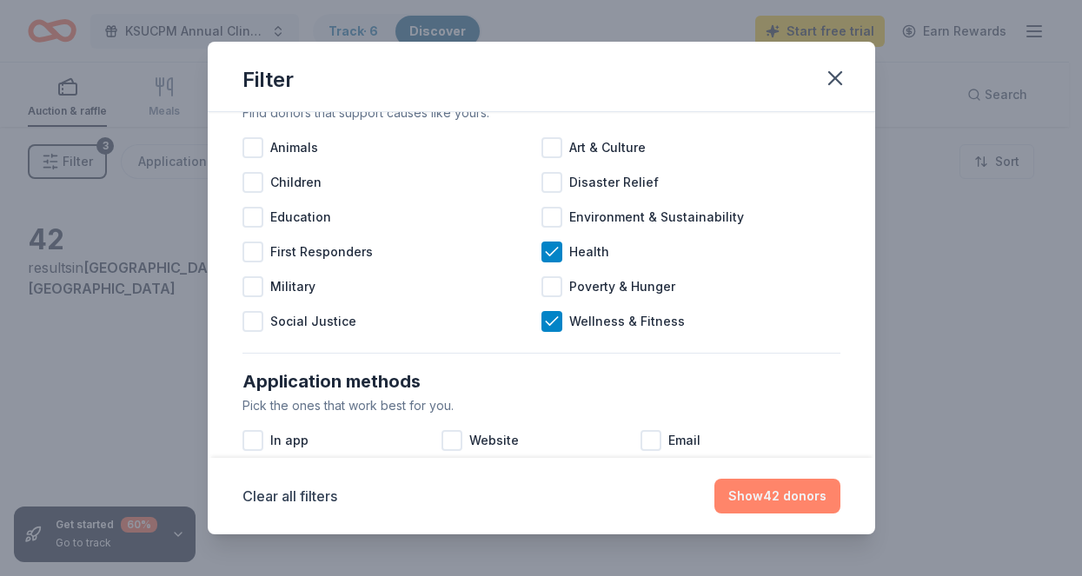
click at [793, 497] on button "Show 42 donors" at bounding box center [777, 496] width 126 height 35
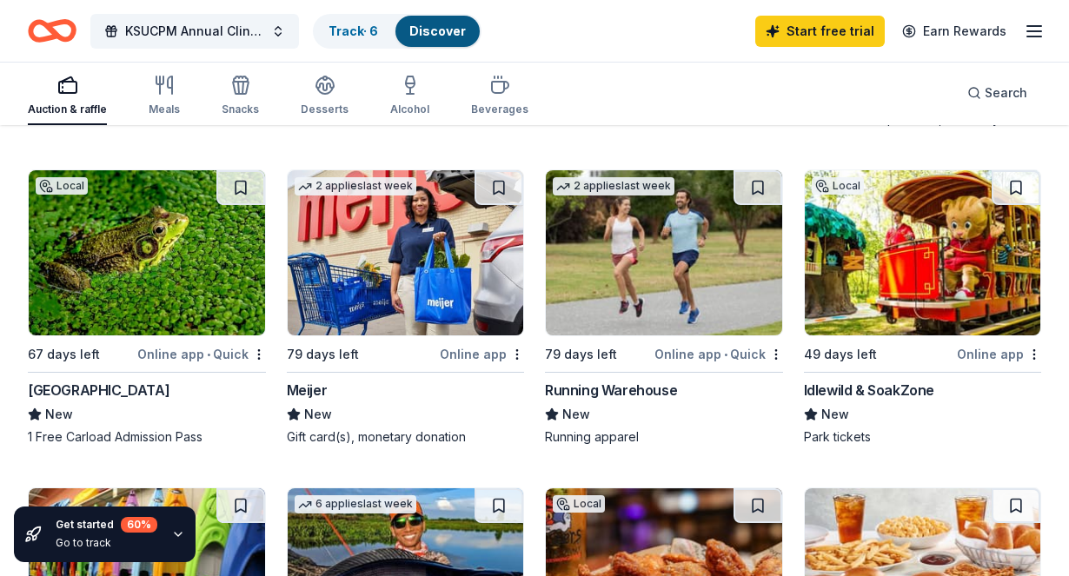
scroll to position [1130, 0]
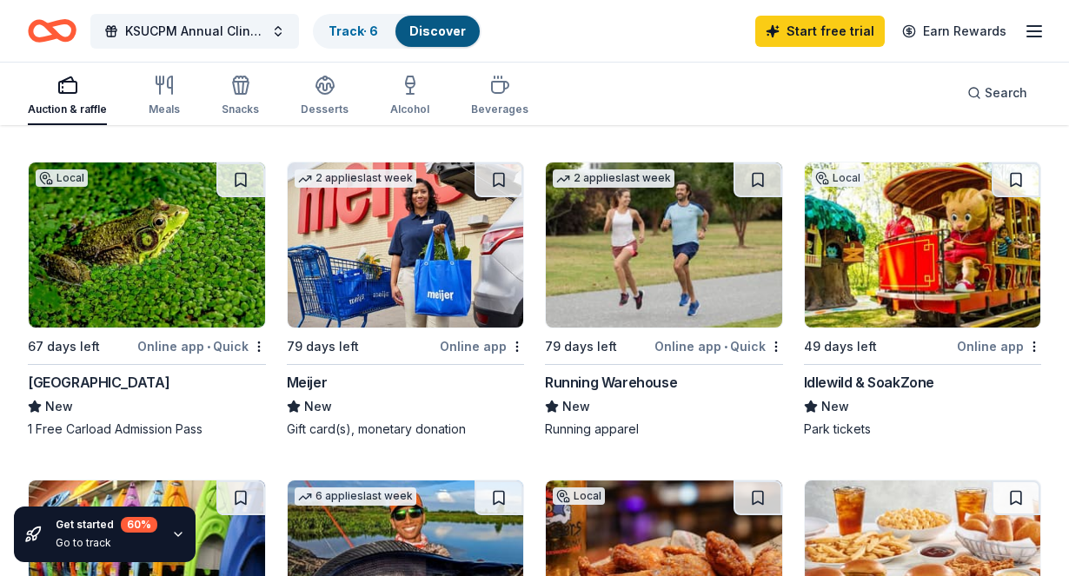
click at [658, 295] on img at bounding box center [664, 244] width 236 height 165
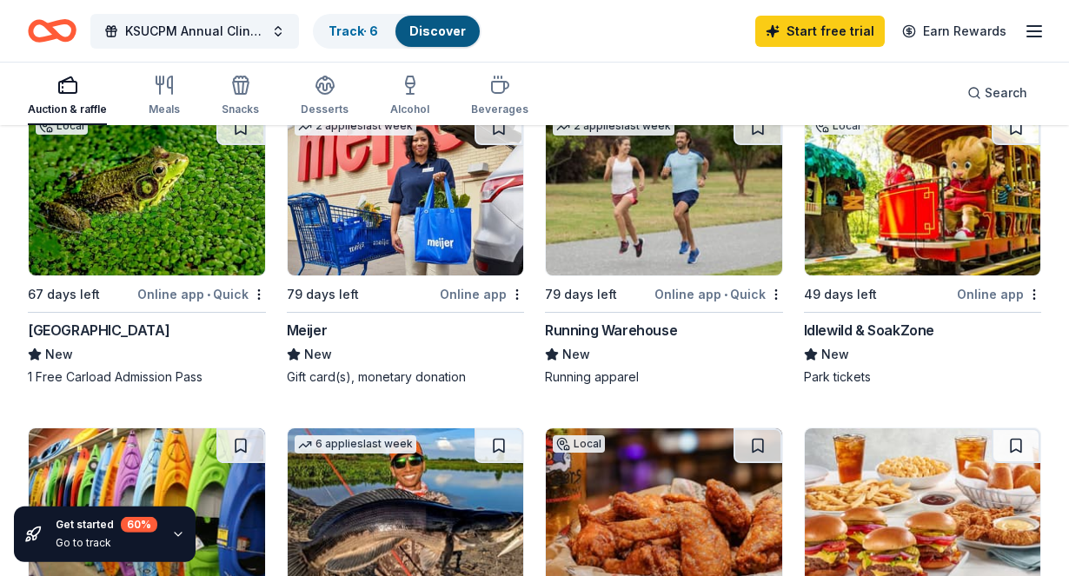
scroll to position [1171, 0]
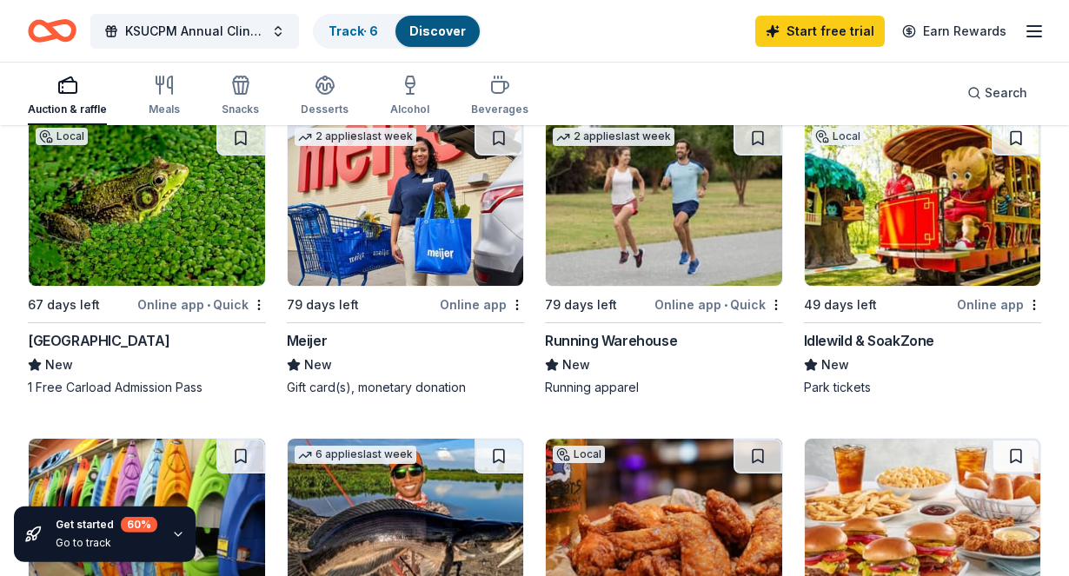
click at [378, 219] on img at bounding box center [406, 203] width 236 height 165
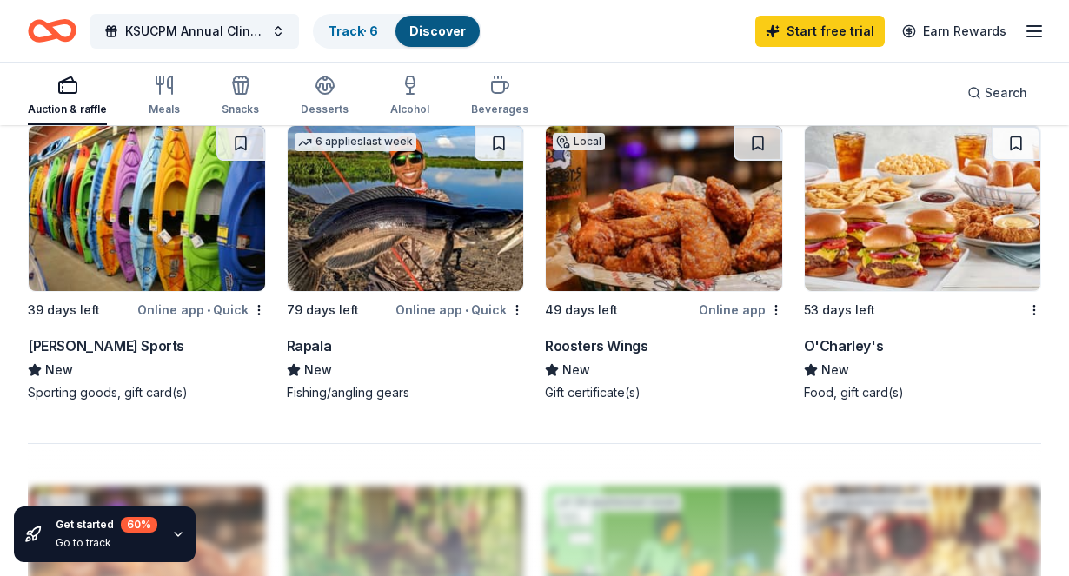
scroll to position [0, 0]
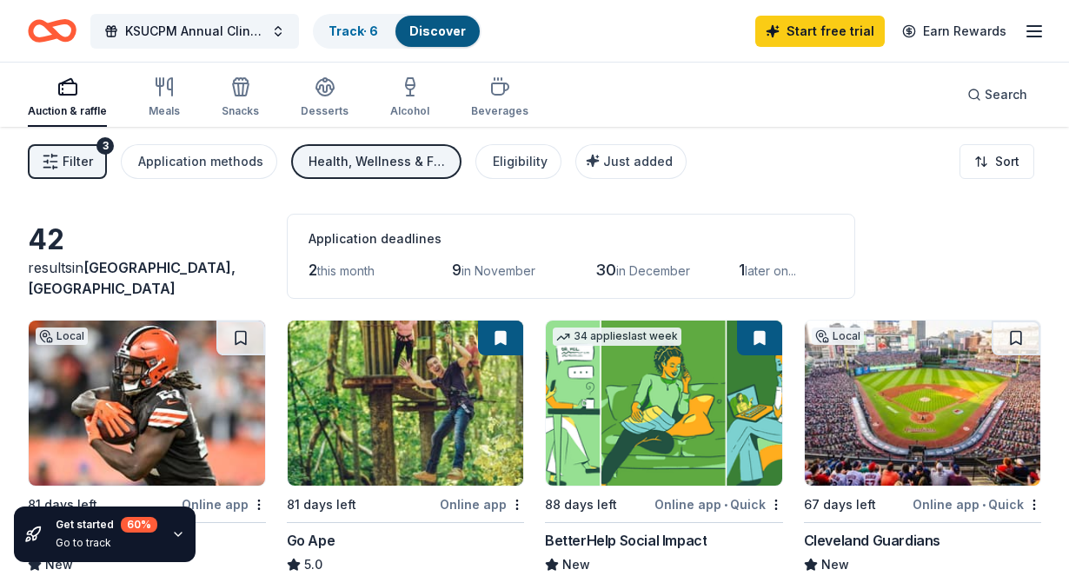
click at [358, 169] on div "Health, Wellness & Fitness" at bounding box center [377, 161] width 139 height 21
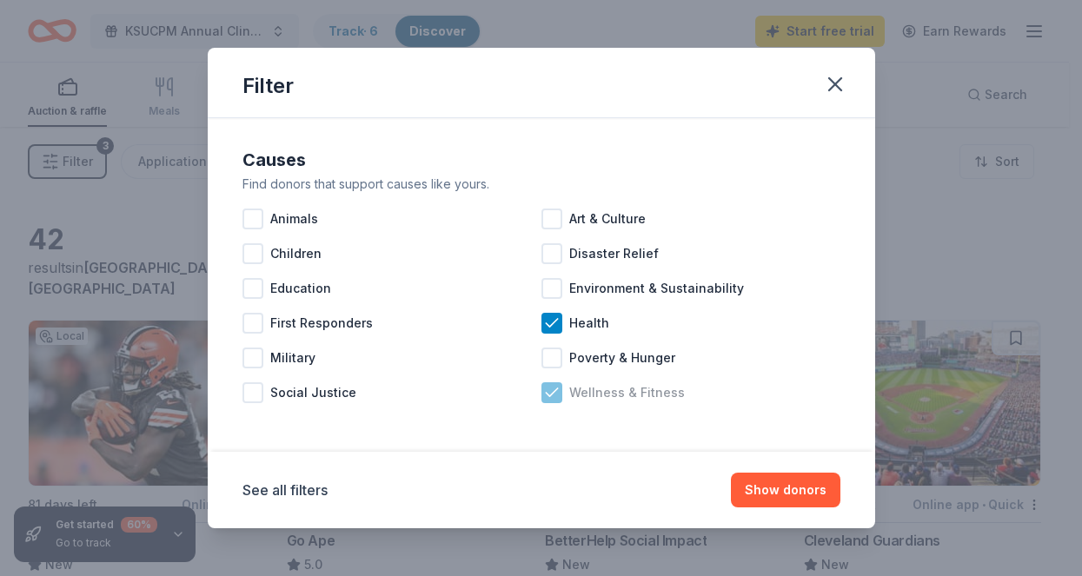
click at [552, 396] on icon at bounding box center [551, 392] width 17 height 17
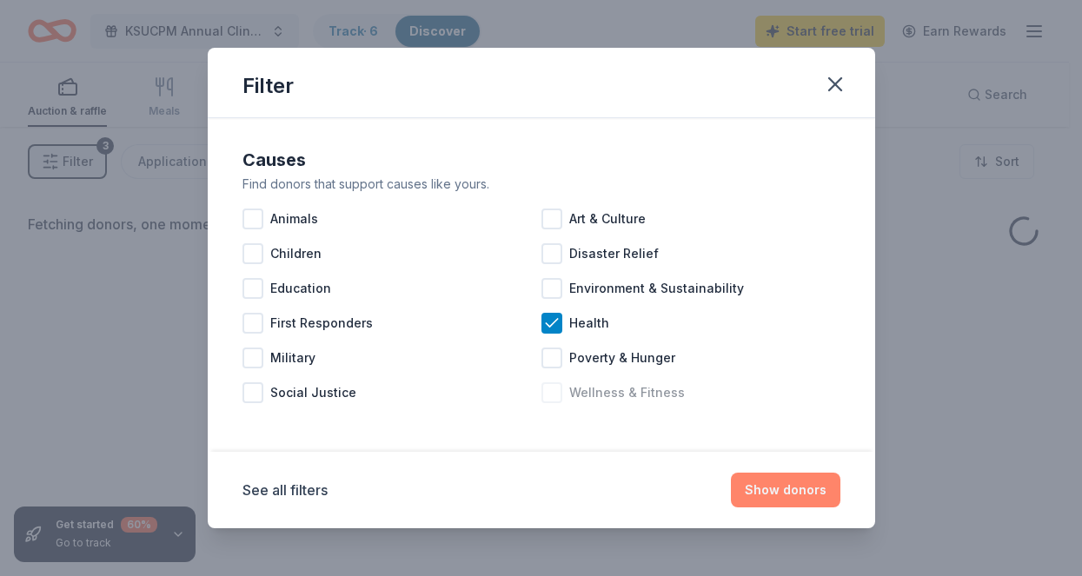
click at [802, 491] on button "Show donors" at bounding box center [785, 490] width 109 height 35
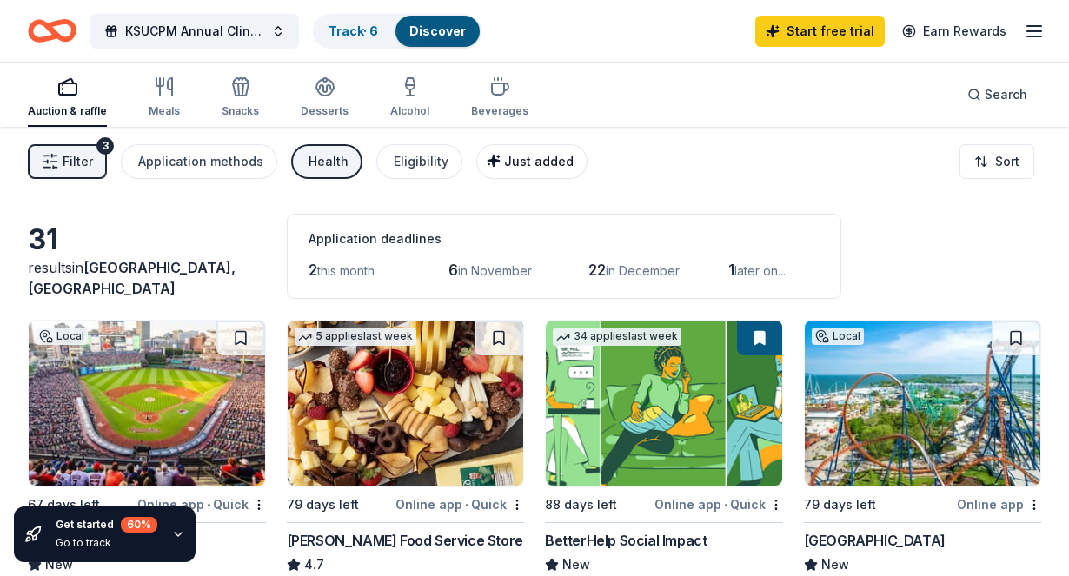
click at [530, 152] on div "Just added" at bounding box center [534, 161] width 80 height 21
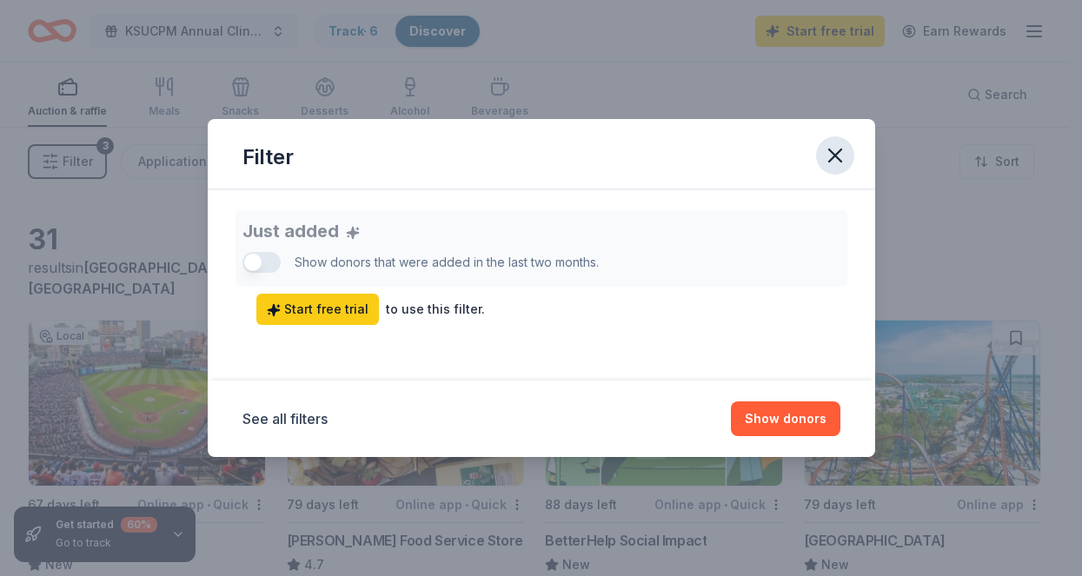
click at [839, 149] on icon "button" at bounding box center [835, 155] width 24 height 24
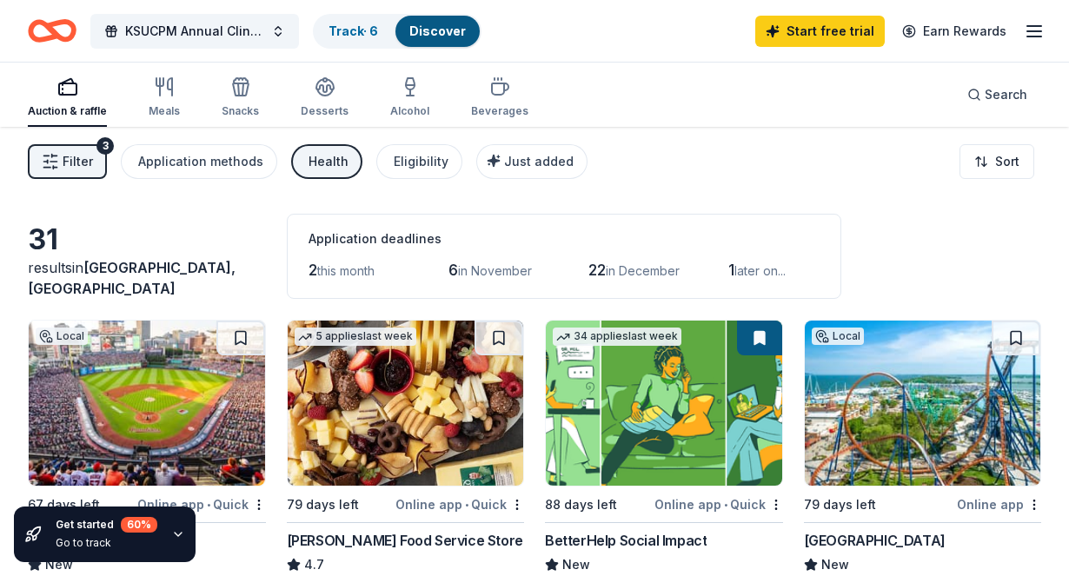
click at [331, 175] on button "Health" at bounding box center [326, 161] width 71 height 35
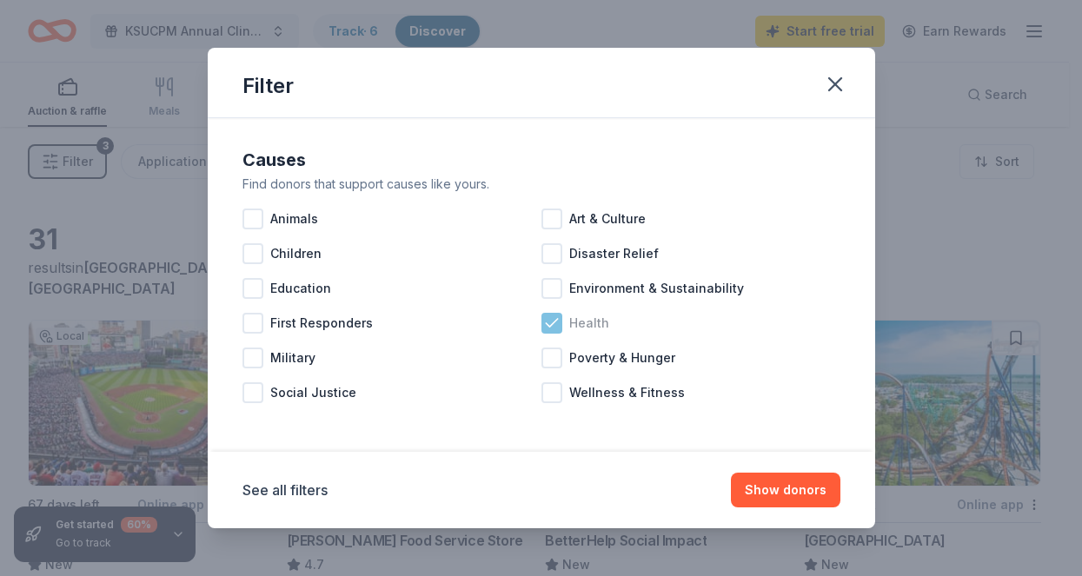
click at [561, 328] on div at bounding box center [551, 323] width 21 height 21
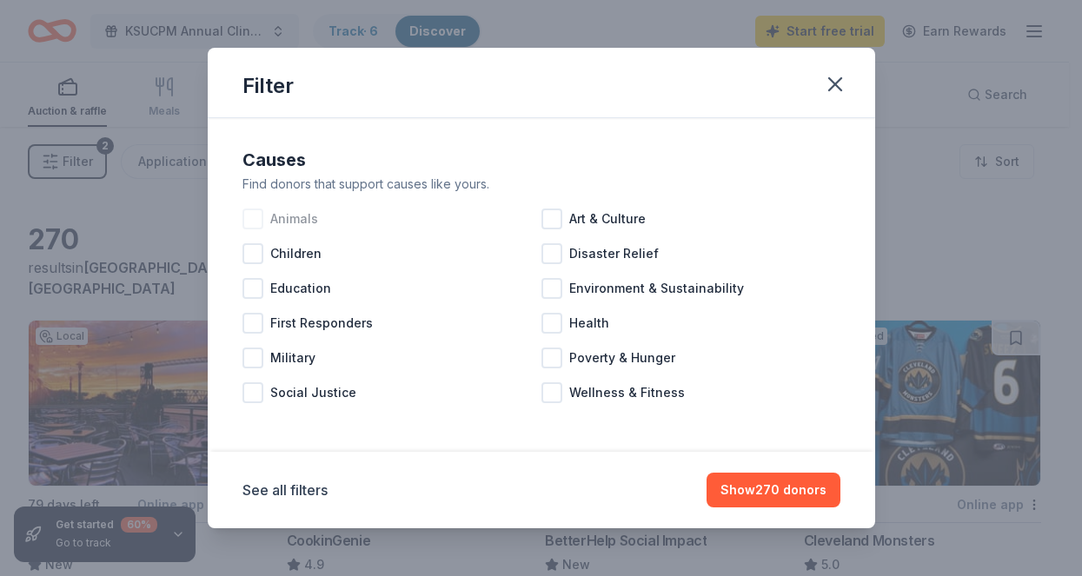
click at [262, 216] on div at bounding box center [252, 219] width 21 height 21
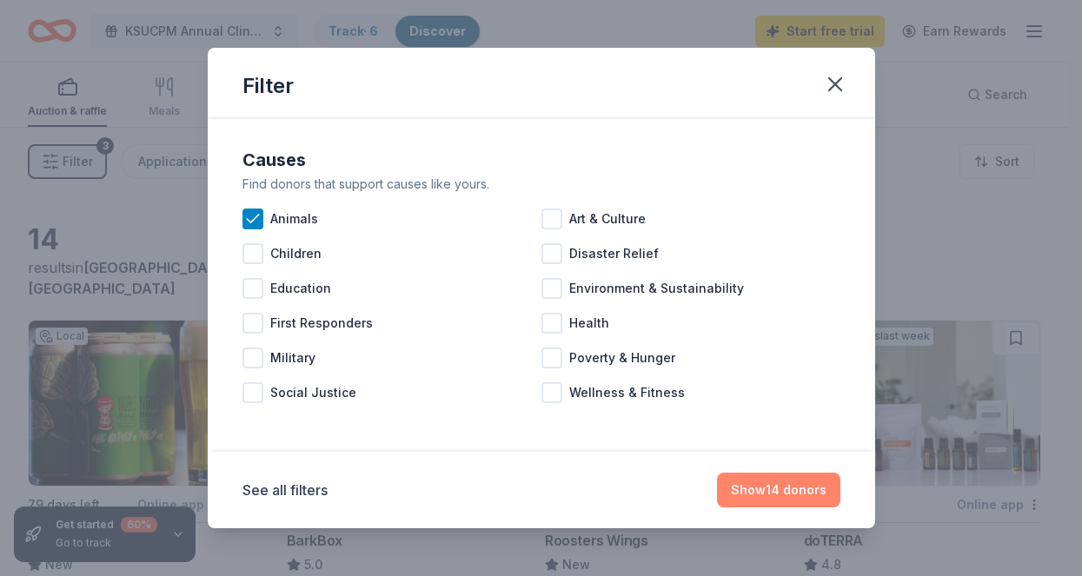
click at [792, 498] on button "Show 14 donors" at bounding box center [778, 490] width 123 height 35
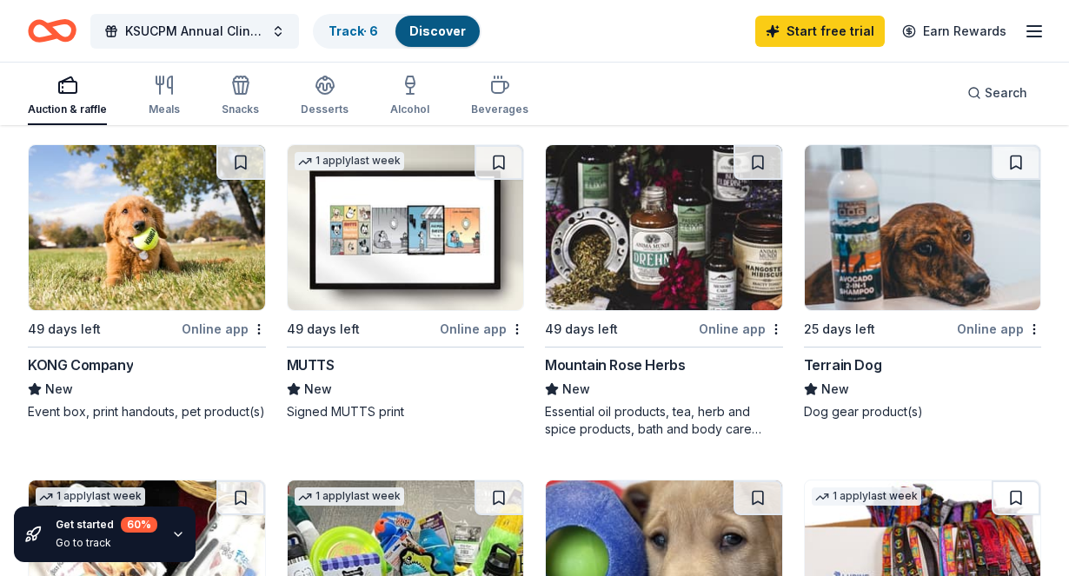
scroll to position [516, 0]
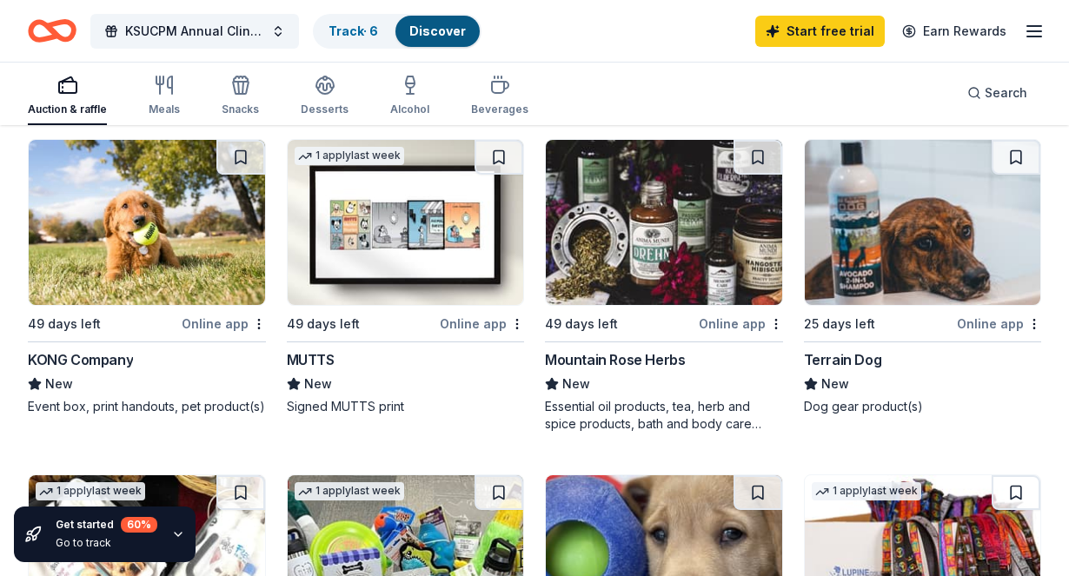
click at [116, 356] on div "KONG Company" at bounding box center [80, 359] width 105 height 21
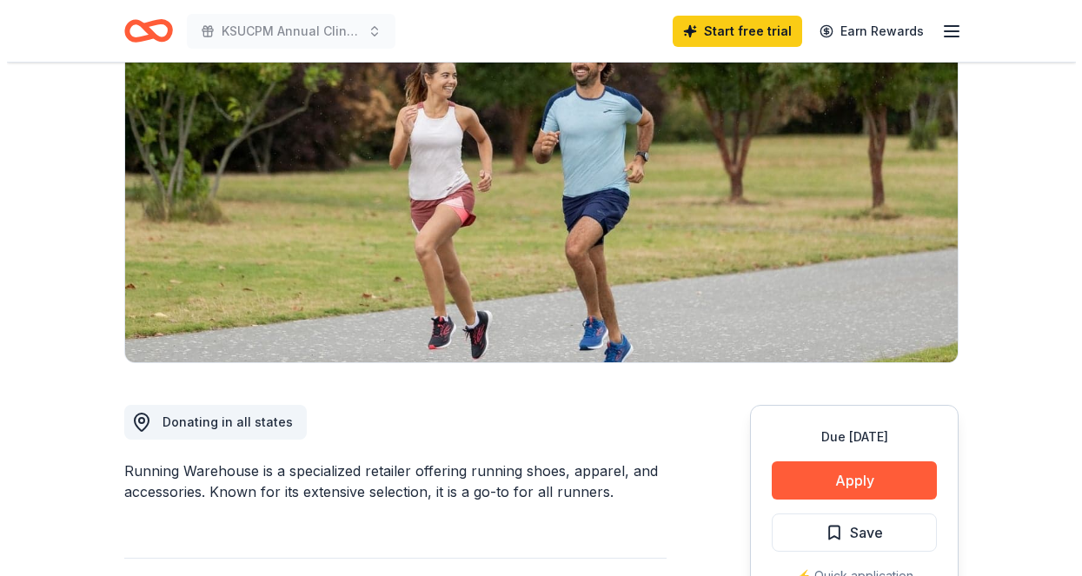
scroll to position [335, 0]
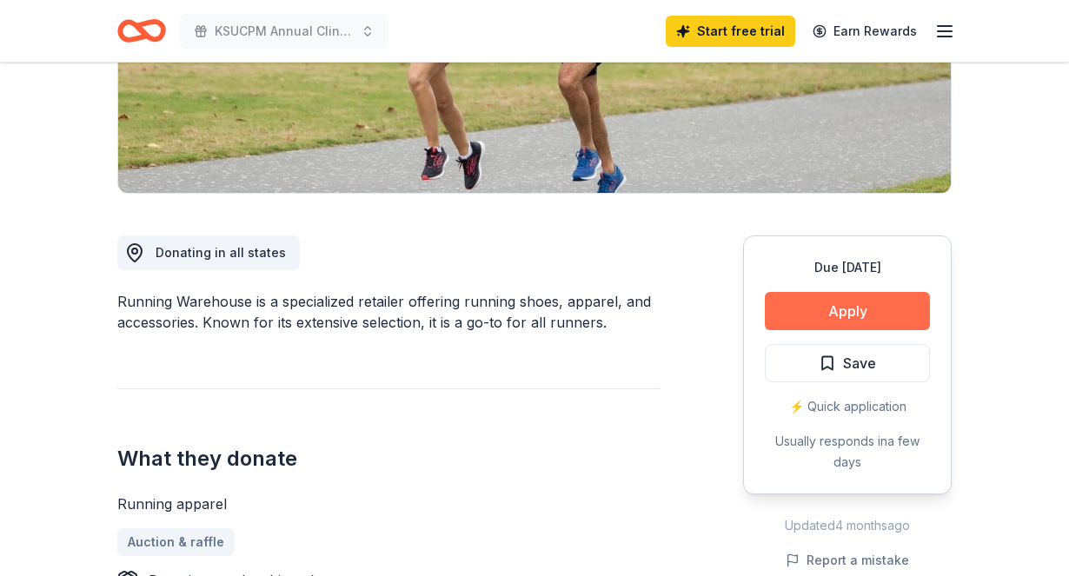
click at [811, 311] on button "Apply" at bounding box center [847, 311] width 165 height 38
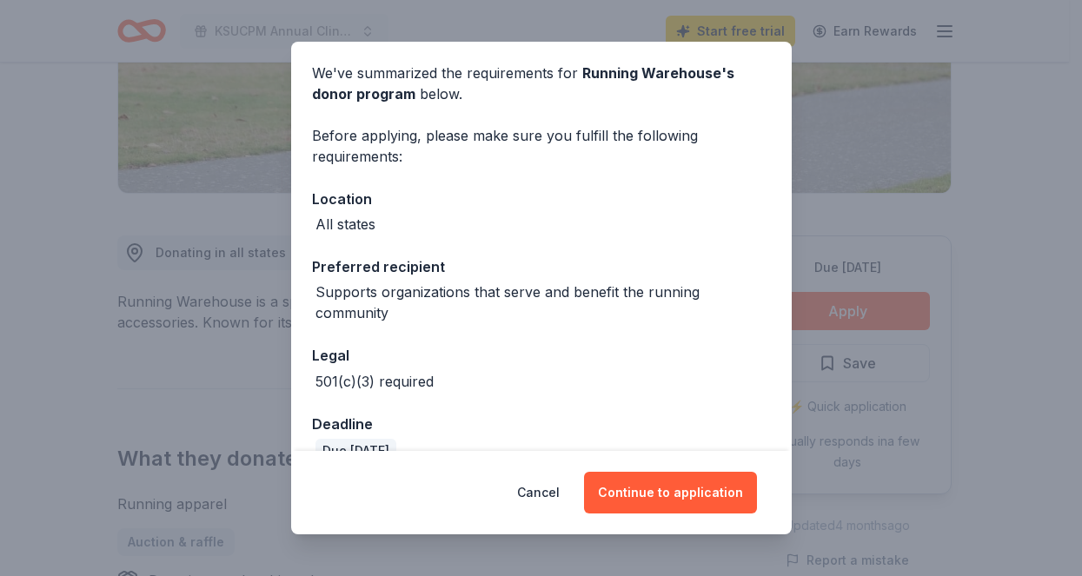
scroll to position [164, 0]
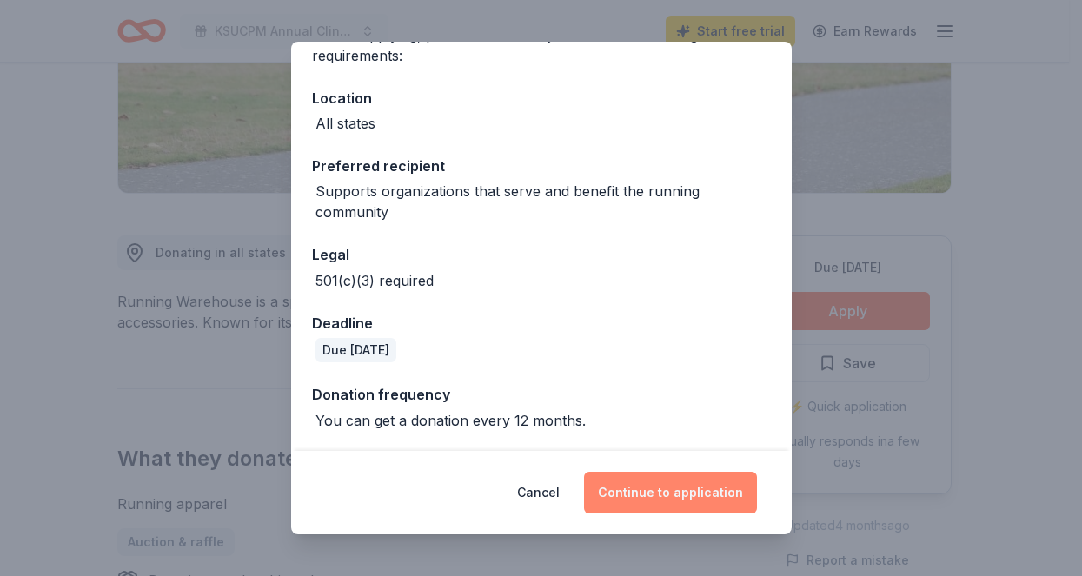
click at [719, 496] on button "Continue to application" at bounding box center [670, 493] width 173 height 42
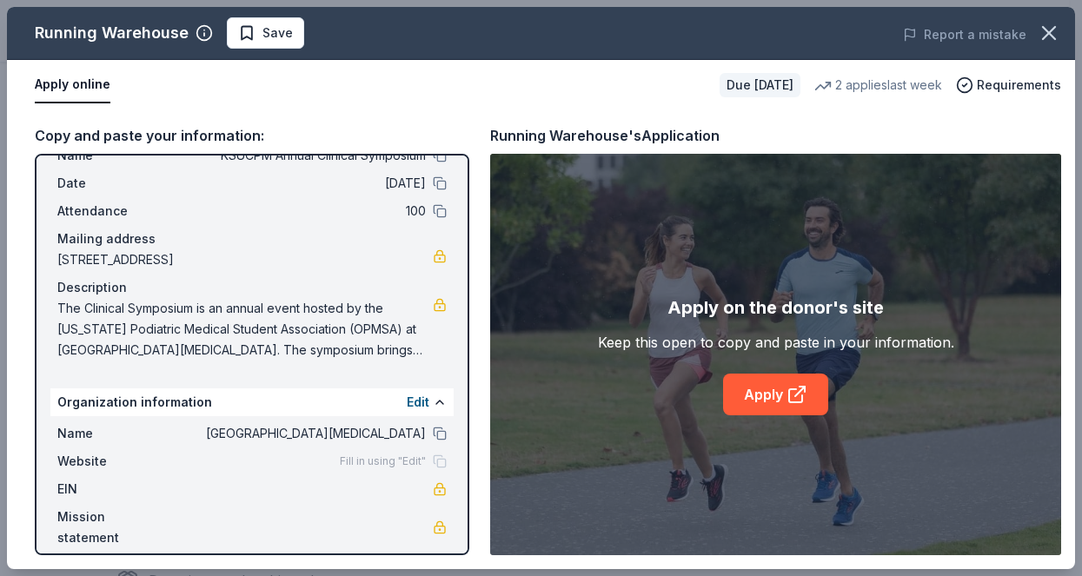
scroll to position [0, 0]
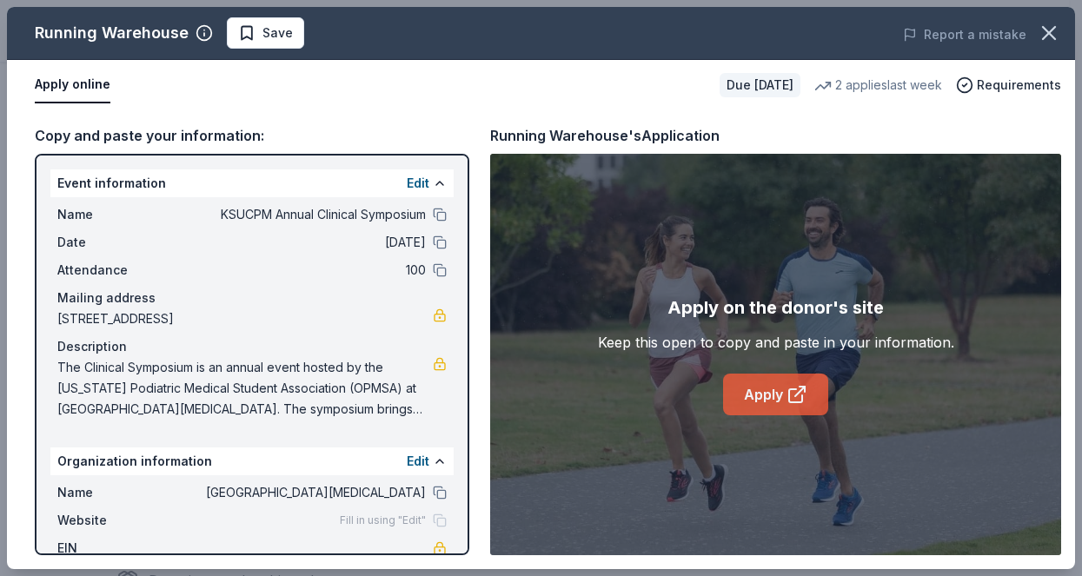
click at [793, 397] on icon at bounding box center [796, 394] width 21 height 21
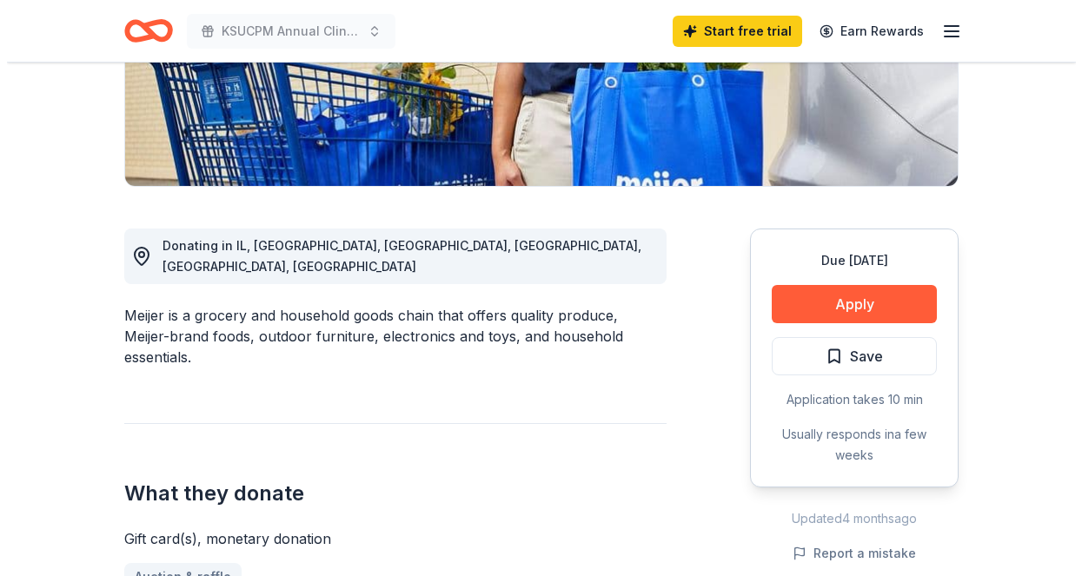
scroll to position [343, 0]
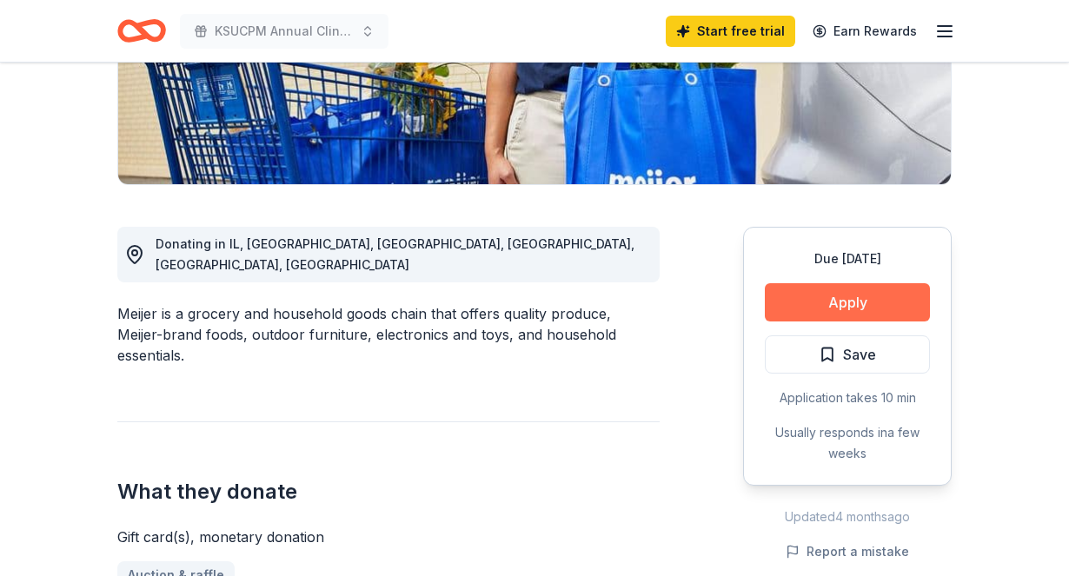
click at [838, 304] on button "Apply" at bounding box center [847, 302] width 165 height 38
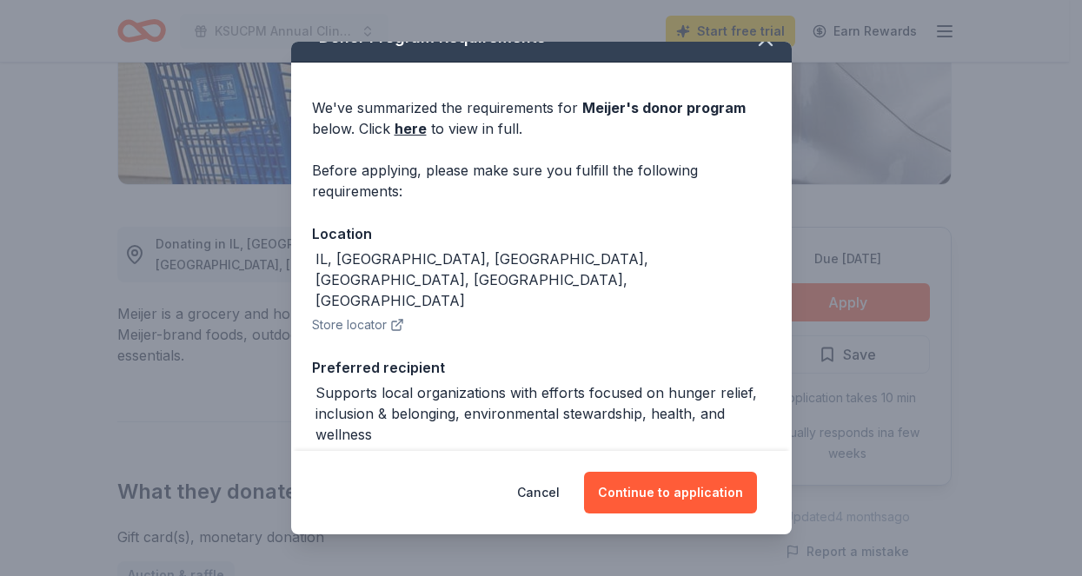
scroll to position [209, 0]
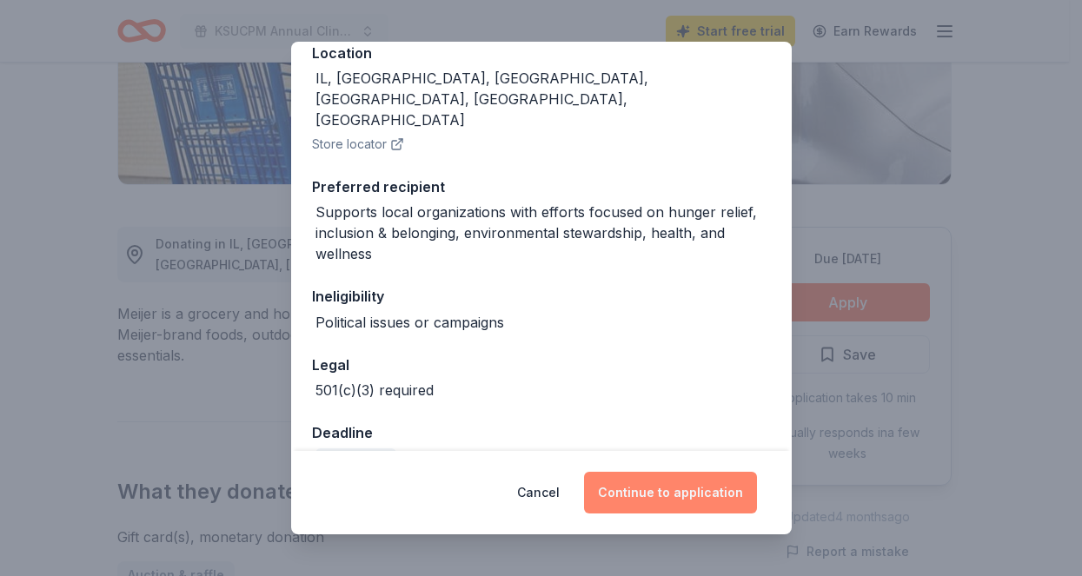
click at [666, 500] on button "Continue to application" at bounding box center [670, 493] width 173 height 42
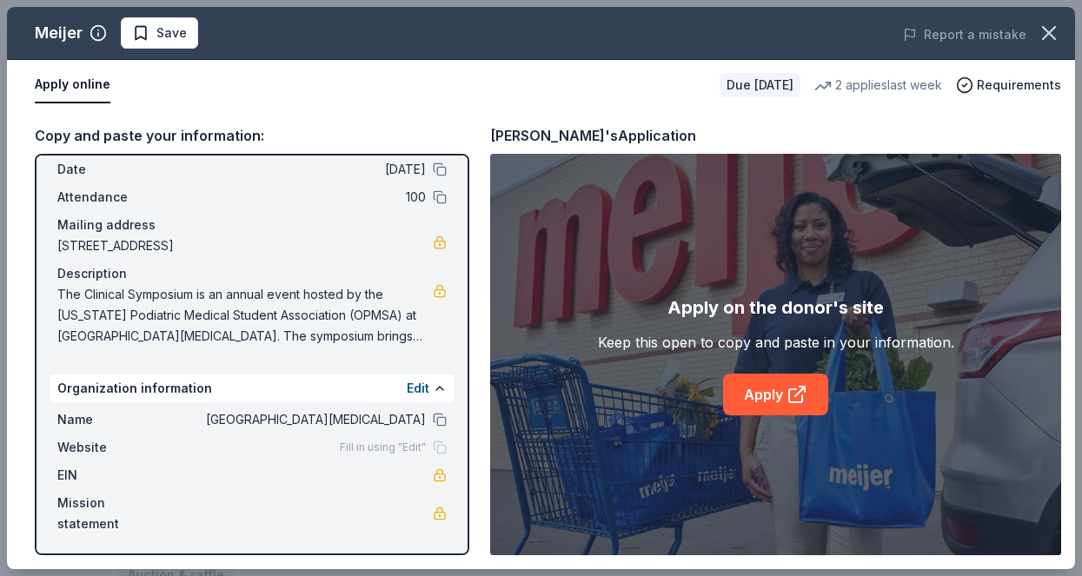
scroll to position [76, 0]
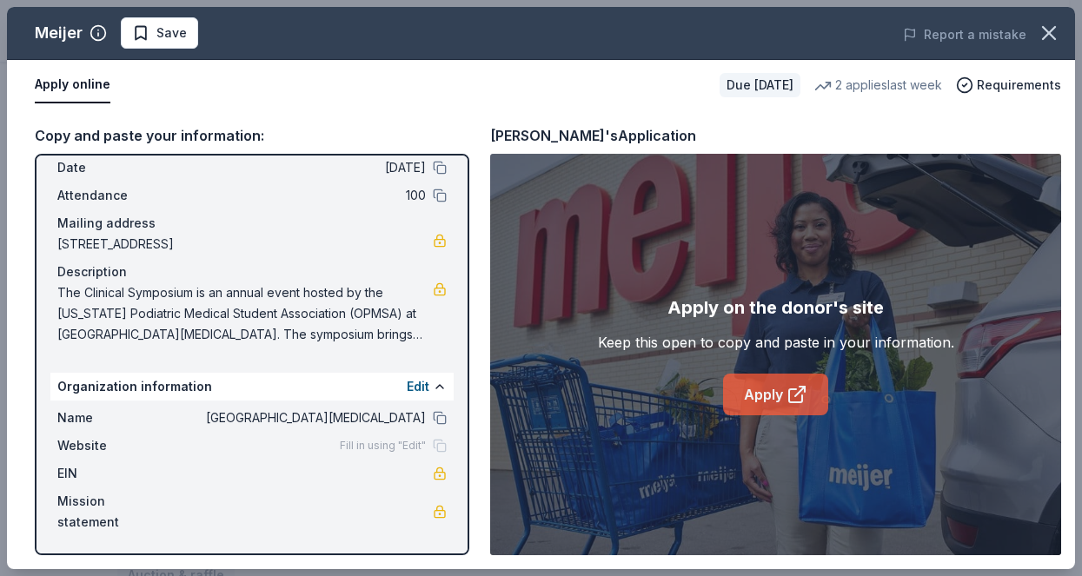
click at [765, 388] on link "Apply" at bounding box center [775, 395] width 105 height 42
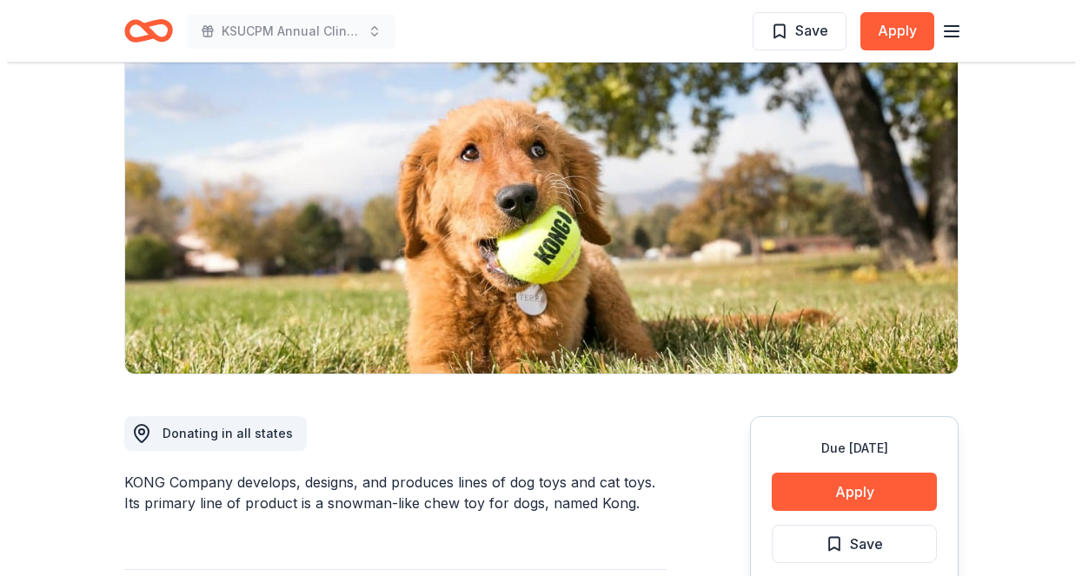
scroll to position [157, 0]
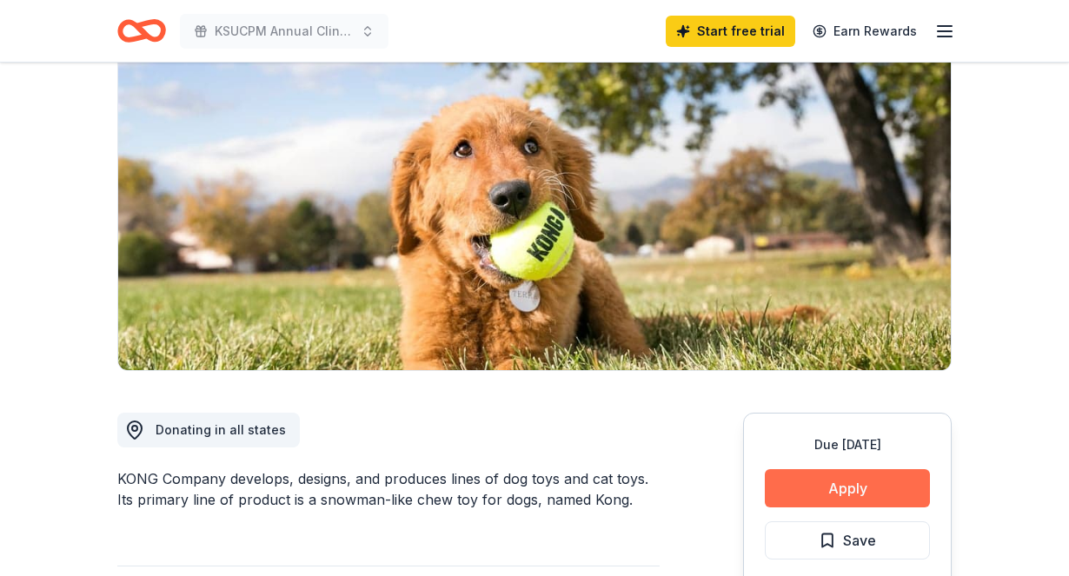
click at [867, 488] on button "Apply" at bounding box center [847, 488] width 165 height 38
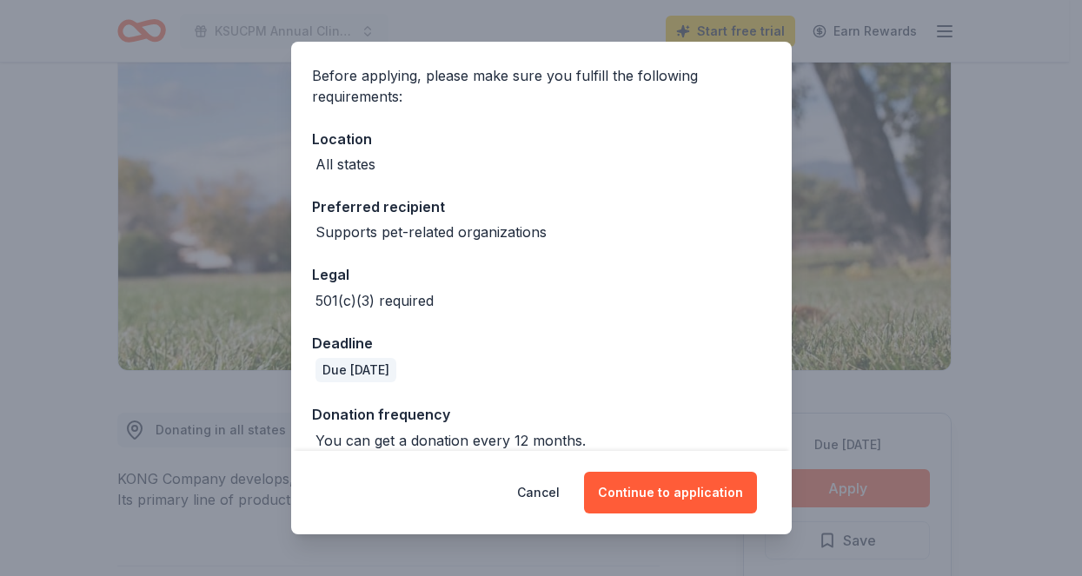
scroll to position [143, 0]
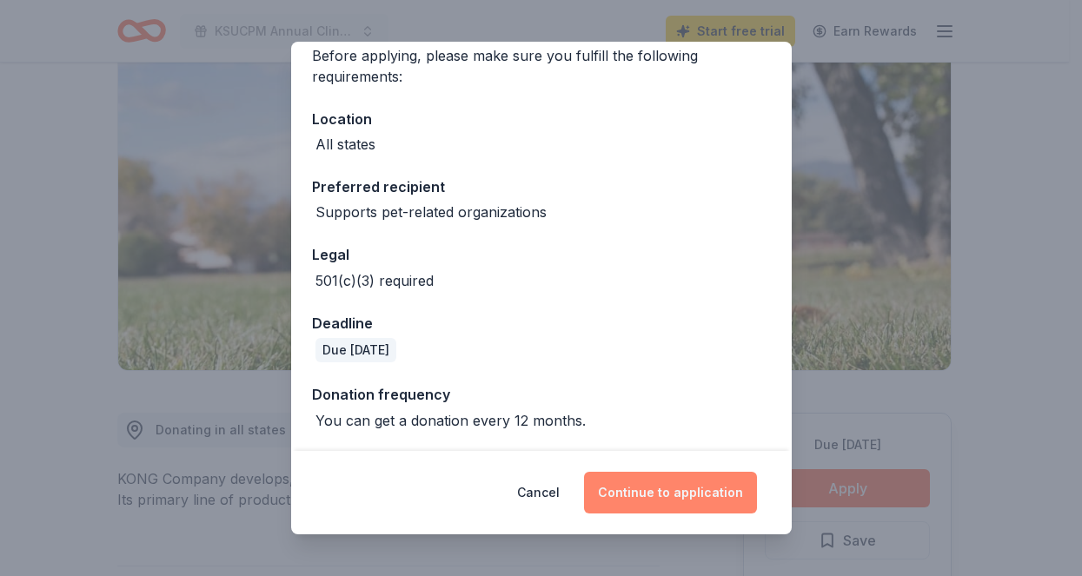
click at [710, 504] on button "Continue to application" at bounding box center [670, 493] width 173 height 42
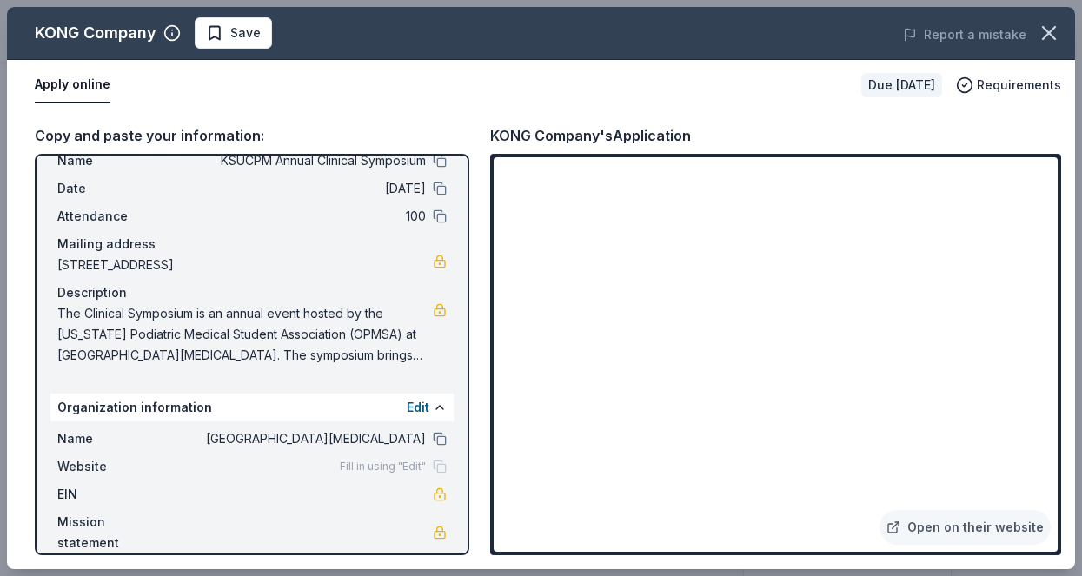
scroll to position [56, 0]
